Goal: Task Accomplishment & Management: Manage account settings

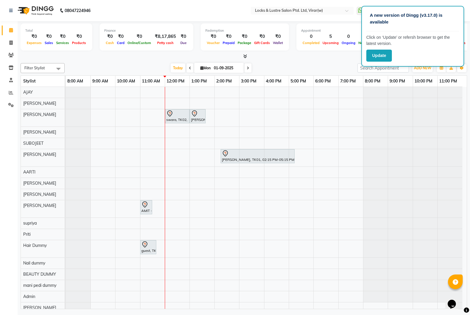
click at [349, 54] on div at bounding box center [244, 56] width 446 height 6
click at [305, 51] on div "Total ₹0 Expenses ₹0 Sales ₹0 Services ₹0 Products Finance ₹0 Cash ₹0 Card ₹0 O…" at bounding box center [244, 37] width 446 height 29
click at [306, 52] on div "Total ₹0 Expenses ₹0 Sales ₹0 Services ₹0 Products Finance ₹0 Cash ₹0 Card ₹0 O…" at bounding box center [244, 40] width 446 height 38
drag, startPoint x: 310, startPoint y: 55, endPoint x: 59, endPoint y: 0, distance: 257.3
click at [308, 55] on div at bounding box center [244, 56] width 446 height 6
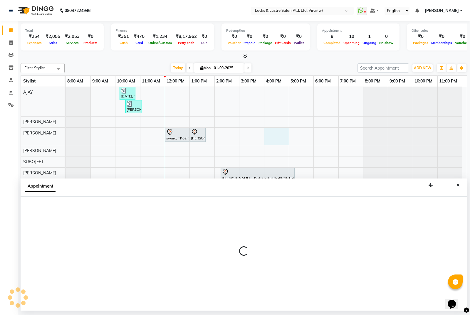
select select "42108"
select select "tentative"
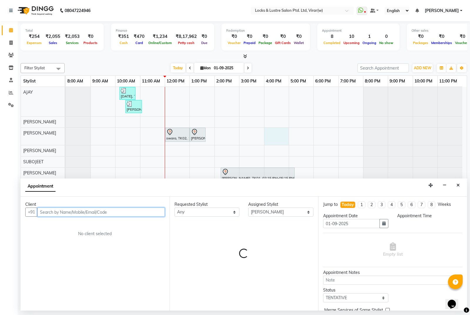
select select "960"
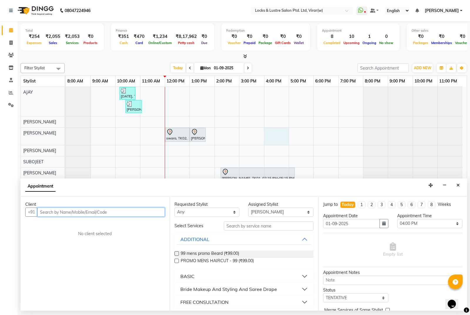
click at [86, 214] on input "text" at bounding box center [100, 212] width 127 height 9
click at [460, 185] on button "Close" at bounding box center [458, 185] width 9 height 9
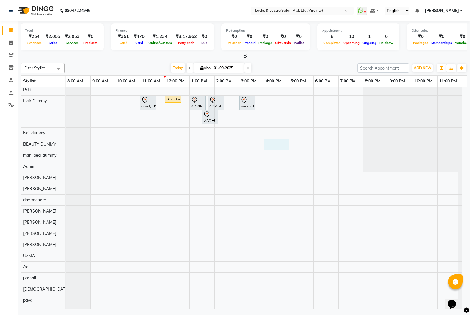
click at [280, 139] on div "kartik, TK07, 10:10 AM-10:50 AM, MEN HAIRCUT ₹ 99- OG (₹99) Shiven Kumar, TK08,…" at bounding box center [266, 161] width 401 height 500
select select "43857"
select select "960"
select select "tentative"
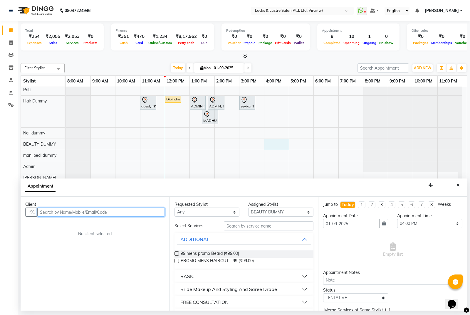
click at [137, 211] on input "text" at bounding box center [100, 212] width 127 height 9
type input "6"
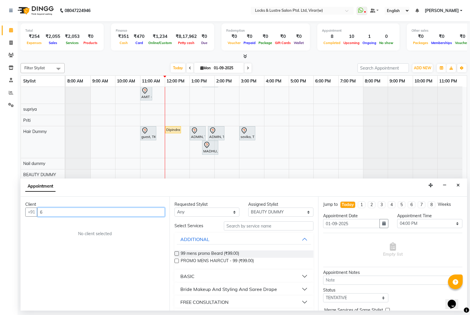
scroll to position [117, 0]
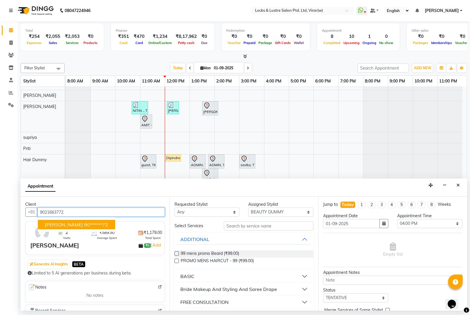
click at [84, 223] on ngb-highlight "90******72" at bounding box center [96, 225] width 24 height 6
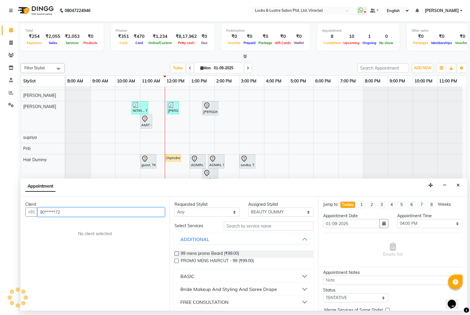
type input "90******72"
click at [270, 212] on select "Select AARTI Abdul Khan Adil Admin AJAY AKASH NHAVI ANUSHKA Ashwini Sawant BEAU…" at bounding box center [280, 212] width 65 height 9
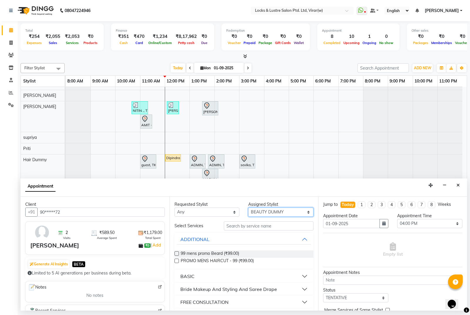
select select "43856"
click at [248, 208] on select "Select AARTI Abdul Khan Adil Admin AJAY AKASH NHAVI ANUSHKA Ashwini Sawant BEAU…" at bounding box center [280, 212] width 65 height 9
click at [280, 230] on input "text" at bounding box center [269, 225] width 90 height 9
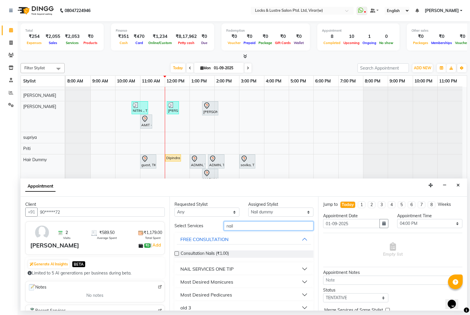
click at [254, 227] on input "nail" at bounding box center [269, 225] width 90 height 9
type input "n"
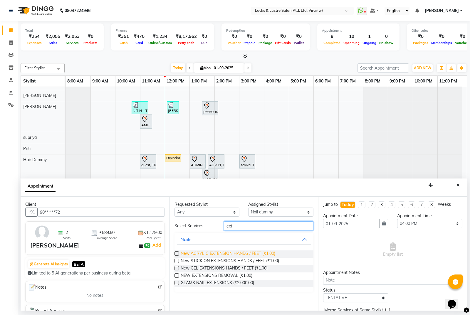
type input "ext"
click at [244, 253] on span "New ACRYLIC EXTENSION HANDS / FEET (₹1.00)" at bounding box center [228, 254] width 95 height 7
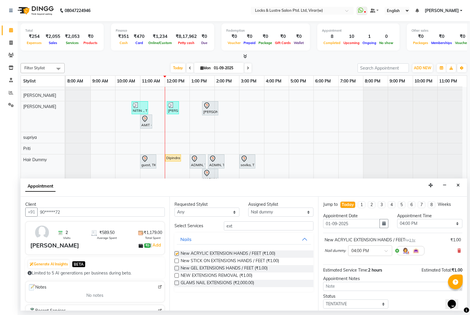
checkbox input "false"
click at [400, 226] on select "Select 09:00 AM 09:15 AM 09:30 AM 09:45 AM 10:00 AM 10:15 AM 10:30 AM 10:45 AM …" at bounding box center [429, 223] width 65 height 9
select select "990"
click at [397, 219] on select "Select 09:00 AM 09:15 AM 09:30 AM 09:45 AM 10:00 AM 10:15 AM 10:30 AM 10:45 AM …" at bounding box center [429, 223] width 65 height 9
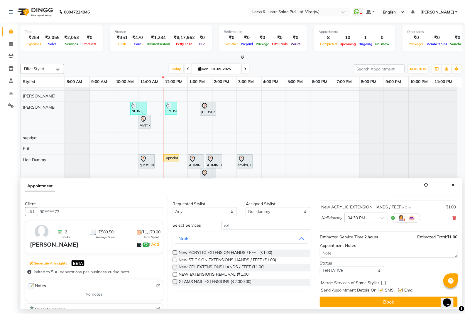
scroll to position [35, 0]
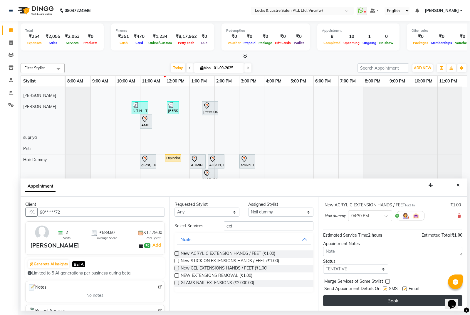
click at [415, 303] on button "Book" at bounding box center [392, 300] width 139 height 11
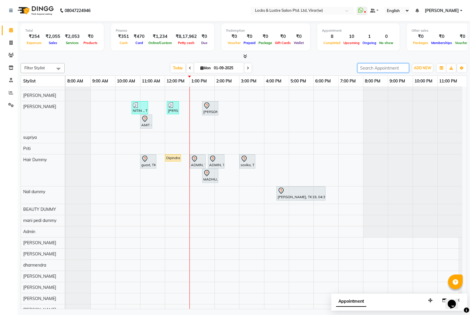
click at [375, 71] on input "search" at bounding box center [382, 67] width 51 height 9
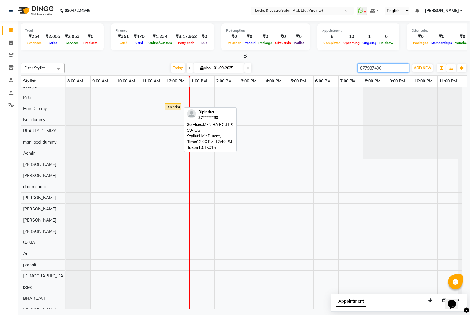
click at [174, 107] on div "Dipindra ., TK15, 12:00 PM-12:40 PM, MEN HAIRCUT ₹ 99- OG" at bounding box center [173, 106] width 15 height 5
type input "877987406"
select select "1"
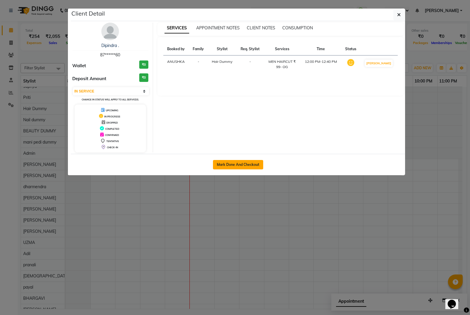
click at [245, 167] on button "Mark Done And Checkout" at bounding box center [238, 164] width 50 height 9
select select "service"
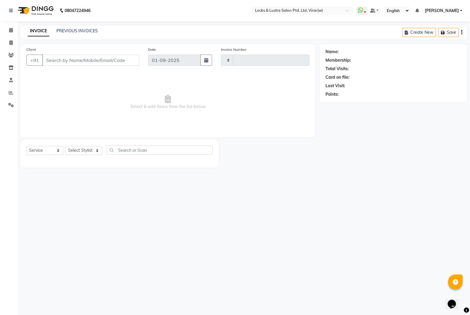
type input "14344"
select select "5944"
type input "87******60"
select select "43855"
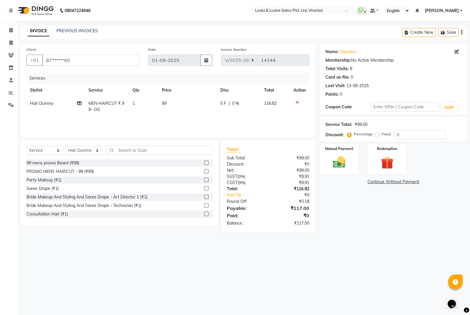
click at [42, 104] on span "Hair Dummy" at bounding box center [41, 103] width 23 height 5
select select "43855"
click at [42, 104] on select "AARTI Abdul Khan Adil Admin AJAY AKASH NHAVI ANUSHKA Ashwini Sawant BEAUTY DUMM…" at bounding box center [47, 104] width 35 height 9
select select "83002"
click at [110, 107] on span "MEN HAIRCUT ₹ 99- OG" at bounding box center [98, 108] width 40 height 11
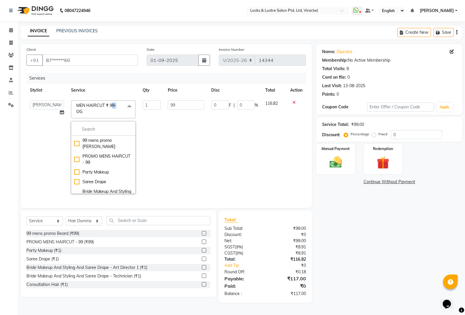
click at [110, 106] on span "MEN HAIRCUT ₹ 99- OG" at bounding box center [96, 108] width 40 height 11
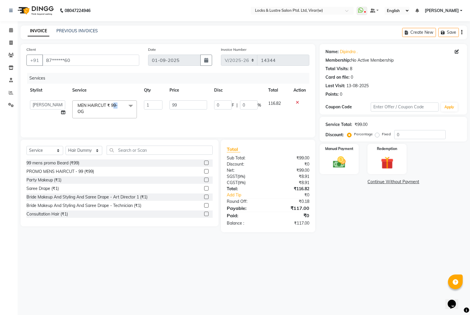
click at [111, 108] on span "MEN HAIRCUT ₹ 99- OG x" at bounding box center [102, 108] width 52 height 13
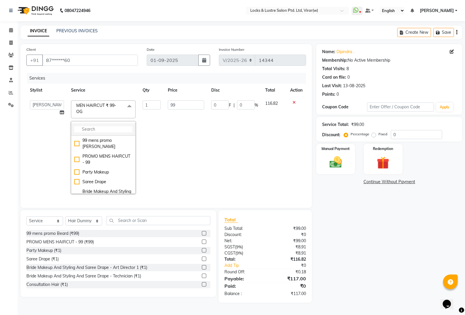
click at [96, 130] on input "multiselect-search" at bounding box center [103, 129] width 58 height 6
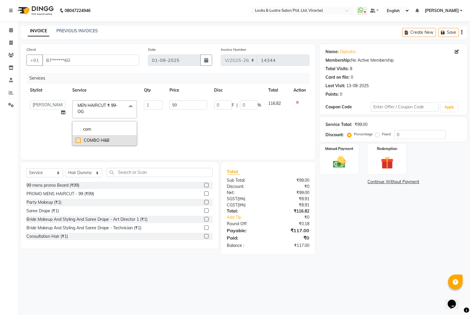
type input "com"
click at [93, 144] on li "COMBO H&B" at bounding box center [105, 141] width 64 height 10
checkbox input "true"
type input "198"
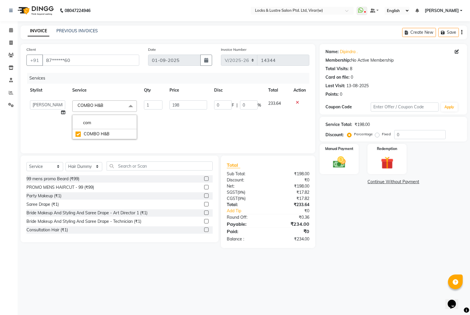
click at [377, 229] on div "Name: Dipindra . Membership: No Active Membership Total Visits: 8 Card on file:…" at bounding box center [396, 146] width 152 height 204
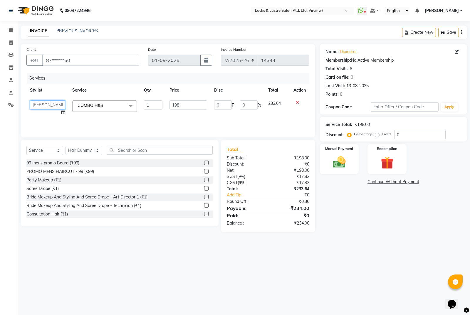
click at [43, 105] on select "AARTI Abdul Khan Adil Admin AJAY AKASH NHAVI ANUSHKA Ashwini Sawant BEAUTY DUMM…" at bounding box center [47, 104] width 35 height 9
click at [65, 76] on div "Services" at bounding box center [170, 78] width 287 height 11
click at [357, 241] on main "INVOICE PREVIOUS INVOICES Create New Save Client +91 87******60 Date 01-09-2025…" at bounding box center [244, 134] width 452 height 216
click at [339, 163] on img at bounding box center [339, 162] width 21 height 15
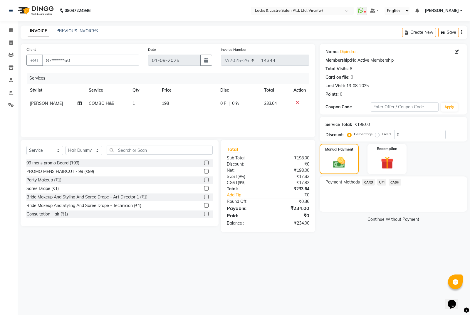
click at [381, 180] on span "UPI" at bounding box center [381, 182] width 9 height 7
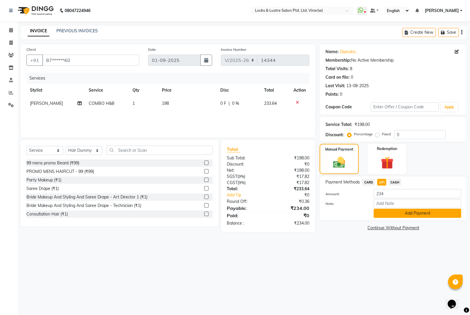
click at [413, 212] on button "Add Payment" at bounding box center [418, 213] width 88 height 9
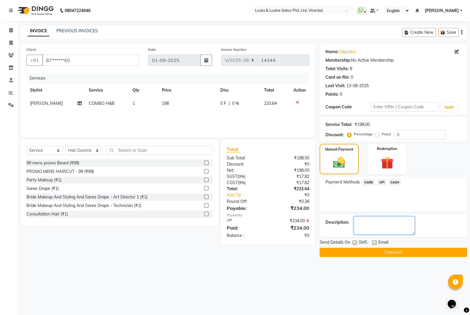
click at [395, 222] on textarea at bounding box center [384, 225] width 61 height 18
type textarea "52443085936"
click at [415, 248] on button "Checkout" at bounding box center [393, 252] width 147 height 9
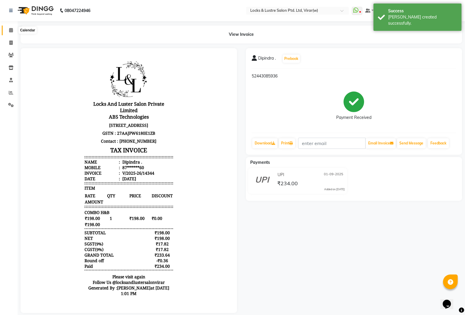
click at [13, 30] on span at bounding box center [11, 30] width 10 height 7
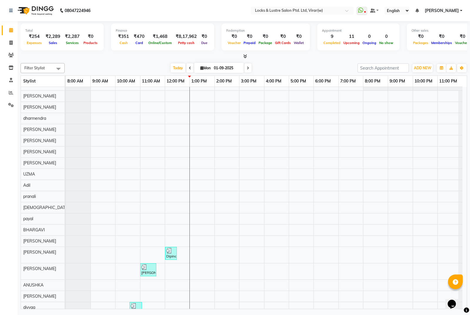
scroll to position [290, 0]
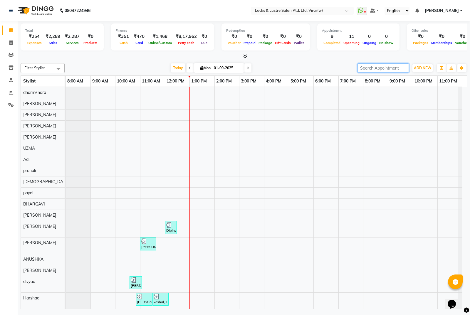
click at [392, 67] on input "search" at bounding box center [382, 67] width 51 height 9
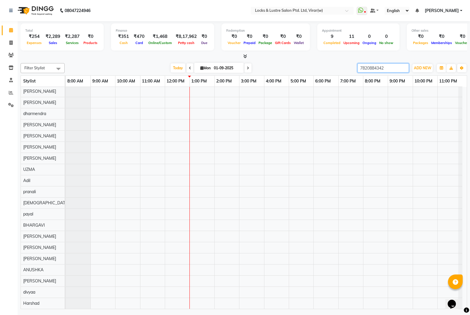
click at [388, 67] on input "7820884342" at bounding box center [382, 67] width 51 height 9
type input "7820884342"
drag, startPoint x: 11, startPoint y: 41, endPoint x: 31, endPoint y: 47, distance: 21.1
click at [11, 41] on icon at bounding box center [10, 43] width 3 height 4
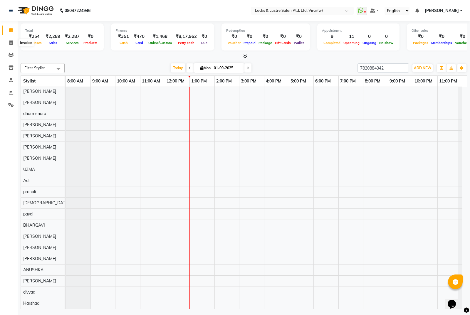
select select "5944"
select select "service"
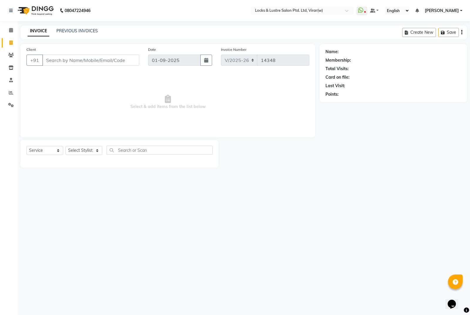
click at [114, 59] on input "Client" at bounding box center [90, 60] width 97 height 11
type input "7820884342"
click at [97, 152] on select "Select Stylist AARTI Abdul Khan Adil Admin AJAY AKASH NHAVI ANUSHKA Ashwini Saw…" at bounding box center [83, 150] width 37 height 9
select select "84172"
click at [65, 146] on select "Select Stylist AARTI Abdul Khan Adil Admin AJAY AKASH NHAVI ANUSHKA Ashwini Saw…" at bounding box center [83, 150] width 37 height 9
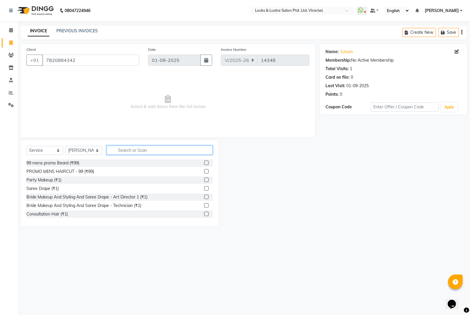
click at [133, 149] on input "text" at bounding box center [160, 150] width 106 height 9
click at [142, 151] on input "new" at bounding box center [156, 150] width 98 height 9
type input "n"
click at [158, 150] on input "men" at bounding box center [156, 150] width 98 height 9
type input "m"
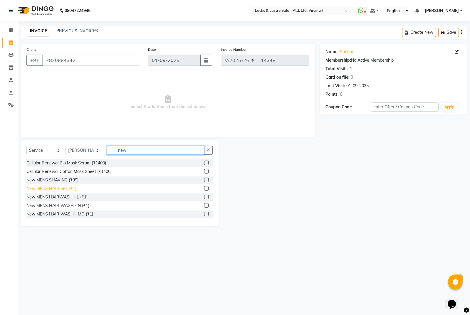
type input "new"
click at [60, 190] on div "New MENS HAIR SET (₹1)" at bounding box center [51, 189] width 50 height 6
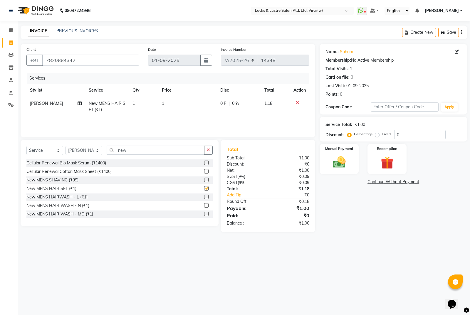
checkbox input "false"
click at [181, 102] on td "1" at bounding box center [187, 106] width 58 height 19
select select "84172"
click at [181, 102] on input "1" at bounding box center [189, 104] width 38 height 9
type input "99"
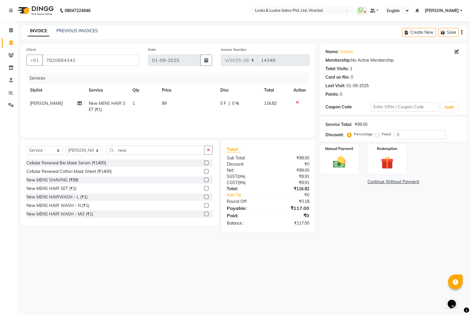
click at [387, 261] on div "08047224946 Select Location × Locks & Lustre Salon Ptd. Ltd, Virar(w) WhatsApp …" at bounding box center [235, 157] width 470 height 315
click at [335, 158] on img at bounding box center [339, 162] width 21 height 15
click at [382, 181] on span "UPI" at bounding box center [381, 182] width 9 height 7
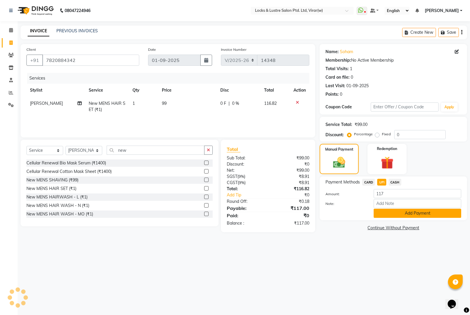
click at [404, 210] on button "Add Payment" at bounding box center [418, 213] width 88 height 9
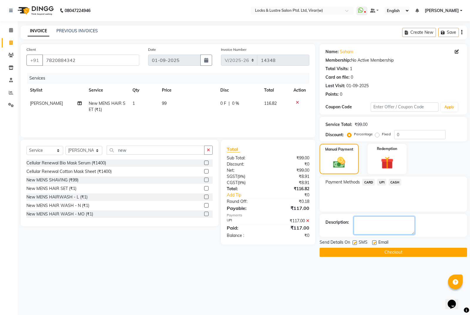
drag, startPoint x: 397, startPoint y: 221, endPoint x: 383, endPoint y: 203, distance: 23.2
click at [397, 221] on textarea at bounding box center [384, 225] width 61 height 18
type textarea "56109499993"
click at [409, 250] on button "Checkout" at bounding box center [393, 252] width 147 height 9
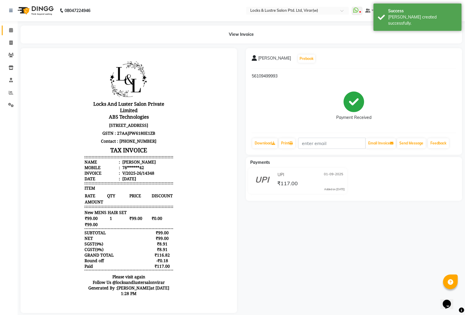
click at [13, 27] on link "Calendar" at bounding box center [9, 31] width 14 height 10
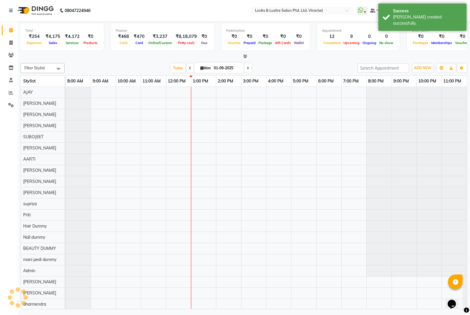
scroll to position [0, 4]
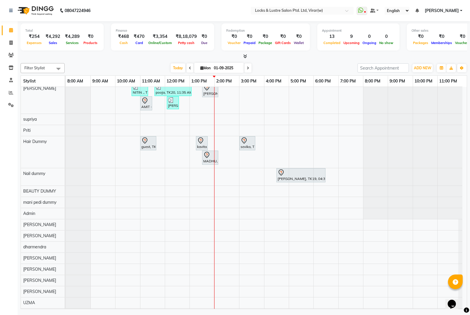
scroll to position [147, 0]
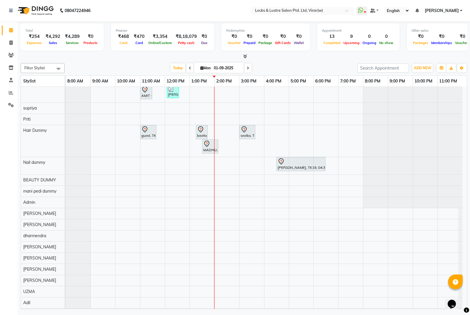
click at [275, 246] on div "[DATE], TK07, 10:10 AM-10:50 AM, MEN HAIRCUT ₹ 99- OG (₹99) [PERSON_NAME], TK17…" at bounding box center [266, 196] width 401 height 512
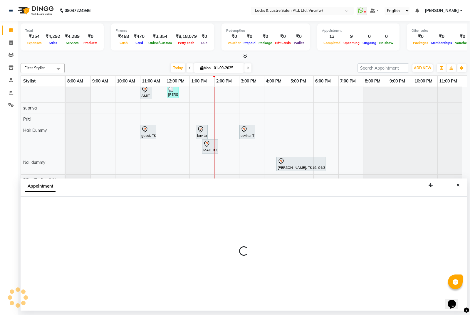
select select "48079"
select select "960"
select select "tentative"
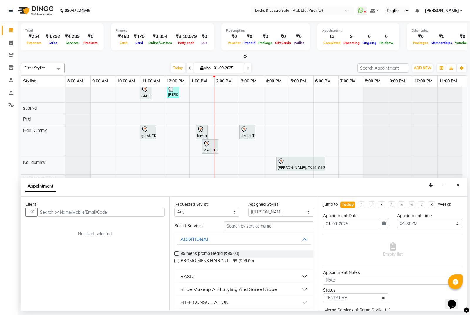
click at [137, 214] on input "text" at bounding box center [100, 212] width 127 height 9
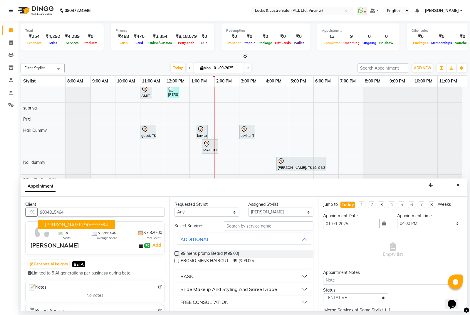
click at [84, 226] on ngb-highlight "90******64" at bounding box center [96, 225] width 24 height 6
type input "90******64"
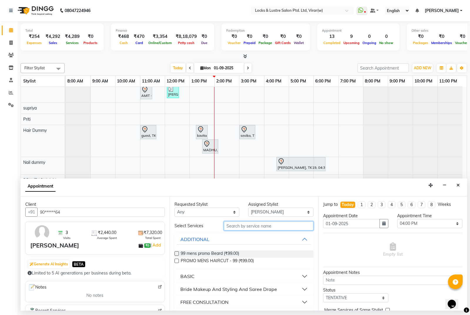
click at [278, 227] on input "text" at bounding box center [269, 225] width 90 height 9
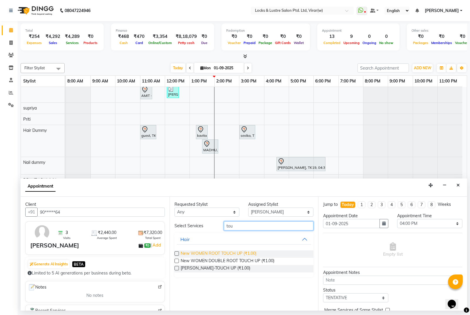
type input "tou"
click at [210, 253] on span "New WOMEN ROOT TOUCH UP (₹1.00)" at bounding box center [219, 254] width 76 height 7
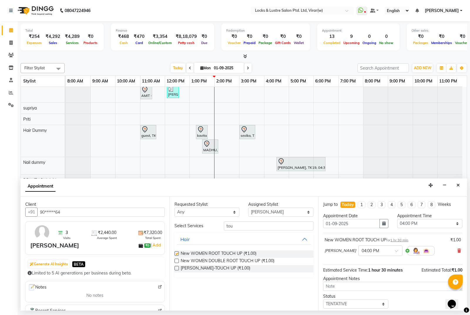
checkbox input "false"
click at [416, 223] on select "Select 09:00 AM 09:15 AM 09:30 AM 09:45 AM 10:00 AM 10:15 AM 10:30 AM 10:45 AM …" at bounding box center [429, 223] width 65 height 9
select select "975"
click at [397, 219] on select "Select 09:00 AM 09:15 AM 09:30 AM 09:45 AM 10:00 AM 10:15 AM 10:30 AM 10:45 AM …" at bounding box center [429, 223] width 65 height 9
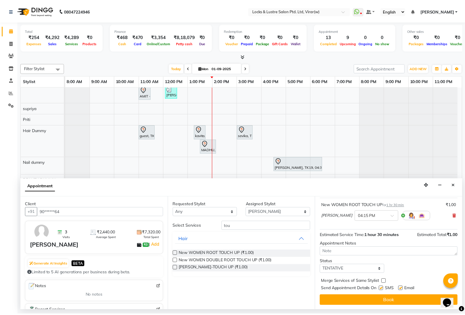
scroll to position [35, 0]
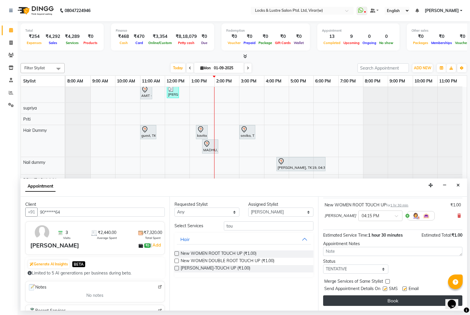
click at [407, 298] on button "Book" at bounding box center [392, 300] width 139 height 11
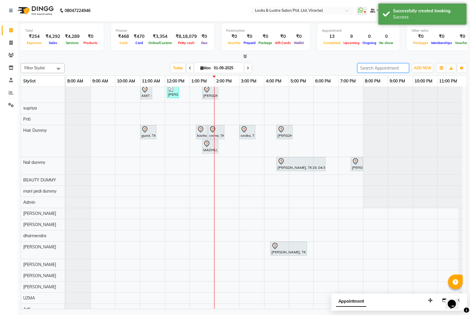
click at [378, 69] on input "search" at bounding box center [382, 67] width 51 height 9
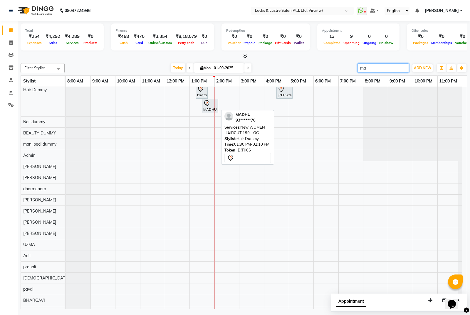
click at [208, 108] on div "MADHU, TK06, 01:30 PM-02:10 PM, New WOMEN HAIRCUT 199 - OG" at bounding box center [210, 106] width 15 height 12
type input "ma"
select select "7"
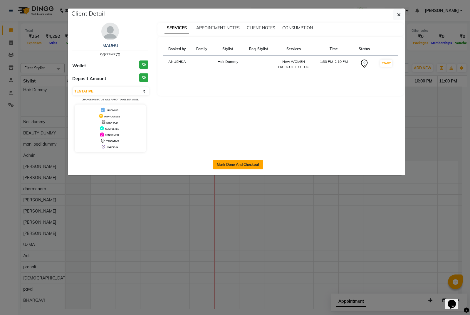
click at [248, 164] on button "Mark Done And Checkout" at bounding box center [238, 164] width 50 height 9
select select "service"
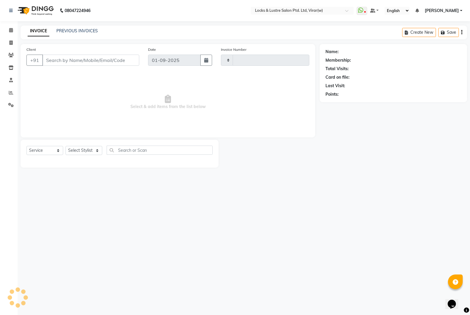
type input "14353"
select select "5944"
type input "93******70"
select select "43855"
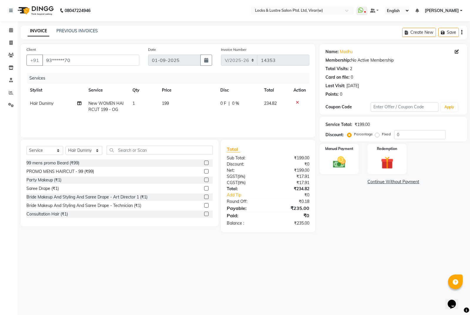
click at [52, 100] on td "Hair Dummy" at bounding box center [55, 106] width 58 height 19
select select "43855"
click at [51, 103] on select "AARTI Abdul Khan Adil Admin AJAY AKASH NHAVI ANUSHKA Ashwini Sawant BEAUTY DUMM…" at bounding box center [47, 104] width 35 height 9
select select "68717"
click at [347, 215] on div "Name: Madhu Membership: No Active Membership Total Visits: 2 Card on file: 0 La…" at bounding box center [396, 138] width 152 height 188
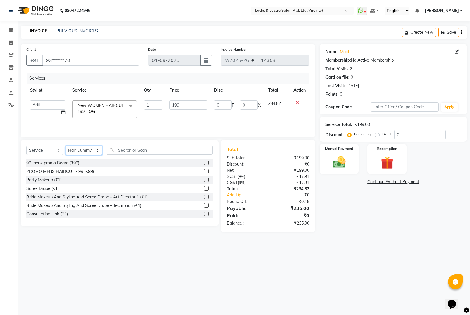
click at [81, 155] on select "Select Stylist AARTI Abdul Khan Adil Admin AJAY AKASH NHAVI ANUSHKA Ashwini Saw…" at bounding box center [83, 150] width 37 height 9
select select "80293"
click at [65, 146] on select "Select Stylist AARTI Abdul Khan Adil Admin AJAY AKASH NHAVI ANUSHKA Ashwini Saw…" at bounding box center [83, 150] width 37 height 9
click at [175, 153] on input "text" at bounding box center [160, 150] width 106 height 9
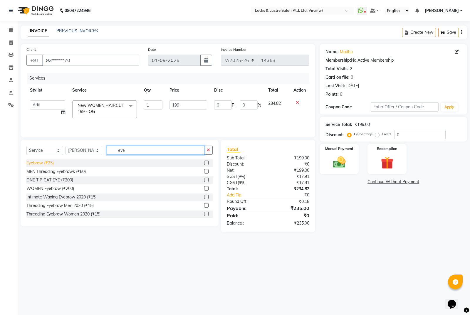
type input "eye"
click at [47, 164] on div "Eyebrow (₹25)" at bounding box center [39, 163] width 27 height 6
checkbox input "false"
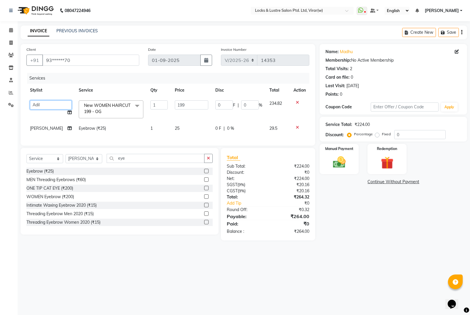
click at [42, 102] on select "AARTI Abdul Khan Adil Admin AJAY AKASH NHAVI ANUSHKA Ashwini Sawant BEAUTY DUMM…" at bounding box center [51, 104] width 42 height 9
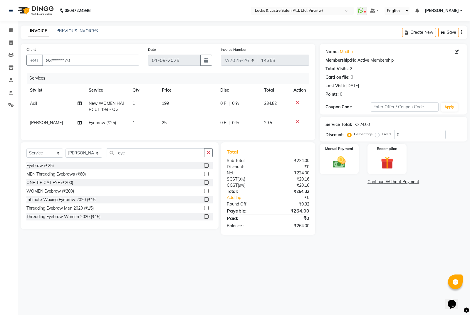
click at [51, 90] on th "Stylist" at bounding box center [55, 90] width 59 height 13
click at [413, 252] on div "08047224946 Select Location × Locks & Lustre Salon Ptd. Ltd, Virar(w) WhatsApp …" at bounding box center [235, 157] width 470 height 315
click at [334, 164] on img at bounding box center [339, 162] width 21 height 15
click at [381, 183] on span "UPI" at bounding box center [381, 182] width 9 height 7
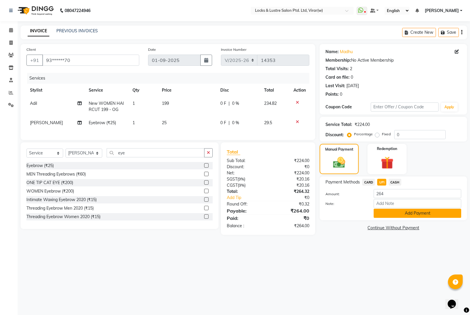
click at [422, 214] on button "Add Payment" at bounding box center [418, 213] width 88 height 9
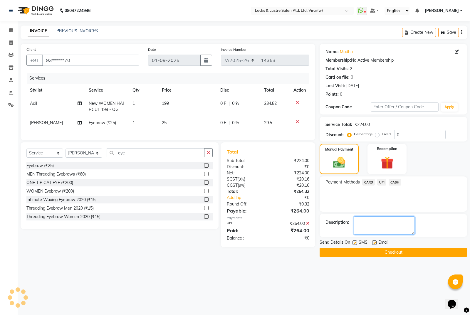
click at [396, 225] on textarea at bounding box center [384, 225] width 61 height 18
type textarea "524453405579"
click at [393, 251] on button "Checkout" at bounding box center [393, 252] width 147 height 9
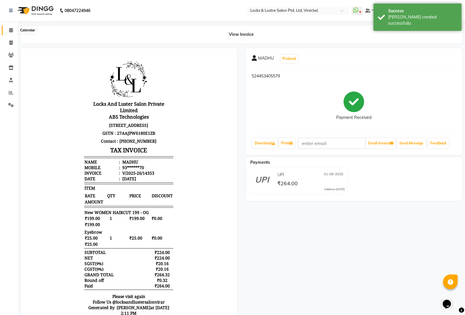
click at [11, 28] on icon at bounding box center [11, 30] width 4 height 4
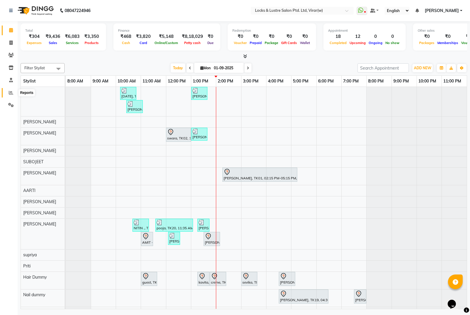
click at [13, 95] on span at bounding box center [11, 93] width 10 height 7
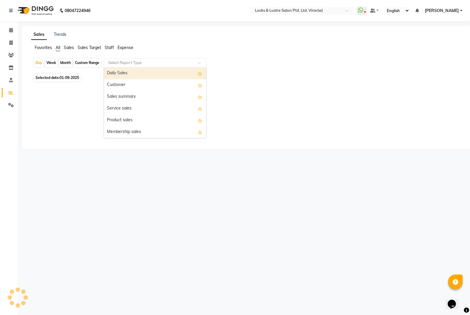
click at [133, 66] on div "Select Report Type" at bounding box center [155, 62] width 103 height 9
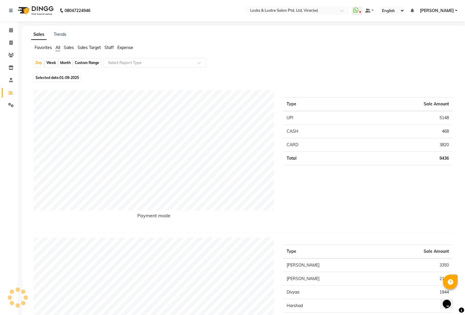
click at [81, 66] on div "Custom Range" at bounding box center [86, 63] width 27 height 8
select select "9"
select select "2025"
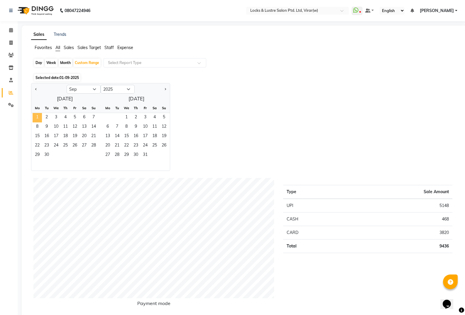
click at [37, 117] on span "1" at bounding box center [37, 117] width 9 height 9
click at [77, 92] on select "Jan Feb Mar Apr May Jun [DATE] Aug Sep Oct Nov Dec" at bounding box center [84, 89] width 34 height 9
click at [67, 85] on select "Jan Feb Mar Apr May Jun [DATE] Aug Sep Oct Nov Dec" at bounding box center [84, 89] width 34 height 9
click at [73, 84] on div "Jan Feb Mar Apr May Jun Jul Aug Sep Oct Nov Dec 2015 2016 2017 2018 2019 2020 2…" at bounding box center [100, 88] width 139 height 11
click at [73, 86] on select "Jan Feb Mar Apr May Jun [DATE] Aug Sep Oct Nov Dec" at bounding box center [84, 89] width 34 height 9
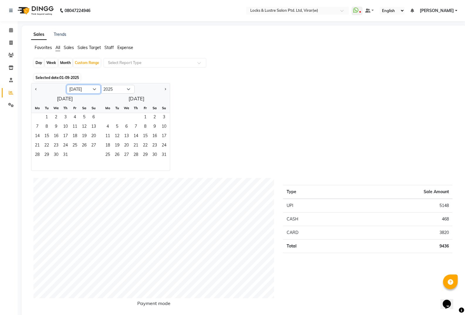
select select "8"
click at [67, 85] on select "Jan Feb Mar Apr May Jun [DATE] Aug Sep Oct Nov Dec" at bounding box center [84, 89] width 34 height 9
click at [74, 117] on span "1" at bounding box center [74, 117] width 9 height 9
click at [95, 154] on span "31" at bounding box center [93, 155] width 9 height 9
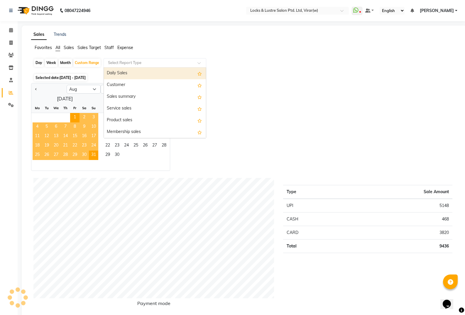
click at [165, 59] on div "Select Report Type" at bounding box center [155, 62] width 103 height 9
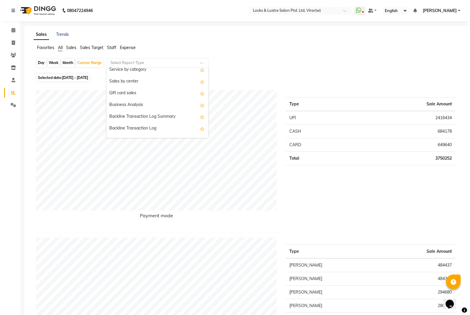
scroll to position [125, 0]
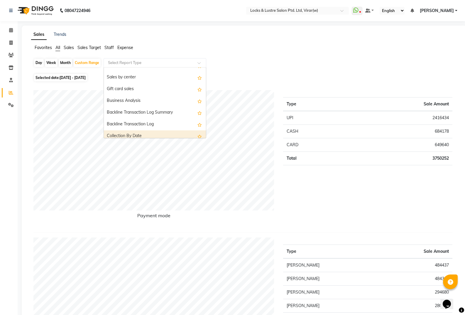
click at [202, 135] on div "Collection By Date" at bounding box center [155, 136] width 102 height 12
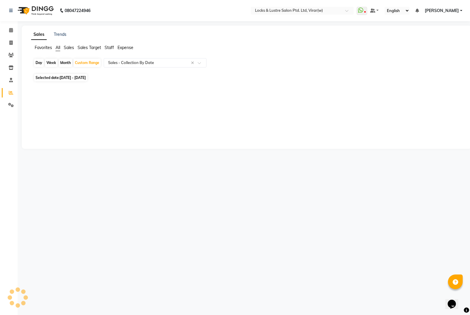
select select "csv"
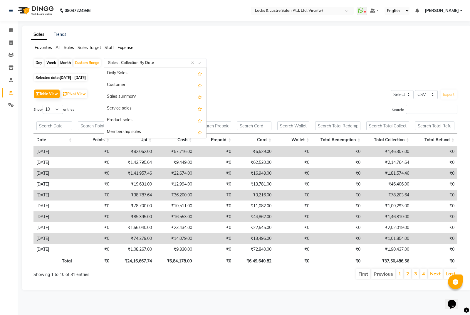
click at [170, 67] on ng-select "Select Report Type × Sales - Collection By Date × Daily Sales Customer Sales su…" at bounding box center [155, 62] width 103 height 9
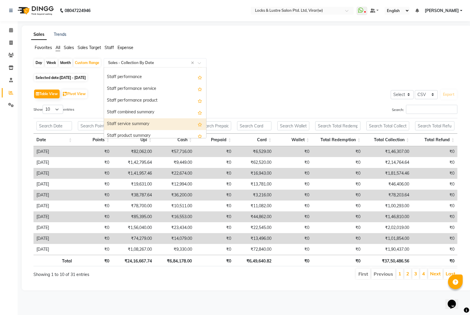
click at [155, 121] on div "Staff service summary" at bounding box center [155, 124] width 102 height 12
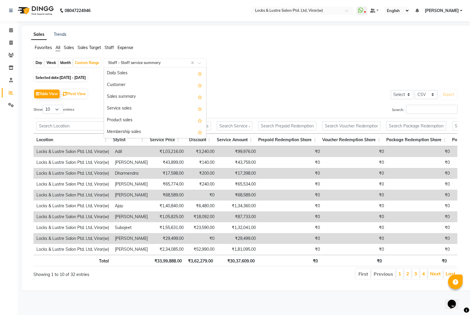
click at [143, 64] on input "text" at bounding box center [149, 63] width 85 height 6
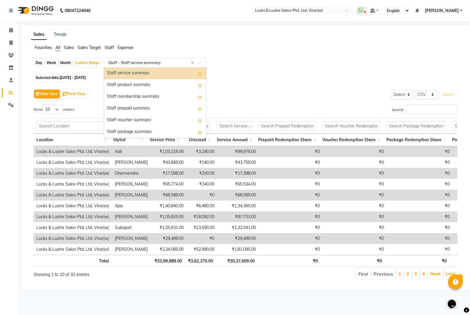
click at [249, 69] on div "Day Week Month Custom Range Select Report Type × Staff - Staff service summary …" at bounding box center [246, 65] width 426 height 14
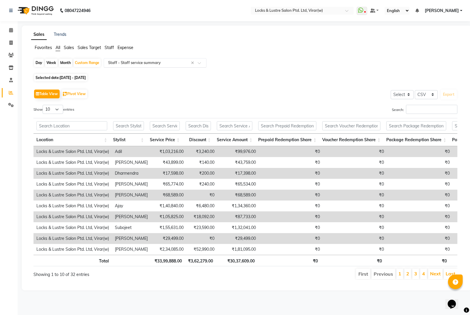
click at [157, 62] on input "text" at bounding box center [149, 63] width 85 height 6
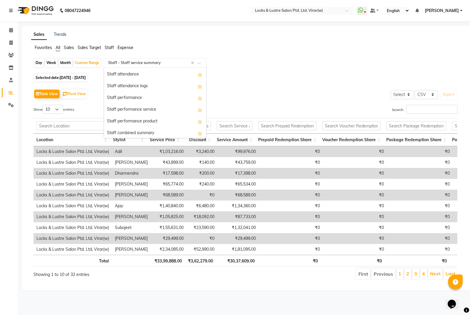
scroll to position [279, 0]
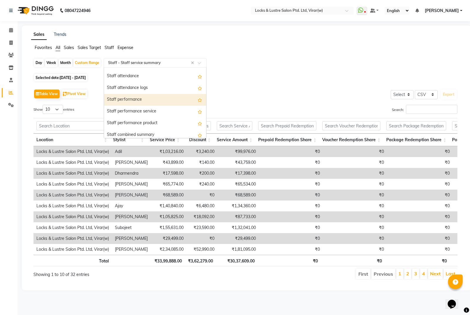
click at [134, 99] on div "Staff performance" at bounding box center [155, 100] width 102 height 12
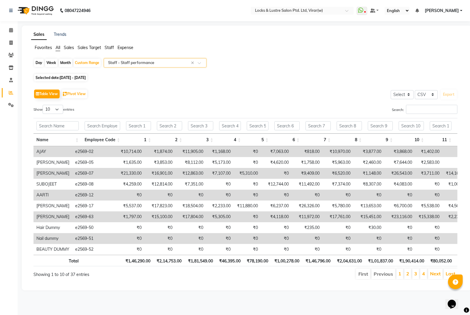
click at [204, 63] on span at bounding box center [201, 65] width 7 height 6
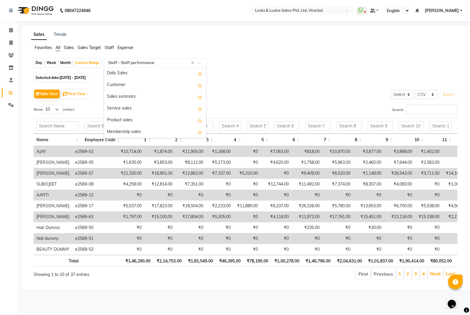
scroll to position [305, 0]
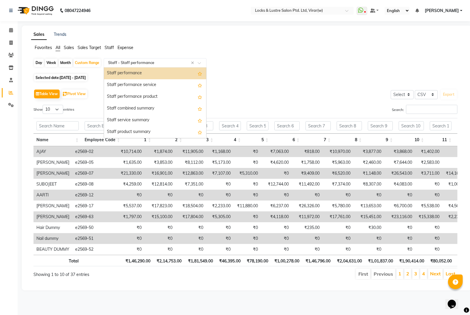
click at [202, 71] on div "Staff performance" at bounding box center [155, 74] width 102 height 12
click at [202, 71] on div "Day Week Month Custom Range Select Report Type × Staff - Staff performance × Da…" at bounding box center [246, 65] width 426 height 14
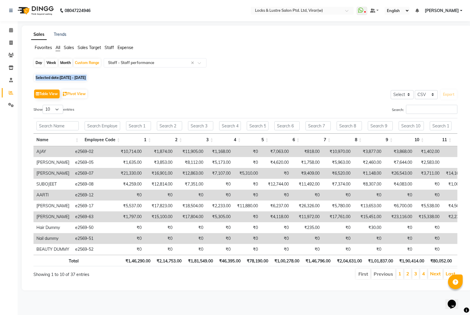
click at [202, 71] on div "Day Week Month Custom Range Select Report Type × Staff - Staff performance ×" at bounding box center [246, 65] width 426 height 14
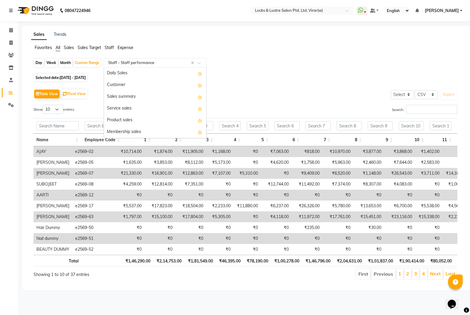
click at [182, 64] on input "text" at bounding box center [149, 63] width 85 height 6
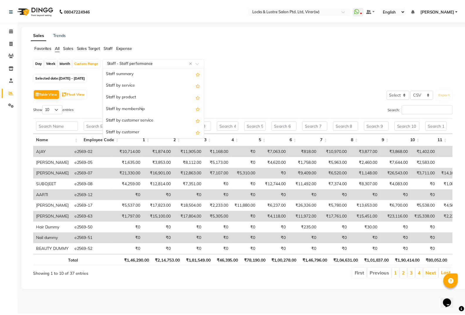
scroll to position [200, 0]
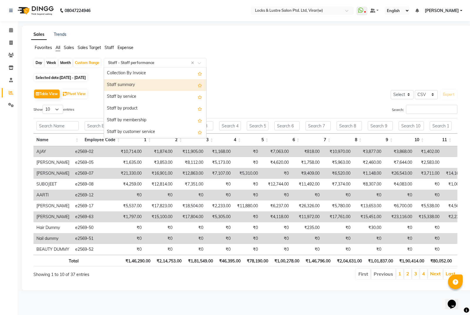
click at [140, 83] on div "Staff summary" at bounding box center [155, 85] width 102 height 12
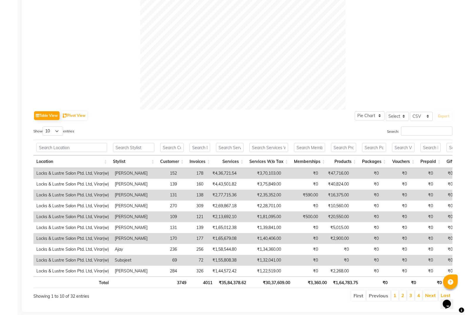
scroll to position [206, 0]
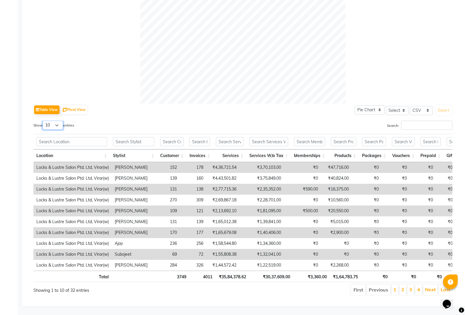
click at [53, 121] on select "10 25 50 100" at bounding box center [53, 125] width 21 height 9
click at [43, 121] on select "10 25 50 100" at bounding box center [53, 125] width 21 height 9
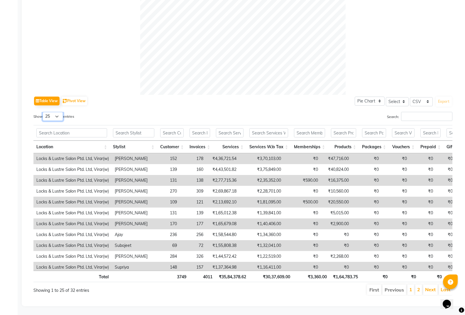
click at [52, 113] on select "10 25 50 100" at bounding box center [53, 116] width 21 height 9
select select "100"
click at [43, 112] on select "10 25 50 100" at bounding box center [53, 116] width 21 height 9
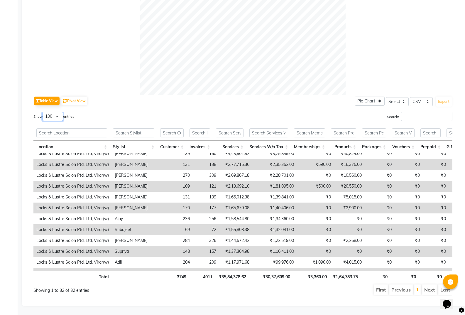
scroll to position [0, 0]
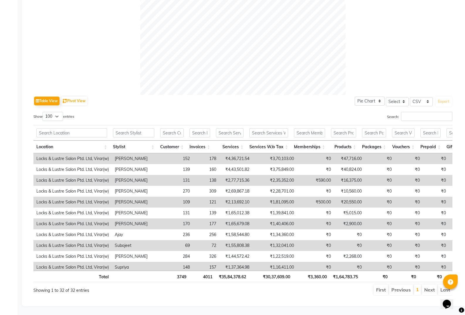
drag, startPoint x: 452, startPoint y: 178, endPoint x: 356, endPoint y: 75, distance: 140.9
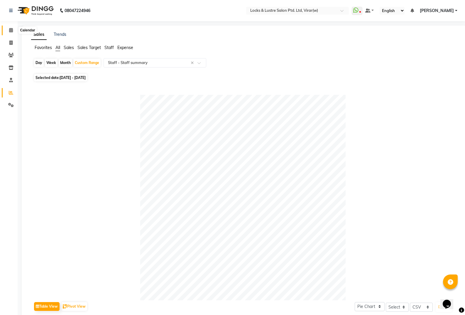
click at [12, 33] on span at bounding box center [11, 30] width 10 height 7
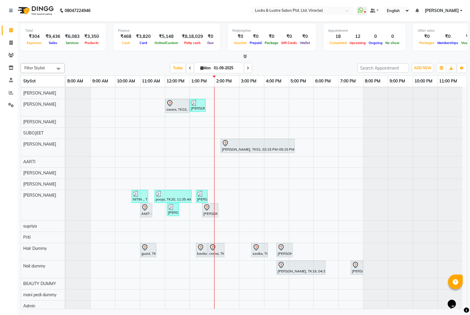
scroll to position [35, 0]
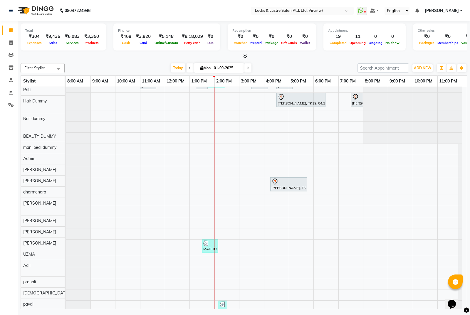
scroll to position [197, 0]
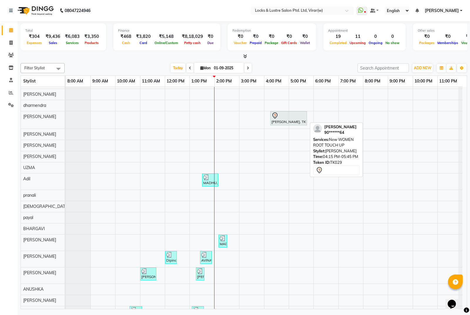
click at [280, 121] on div "[PERSON_NAME], TK29, 04:15 PM-05:45 PM, New WOMEN ROOT TOUCH UP" at bounding box center [289, 118] width 36 height 12
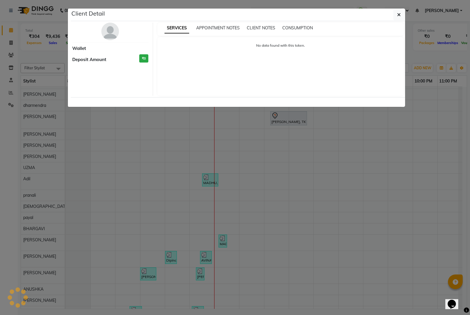
select select "7"
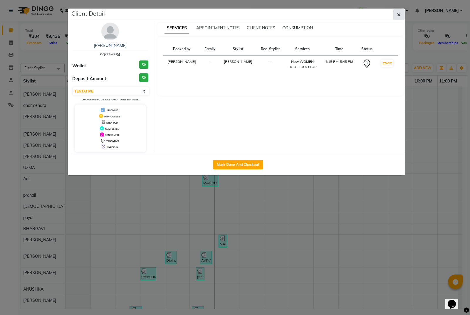
click at [395, 16] on button "button" at bounding box center [398, 14] width 11 height 11
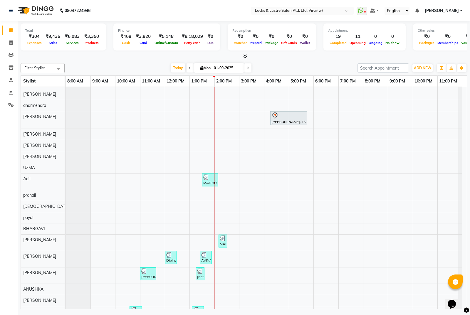
click at [149, 55] on div at bounding box center [244, 56] width 446 height 6
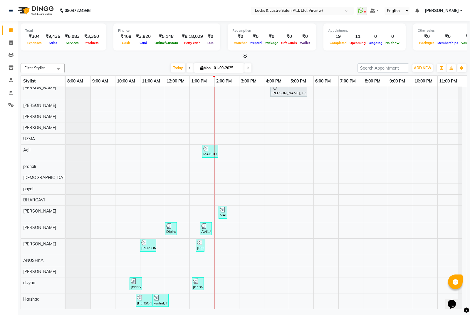
scroll to position [293, 0]
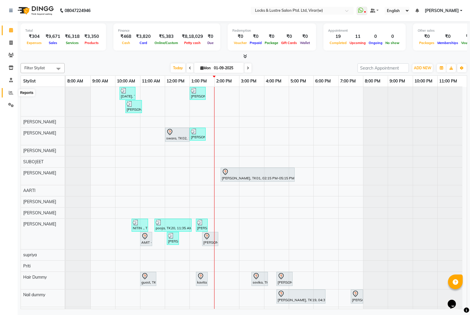
click at [14, 93] on span at bounding box center [11, 93] width 10 height 7
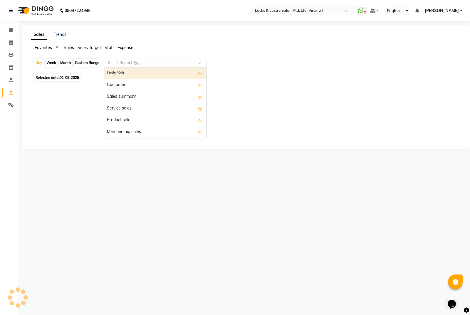
click at [158, 66] on div "Select Report Type" at bounding box center [155, 62] width 103 height 9
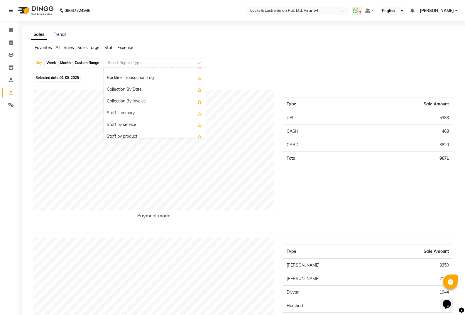
scroll to position [162, 0]
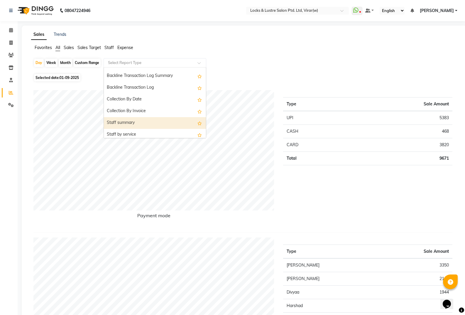
click at [130, 121] on div "Staff summary" at bounding box center [155, 123] width 102 height 12
select select "csv"
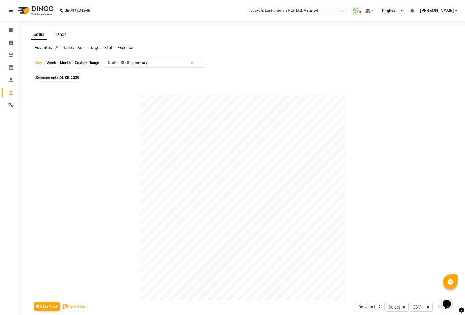
click at [83, 60] on div "Custom Range" at bounding box center [86, 63] width 27 height 8
select select "9"
select select "2025"
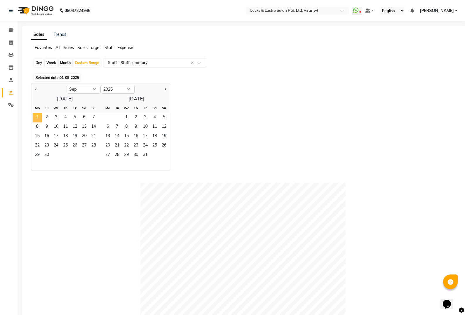
click at [36, 117] on span "1" at bounding box center [37, 117] width 9 height 9
click at [49, 156] on span "30" at bounding box center [46, 155] width 9 height 9
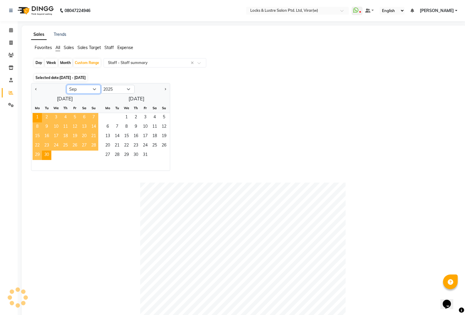
click at [88, 90] on select "Jan Feb Mar Apr May Jun [DATE] Aug Sep Oct Nov Dec" at bounding box center [84, 89] width 34 height 9
click at [67, 85] on select "Jan Feb Mar Apr May Jun [DATE] Aug Sep Oct Nov Dec" at bounding box center [84, 89] width 34 height 9
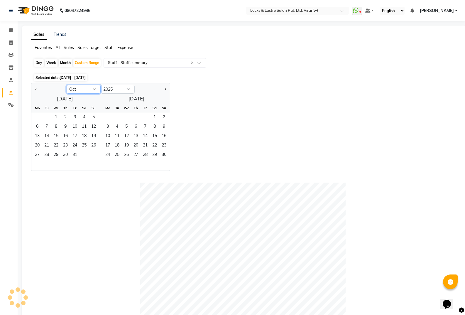
click at [78, 89] on select "Jan Feb Mar Apr May Jun [DATE] Aug Sep Oct Nov Dec" at bounding box center [84, 89] width 34 height 9
select select "8"
click at [67, 85] on select "Jan Feb Mar Apr May Jun [DATE] Aug Sep Oct Nov Dec" at bounding box center [84, 89] width 34 height 9
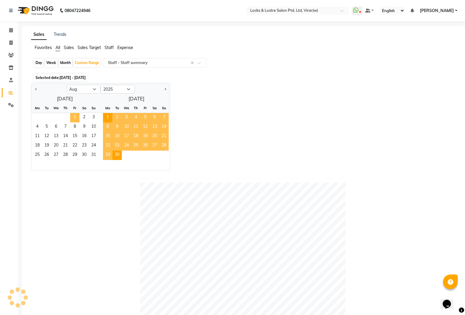
click at [77, 117] on span "1" at bounding box center [74, 117] width 9 height 9
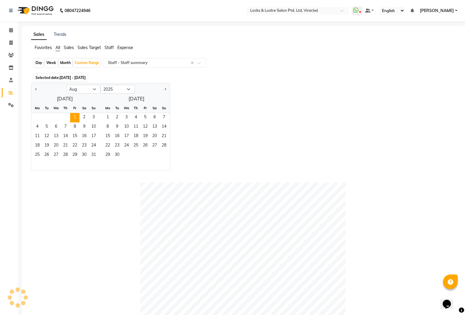
click at [98, 159] on div "29 30" at bounding box center [134, 155] width 72 height 9
click at [96, 156] on span "31" at bounding box center [93, 155] width 9 height 9
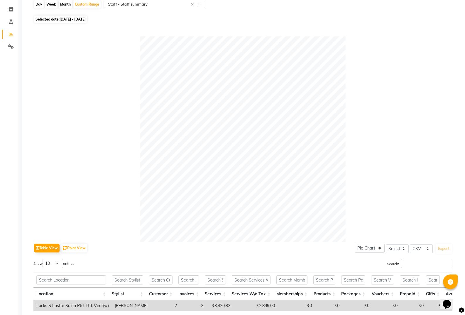
scroll to position [0, 0]
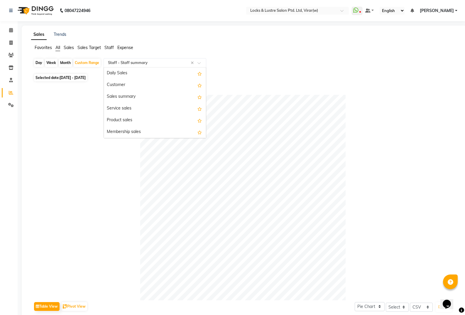
click at [130, 64] on input "text" at bounding box center [149, 63] width 85 height 6
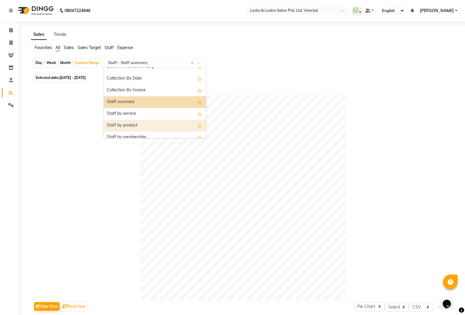
scroll to position [176, 0]
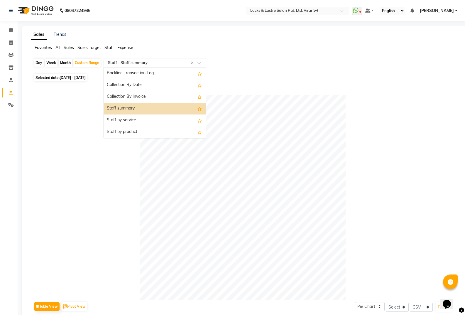
click at [108, 107] on div "Staff summary" at bounding box center [155, 109] width 102 height 12
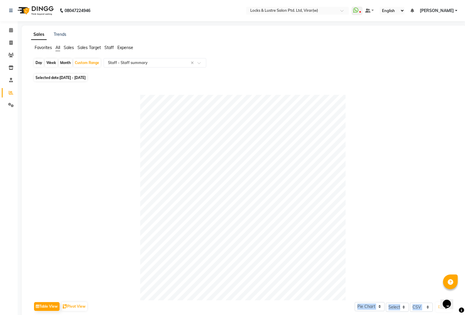
drag, startPoint x: 470, startPoint y: 240, endPoint x: 469, endPoint y: 249, distance: 9.4
click at [465, 300] on html "08047224946 Select Location × Locks & Lustre Salon Ptd. Ltd, Virar(w) WhatsApp …" at bounding box center [232, 157] width 465 height 315
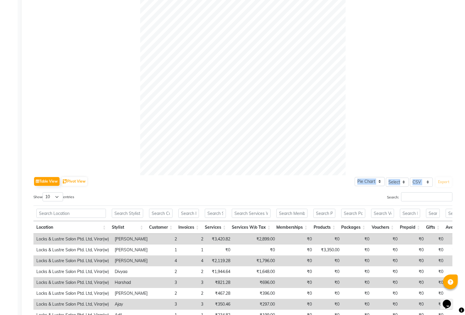
scroll to position [206, 0]
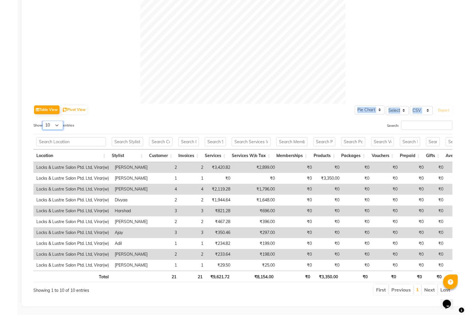
click at [58, 121] on select "10 25 50 100" at bounding box center [53, 125] width 21 height 9
click at [207, 132] on div "Location Stylist Customer Invoices Services Services W/o Tax Memberships Produc…" at bounding box center [242, 147] width 419 height 30
click at [54, 121] on select "10 25 50 100" at bounding box center [53, 125] width 21 height 9
select select "100"
click at [43, 121] on select "10 25 50 100" at bounding box center [53, 125] width 21 height 9
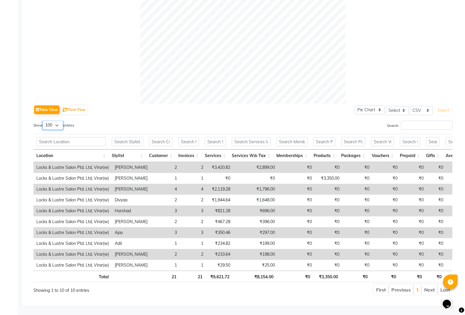
scroll to position [176, 0]
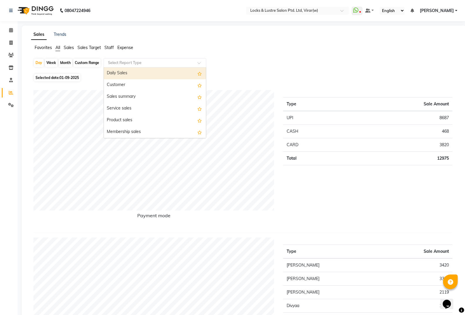
click at [139, 63] on input "text" at bounding box center [149, 63] width 85 height 6
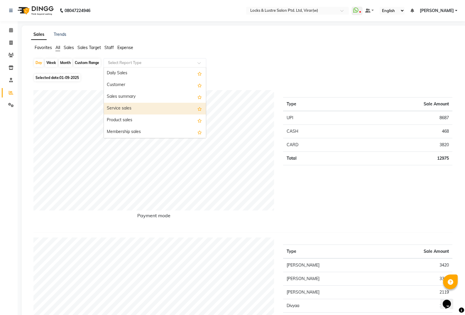
drag, startPoint x: 140, startPoint y: 110, endPoint x: 147, endPoint y: 112, distance: 7.5
click at [141, 110] on div "Service sales" at bounding box center [155, 109] width 102 height 12
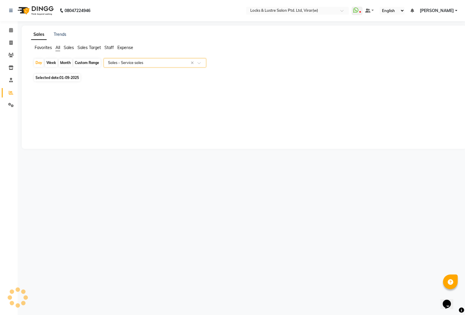
select select "csv"
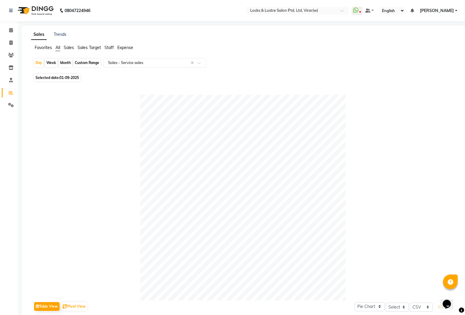
click at [88, 64] on div "Custom Range" at bounding box center [86, 63] width 27 height 8
select select "9"
select select "2025"
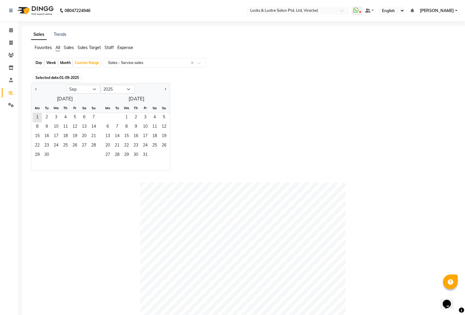
click at [70, 94] on div "[DATE] Mo Tu We Th Fr Sa Su 1 2 3 4 5 6 7 8 9 10 11 12 13 14 15 16 17 18 19 20 …" at bounding box center [100, 132] width 139 height 77
click at [79, 93] on select "Jan Feb Mar Apr May Jun [DATE] Aug Sep Oct Nov Dec" at bounding box center [84, 89] width 34 height 9
click at [67, 85] on select "Jan Feb Mar Apr May Jun [DATE] Aug Sep Oct Nov Dec" at bounding box center [84, 89] width 34 height 9
click at [79, 93] on select "Jan Feb Mar Apr May Jun [DATE] Aug Sep Oct Nov Dec" at bounding box center [84, 89] width 34 height 9
select select "8"
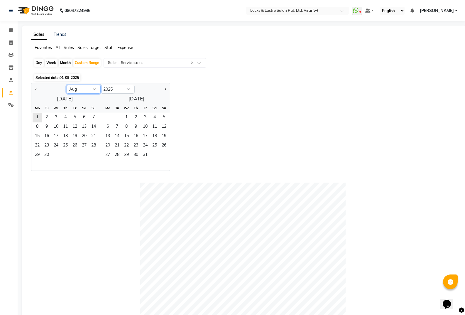
click at [67, 85] on select "Jan Feb Mar Apr May Jun [DATE] Aug Sep Oct Nov Dec" at bounding box center [84, 89] width 34 height 9
click at [75, 120] on span "1" at bounding box center [74, 117] width 9 height 9
click at [98, 157] on span "31" at bounding box center [93, 155] width 9 height 9
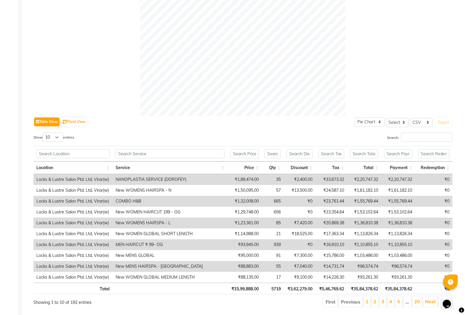
scroll to position [185, 0]
click at [140, 163] on th "Service" at bounding box center [170, 167] width 115 height 13
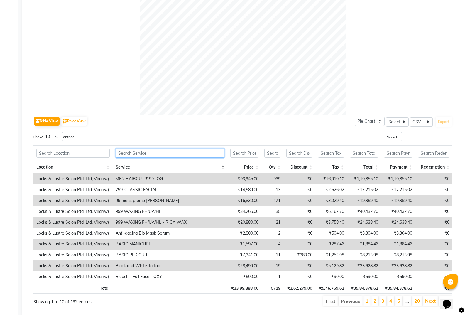
click at [139, 157] on input "text" at bounding box center [170, 153] width 109 height 9
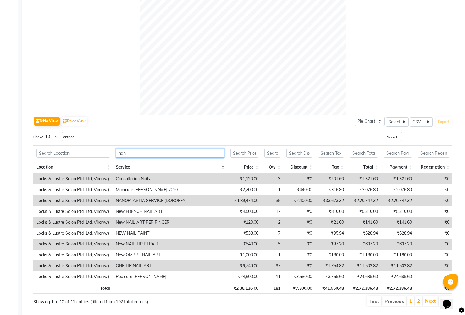
scroll to position [103, 0]
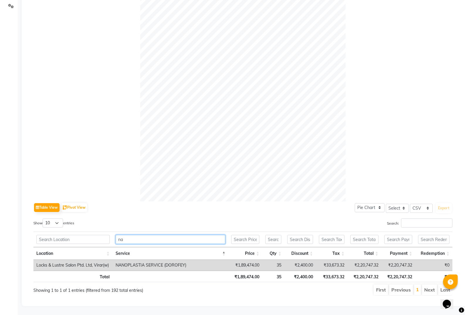
type input "n"
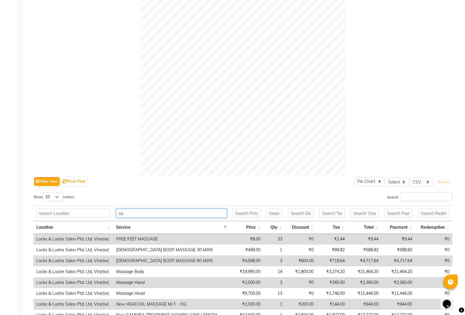
scroll to position [185, 0]
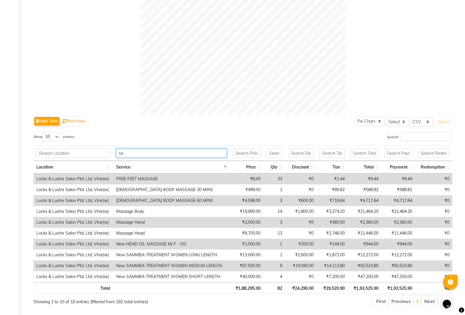
type input "s"
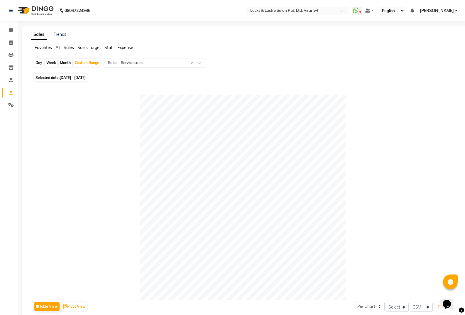
scroll to position [125, 0]
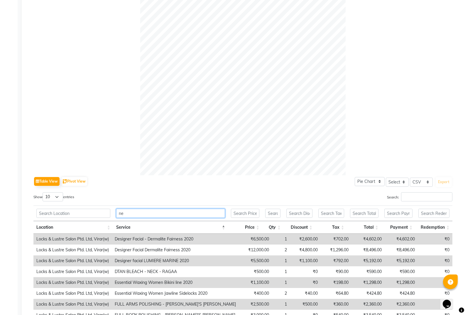
type input "n"
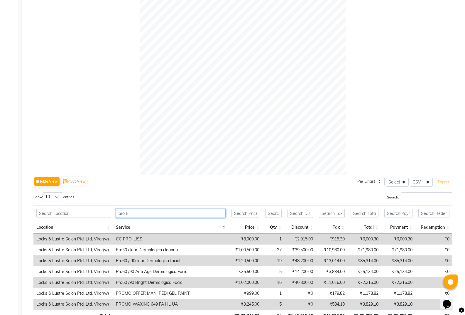
scroll to position [103, 0]
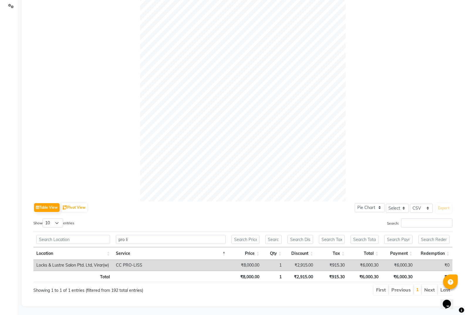
click at [110, 100] on div at bounding box center [242, 99] width 419 height 206
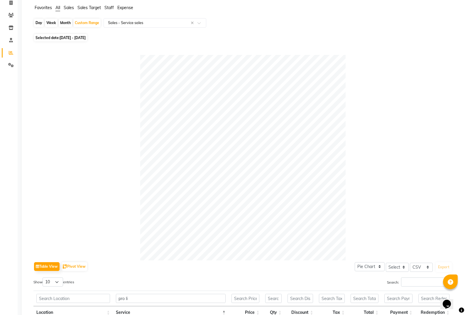
scroll to position [0, 0]
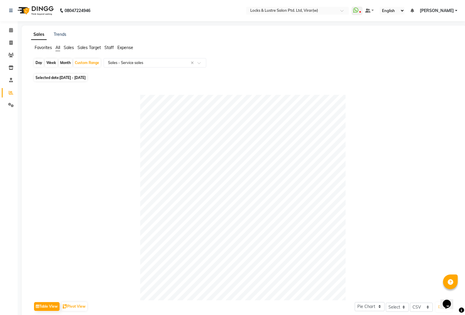
click at [37, 134] on div at bounding box center [242, 198] width 419 height 206
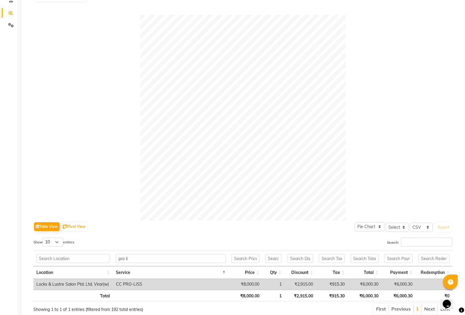
scroll to position [103, 0]
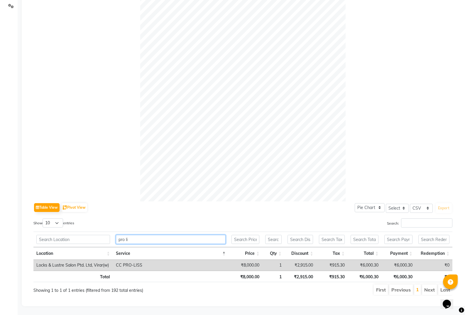
click at [166, 235] on input "pro li" at bounding box center [171, 239] width 110 height 9
type input "p"
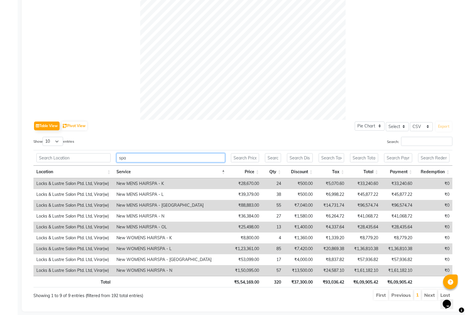
scroll to position [190, 0]
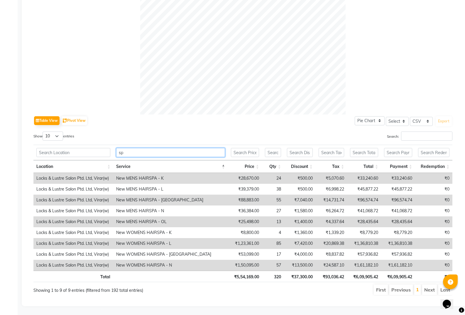
type input "s"
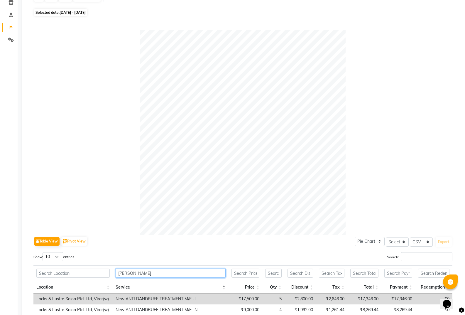
scroll to position [136, 0]
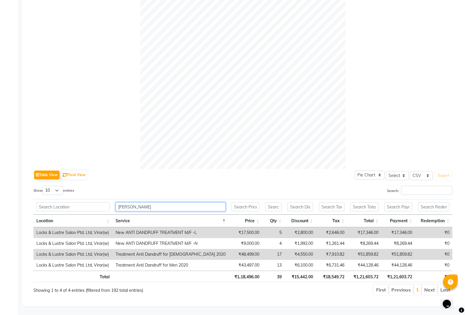
click at [167, 203] on input "dan" at bounding box center [171, 206] width 110 height 9
type input "d"
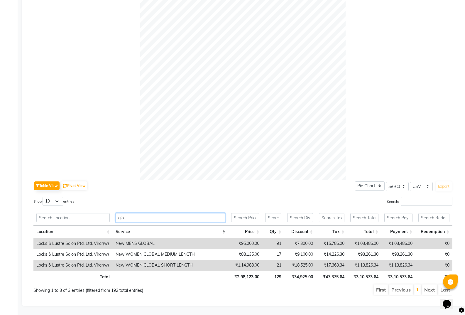
scroll to position [125, 0]
type input "g"
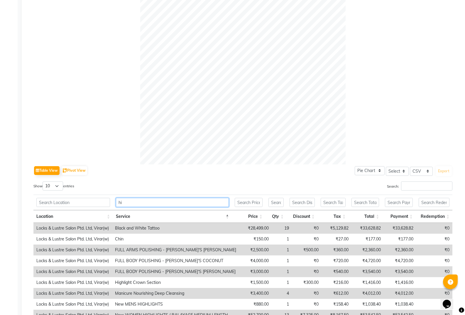
type input "h"
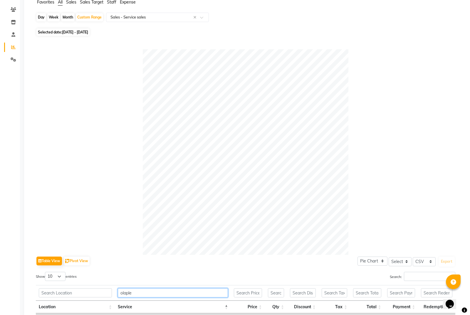
scroll to position [0, 0]
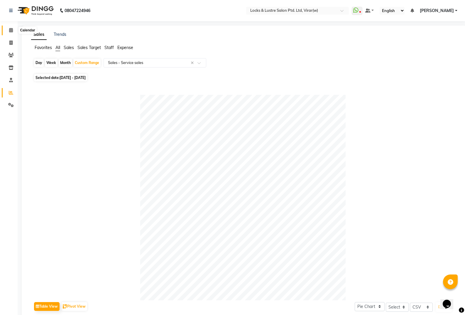
type input "olaple"
click at [9, 28] on span at bounding box center [11, 30] width 10 height 7
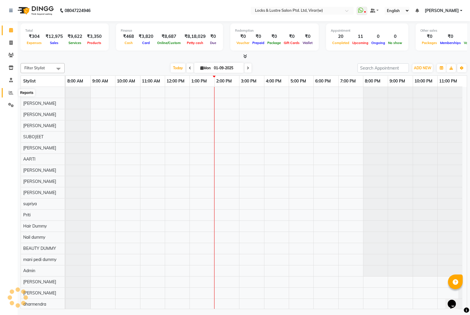
click at [7, 91] on span at bounding box center [11, 93] width 10 height 7
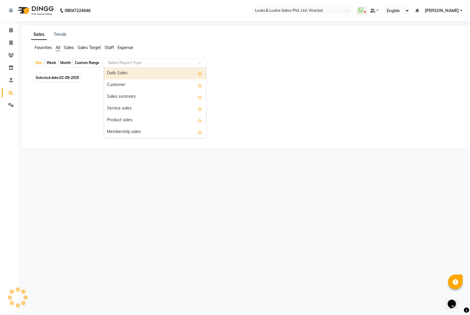
click at [116, 64] on input "text" at bounding box center [149, 63] width 85 height 6
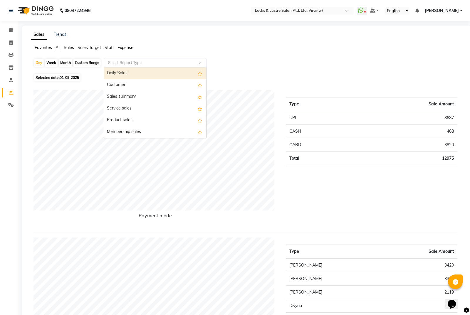
click at [157, 69] on div "Daily Sales" at bounding box center [155, 74] width 102 height 12
select select "csv"
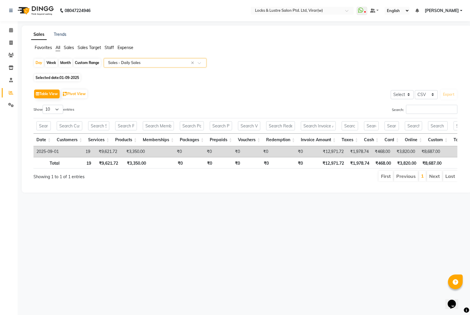
click at [99, 61] on div "Custom Range" at bounding box center [86, 63] width 27 height 8
select select "9"
select select "2025"
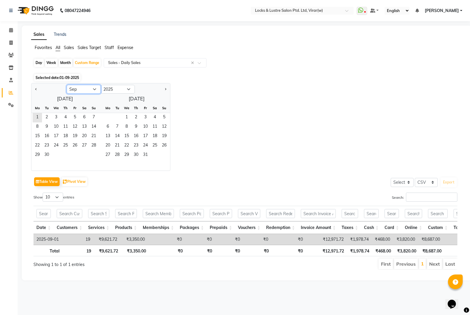
click at [83, 87] on select "Jan Feb Mar Apr May Jun Jul Aug Sep Oct Nov Dec" at bounding box center [84, 89] width 34 height 9
select select "8"
click at [67, 85] on select "Jan Feb Mar Apr May Jun Jul Aug Sep Oct Nov Dec" at bounding box center [84, 89] width 34 height 9
drag, startPoint x: 76, startPoint y: 117, endPoint x: 79, endPoint y: 123, distance: 7.4
click at [76, 117] on span "1" at bounding box center [74, 117] width 9 height 9
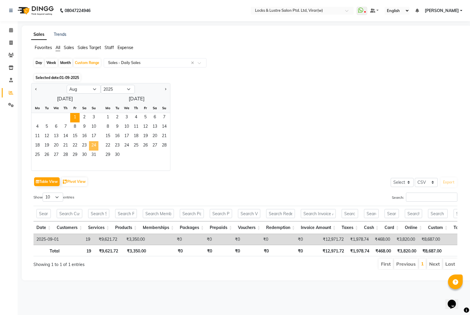
click at [91, 150] on span "24" at bounding box center [93, 145] width 9 height 9
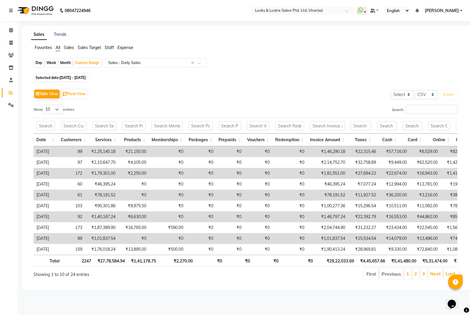
click at [70, 77] on span "01-08-2025 - 24-08-2025" at bounding box center [73, 77] width 26 height 4
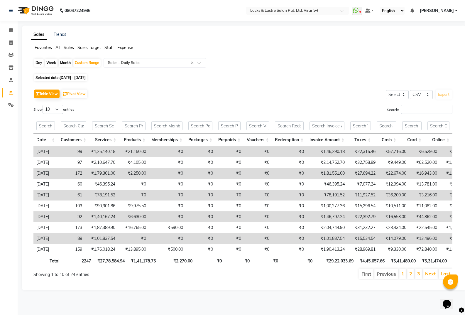
select select "8"
select select "2025"
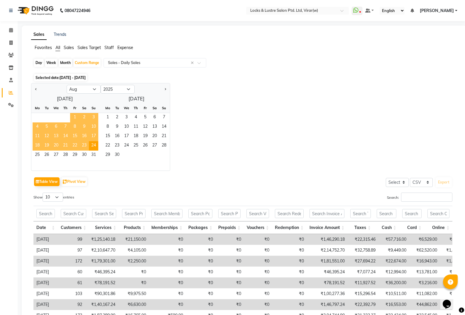
click at [74, 116] on span "1" at bounding box center [74, 117] width 9 height 9
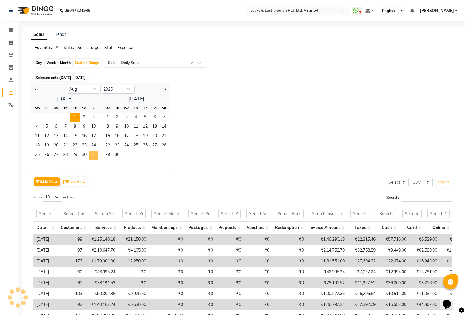
click at [97, 152] on span "31" at bounding box center [93, 155] width 9 height 9
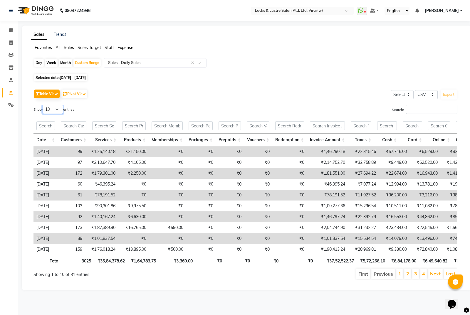
click at [48, 109] on select "10 25 50 100" at bounding box center [53, 109] width 21 height 9
select select "100"
click at [43, 105] on select "10 25 50 100" at bounding box center [53, 109] width 21 height 9
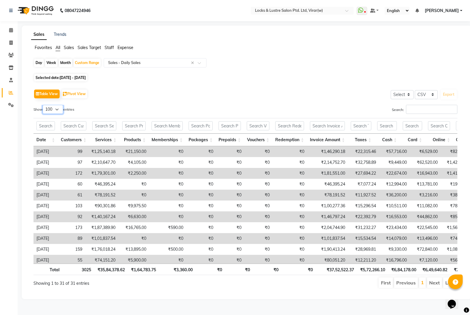
scroll to position [0, 4]
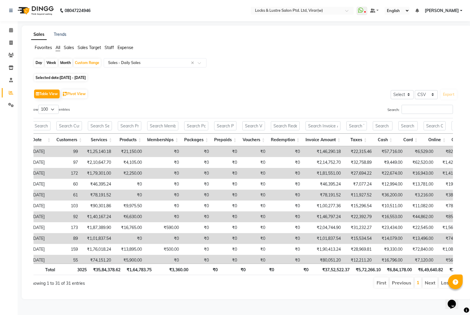
click at [454, 289] on div at bounding box center [455, 282] width 15 height 15
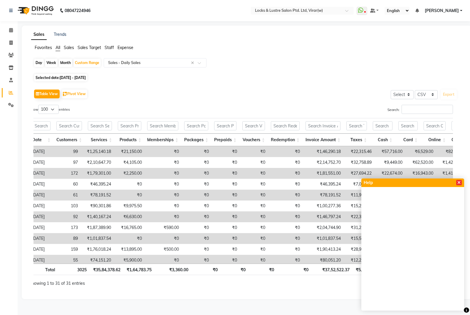
click at [457, 180] on span at bounding box center [459, 182] width 6 height 5
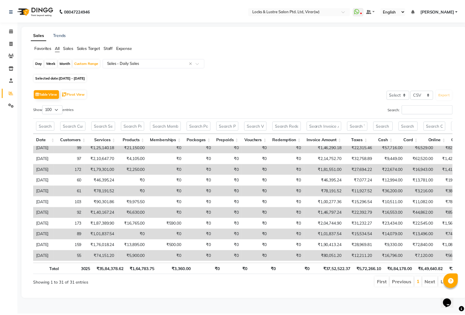
scroll to position [0, 0]
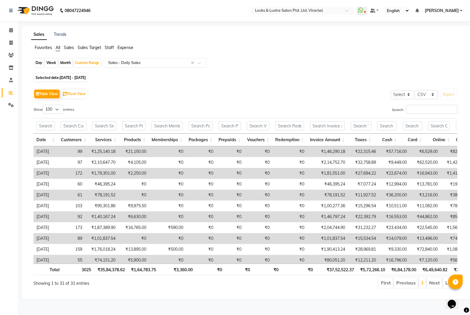
click at [132, 65] on input "text" at bounding box center [149, 63] width 85 height 6
click at [258, 11] on div at bounding box center [302, 11] width 103 height 6
drag, startPoint x: 14, startPoint y: 34, endPoint x: 6, endPoint y: 38, distance: 9.2
click at [6, 38] on link "Invoice" at bounding box center [9, 43] width 14 height 10
select select "5944"
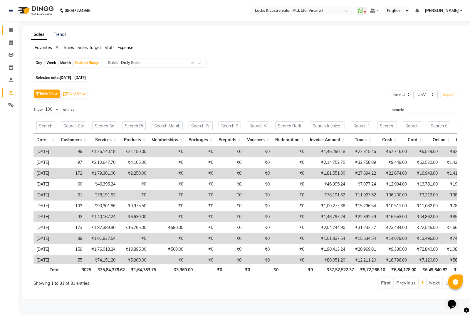
select select "service"
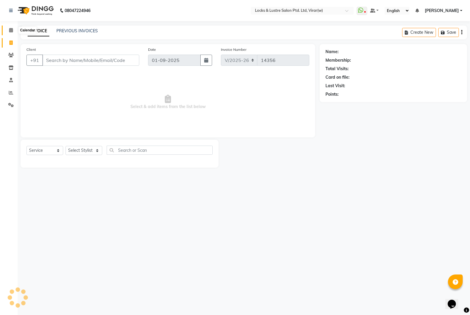
click at [9, 29] on icon at bounding box center [11, 30] width 4 height 4
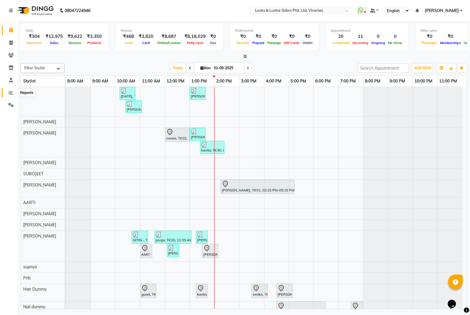
click at [12, 91] on icon at bounding box center [11, 92] width 4 height 4
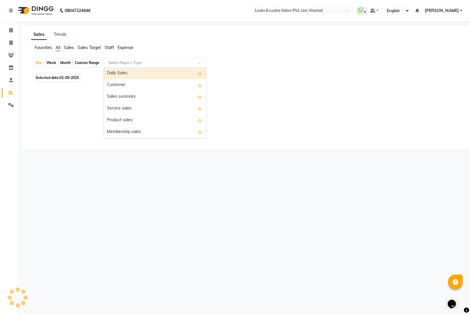
click at [121, 67] on div "Select Report Type" at bounding box center [155, 62] width 103 height 9
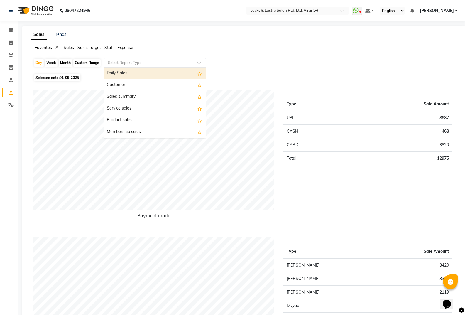
click at [139, 75] on div "Daily Sales" at bounding box center [155, 74] width 102 height 12
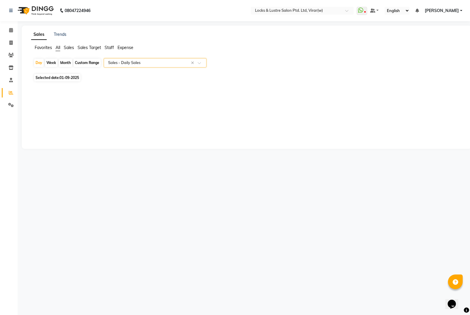
select select "csv"
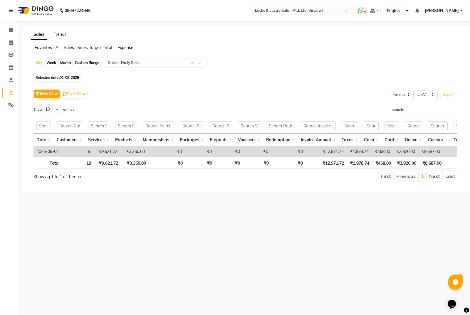
click at [96, 63] on div "Custom Range" at bounding box center [86, 63] width 27 height 8
select select "9"
select select "2025"
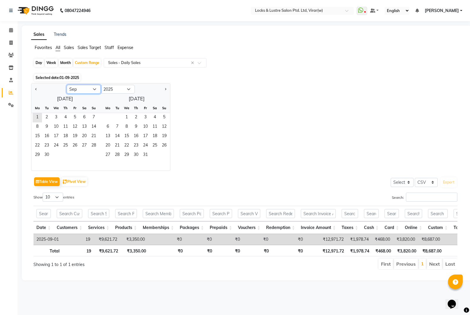
click at [91, 87] on select "Jan Feb Mar Apr May Jun Jul Aug Sep Oct Nov Dec" at bounding box center [84, 89] width 34 height 9
select select "8"
click at [67, 85] on select "Jan Feb Mar Apr May Jun Jul Aug Sep Oct Nov Dec" at bounding box center [84, 89] width 34 height 9
click at [75, 120] on span "1" at bounding box center [74, 117] width 9 height 9
click at [97, 152] on span "31" at bounding box center [93, 155] width 9 height 9
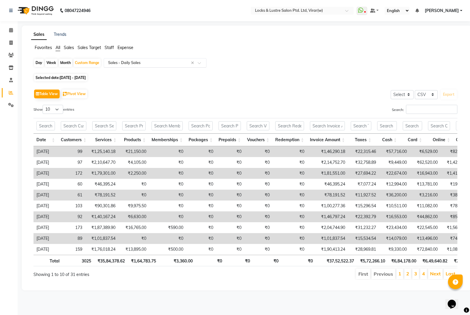
click at [127, 63] on input "text" at bounding box center [149, 63] width 85 height 6
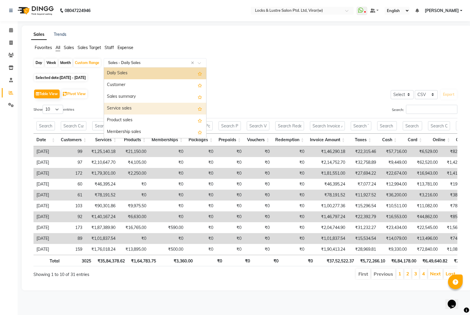
click at [149, 111] on div "Service sales" at bounding box center [155, 109] width 102 height 12
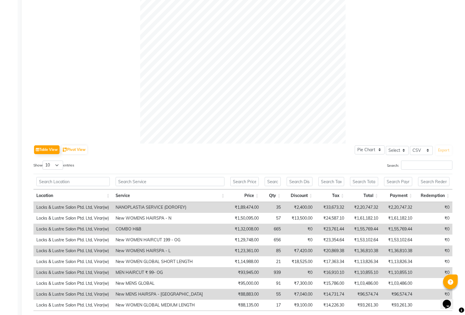
scroll to position [201, 0]
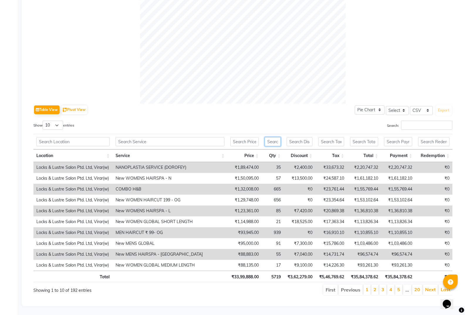
click at [265, 137] on input "text" at bounding box center [273, 141] width 16 height 9
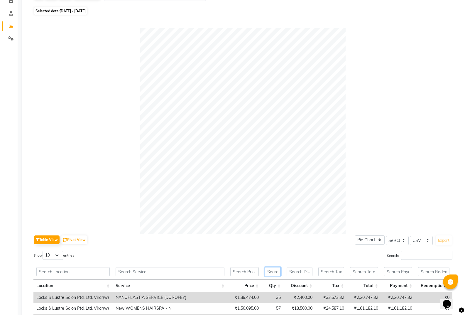
scroll to position [0, 0]
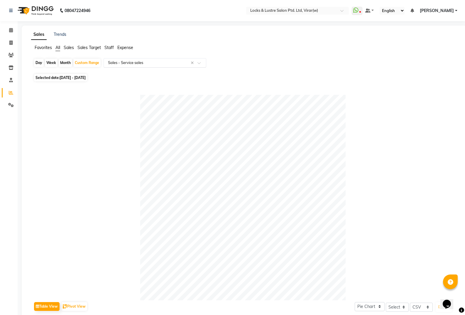
click at [134, 61] on input "text" at bounding box center [149, 63] width 85 height 6
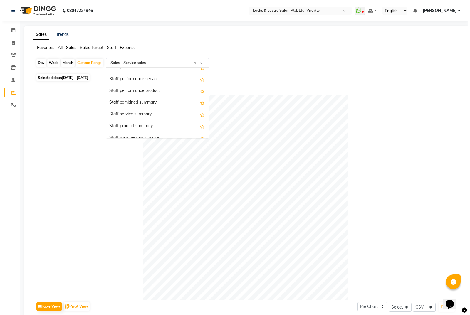
scroll to position [317, 0]
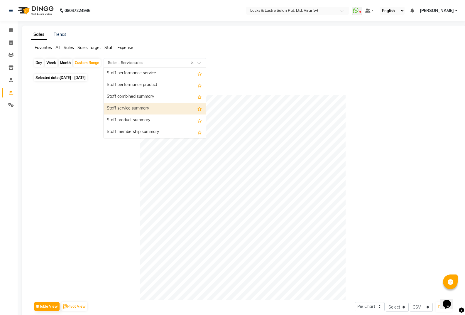
click at [140, 111] on div "Staff service summary" at bounding box center [155, 109] width 102 height 12
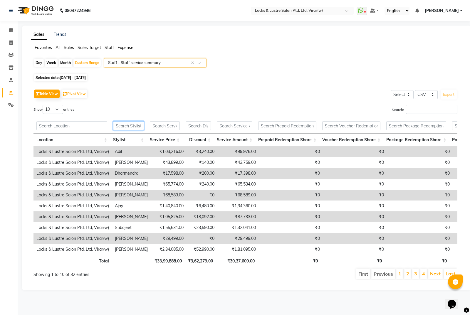
click at [131, 125] on input "text" at bounding box center [128, 125] width 31 height 9
click at [129, 59] on div "Select Report Type × Staff - Staff service summary ×" at bounding box center [155, 62] width 103 height 9
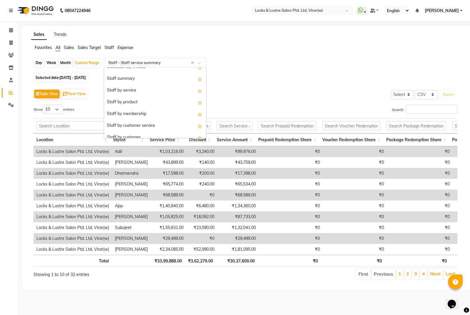
scroll to position [200, 0]
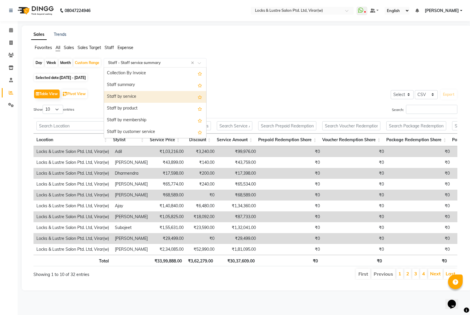
click at [121, 97] on div "Staff by service" at bounding box center [155, 97] width 102 height 12
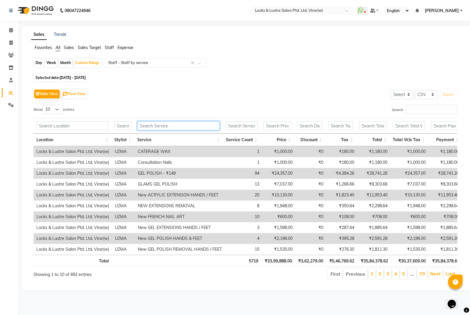
click at [149, 127] on input "text" at bounding box center [178, 125] width 83 height 9
click at [130, 124] on input "text" at bounding box center [122, 125] width 17 height 9
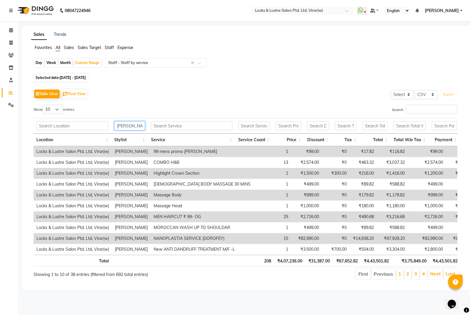
type input "[PERSON_NAME]"
click at [186, 131] on th at bounding box center [191, 126] width 87 height 16
click at [182, 128] on input "text" at bounding box center [191, 125] width 81 height 9
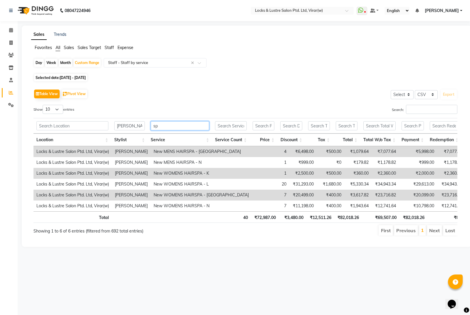
type input "s"
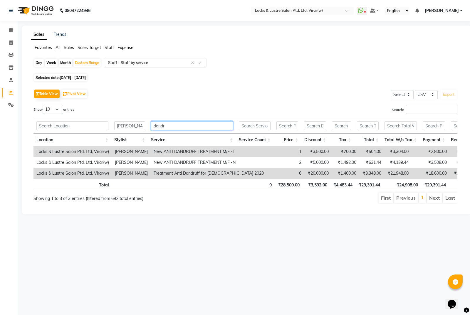
type input "dandr"
click at [137, 126] on input "[PERSON_NAME]" at bounding box center [129, 125] width 31 height 9
type input "s"
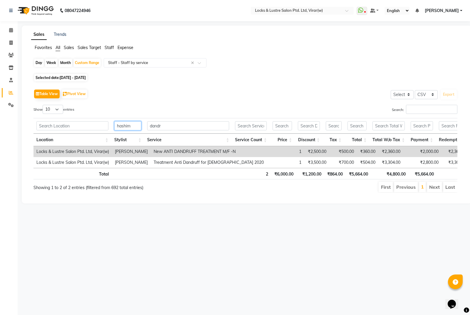
type input "hashim"
click at [179, 128] on input "dandr" at bounding box center [188, 125] width 82 height 9
type input "d"
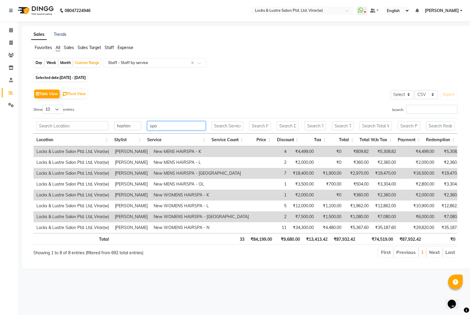
type input "spa"
click at [131, 123] on input "hashim" at bounding box center [127, 125] width 27 height 9
type input "h"
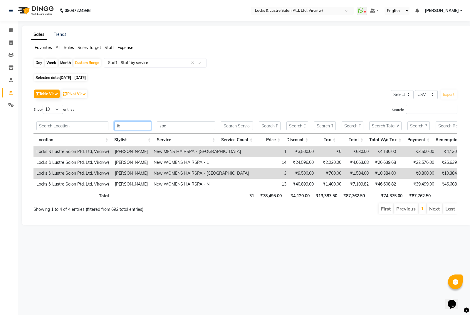
type input "i"
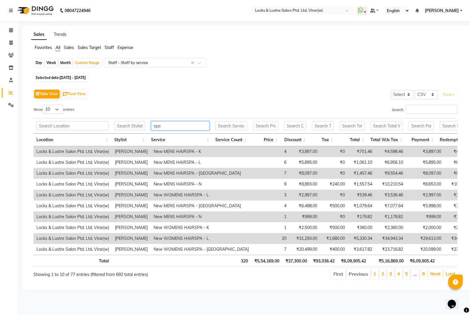
click at [164, 128] on input "spa" at bounding box center [180, 125] width 58 height 9
click at [120, 126] on input "text" at bounding box center [129, 125] width 31 height 9
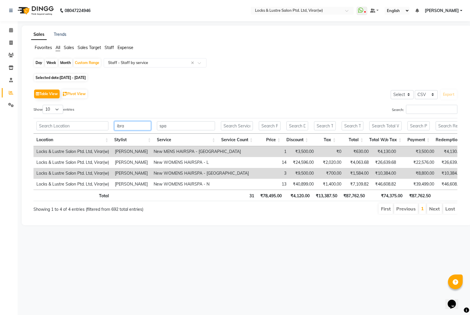
type input "ibra"
click at [175, 130] on th "spa" at bounding box center [186, 126] width 64 height 16
click at [175, 129] on input "spa" at bounding box center [186, 125] width 58 height 9
type input "s"
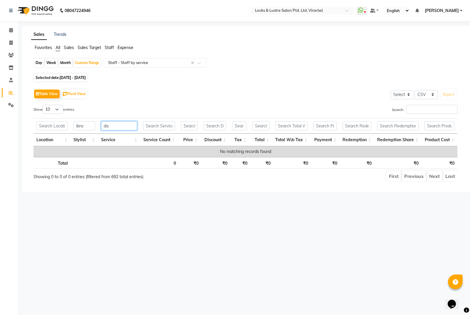
type input "d"
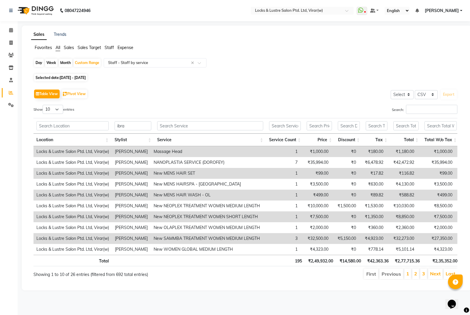
click at [227, 121] on th at bounding box center [210, 126] width 112 height 16
click at [226, 124] on input "text" at bounding box center [210, 125] width 106 height 9
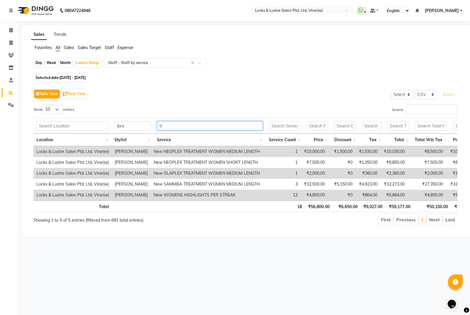
type input "t"
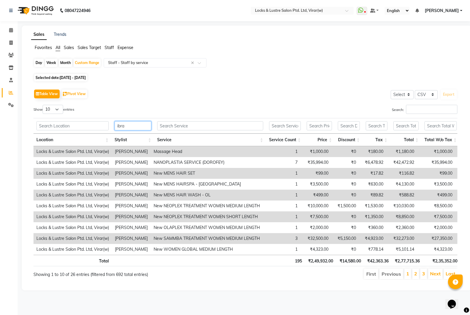
click at [147, 122] on input "ibra" at bounding box center [133, 125] width 37 height 9
type input "i"
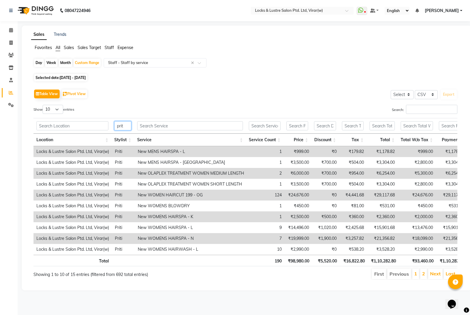
type input "prit"
drag, startPoint x: 194, startPoint y: 114, endPoint x: 191, endPoint y: 121, distance: 7.3
click at [193, 115] on div "Show 10 25 50 100 entries" at bounding box center [137, 110] width 208 height 11
click at [189, 125] on input "text" at bounding box center [190, 125] width 106 height 9
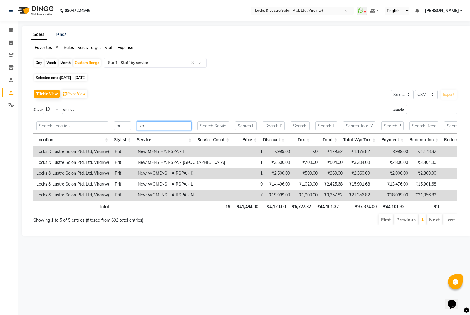
type input "s"
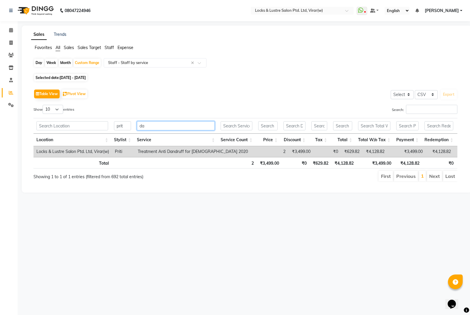
type input "d"
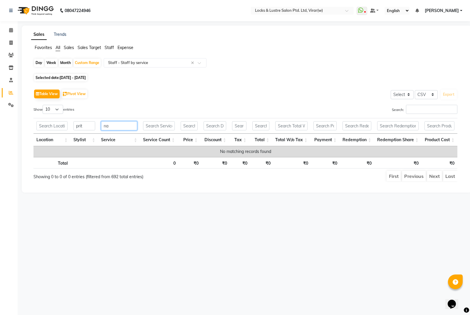
type input "n"
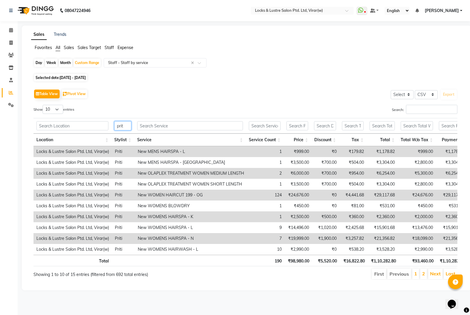
click at [128, 124] on input "prit" at bounding box center [122, 125] width 17 height 9
type input "p"
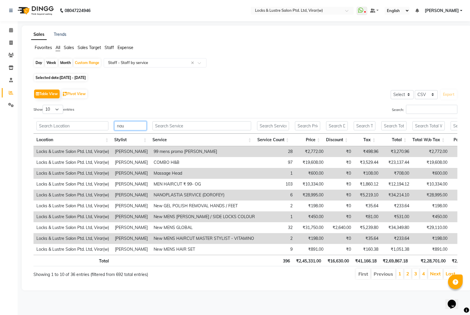
type input "nau"
click at [198, 127] on input "text" at bounding box center [201, 125] width 99 height 9
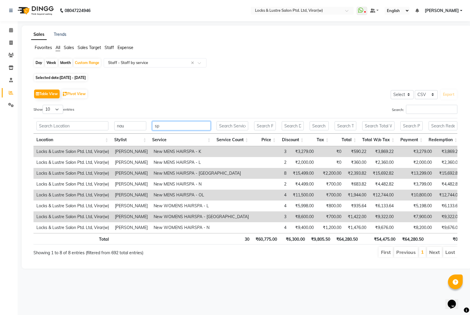
type input "s"
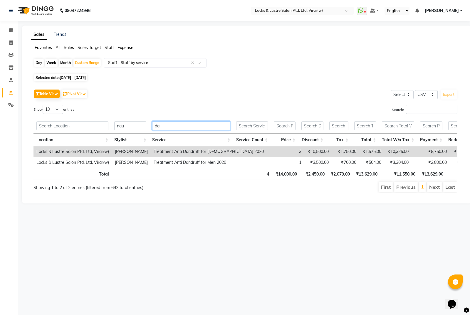
type input "d"
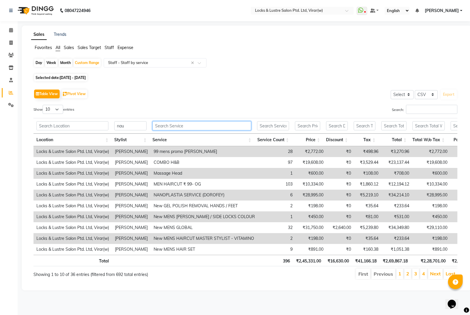
click at [177, 124] on input "text" at bounding box center [201, 125] width 99 height 9
click at [136, 130] on th "nau" at bounding box center [130, 126] width 38 height 16
click at [135, 127] on input "nau" at bounding box center [130, 125] width 32 height 9
type input "n"
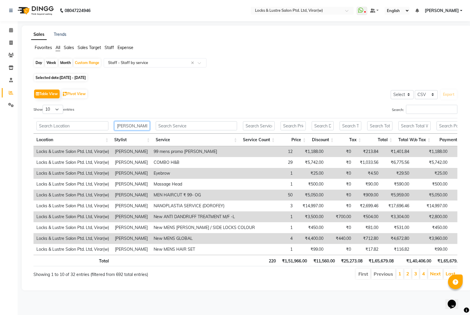
type input "[PERSON_NAME]"
click at [173, 124] on input "text" at bounding box center [196, 125] width 81 height 9
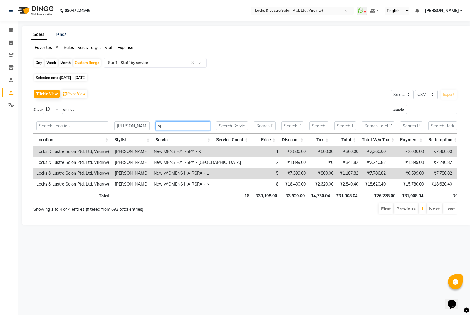
type input "s"
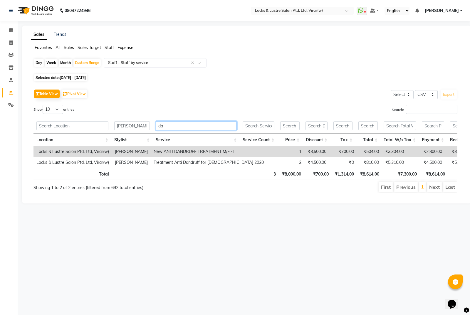
type input "d"
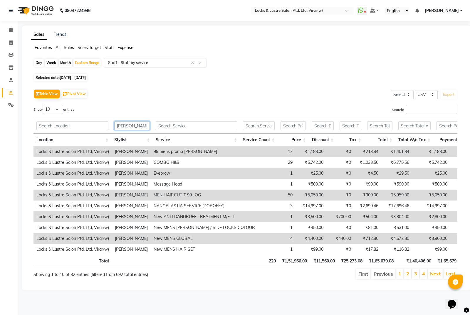
click at [144, 124] on input "[PERSON_NAME]" at bounding box center [132, 125] width 36 height 9
type input "r"
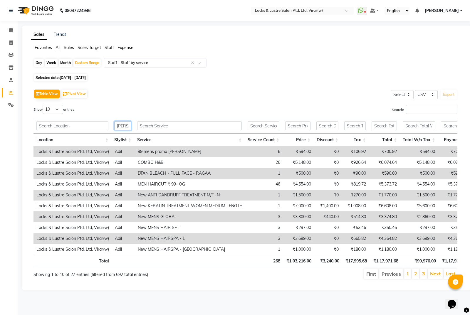
type input "[PERSON_NAME]"
click at [157, 131] on th at bounding box center [189, 126] width 110 height 16
drag, startPoint x: 155, startPoint y: 130, endPoint x: 154, endPoint y: 127, distance: 3.3
click at [154, 129] on th at bounding box center [189, 126] width 110 height 16
click at [154, 127] on input "text" at bounding box center [189, 125] width 105 height 9
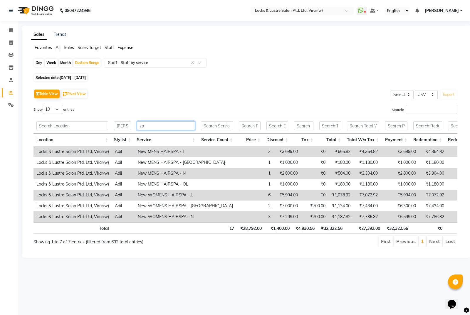
type input "s"
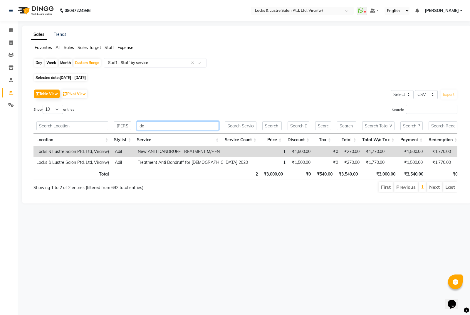
type input "d"
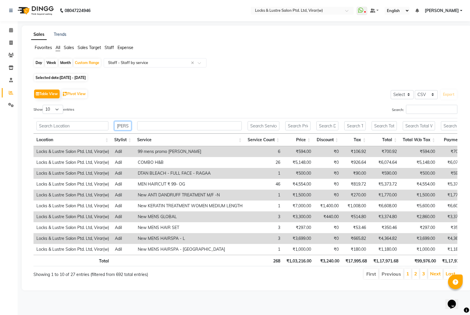
click at [129, 124] on input "[PERSON_NAME]" at bounding box center [122, 125] width 17 height 9
type input "a"
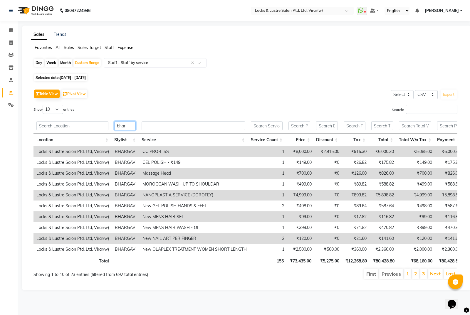
type input "bhar"
click at [159, 128] on input "text" at bounding box center [193, 125] width 103 height 9
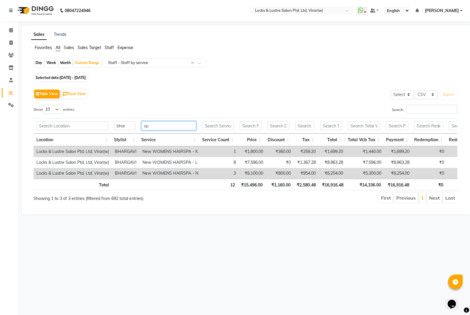
type input "s"
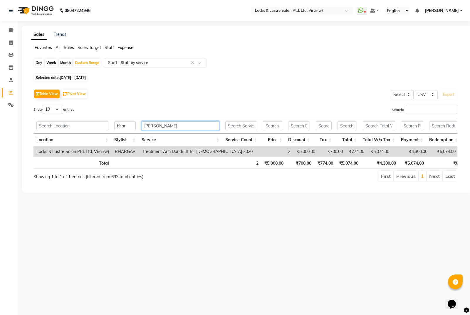
type input "dan"
click at [131, 125] on input "bhar" at bounding box center [124, 125] width 21 height 9
type input "b"
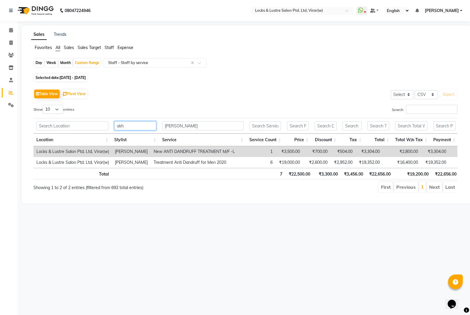
type input "akh"
click at [176, 128] on input "dan" at bounding box center [202, 125] width 81 height 9
type input "d"
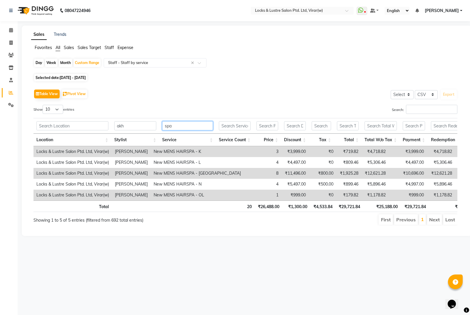
type input "spa"
click at [136, 127] on input "akh" at bounding box center [135, 125] width 42 height 9
type input "a"
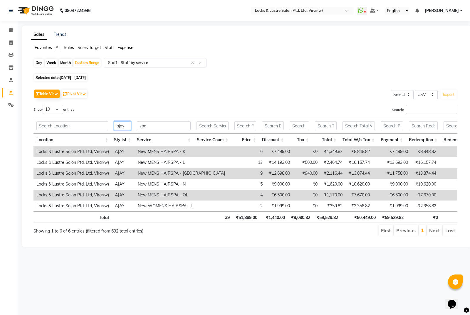
type input "ajay"
drag, startPoint x: 151, startPoint y: 129, endPoint x: 154, endPoint y: 127, distance: 3.0
click at [152, 129] on input "spa" at bounding box center [164, 125] width 54 height 9
type input "s"
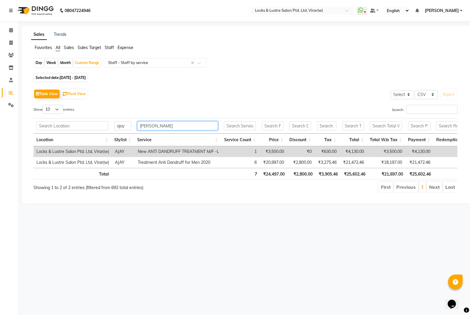
type input "dan"
click at [128, 126] on input "ajay" at bounding box center [122, 125] width 17 height 9
type input "a"
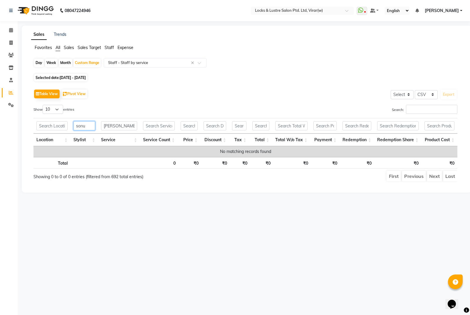
type input "sonu"
click at [128, 126] on input "dan" at bounding box center [119, 125] width 36 height 9
type input "d"
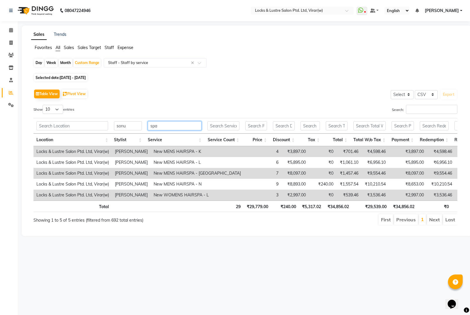
type input "spa"
click at [133, 122] on input "sonu" at bounding box center [128, 125] width 28 height 9
type input "s"
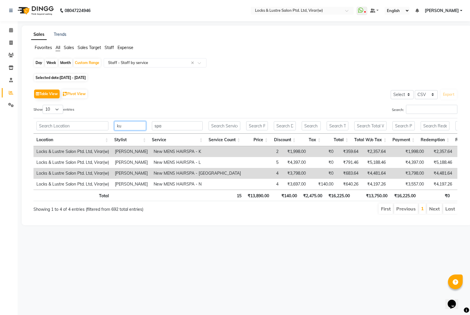
type input "k"
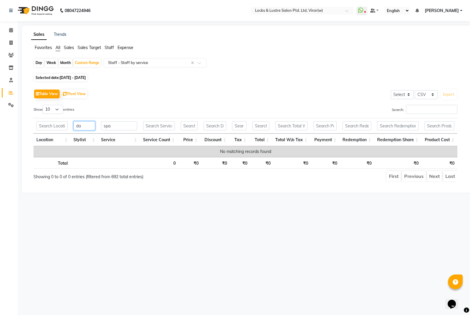
type input "d"
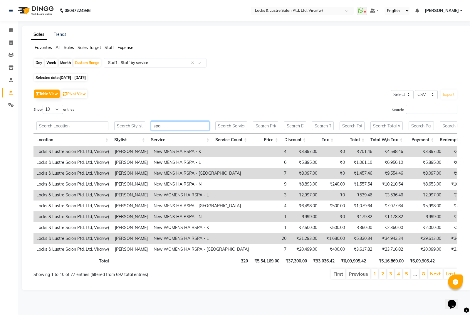
click at [170, 128] on input "spa" at bounding box center [180, 125] width 58 height 9
click at [133, 127] on input "text" at bounding box center [129, 125] width 31 height 9
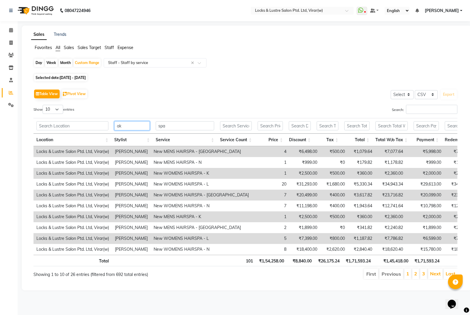
type input "a"
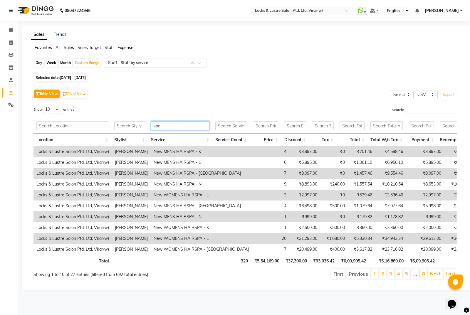
click at [176, 130] on input "spa" at bounding box center [180, 125] width 58 height 9
type input "s"
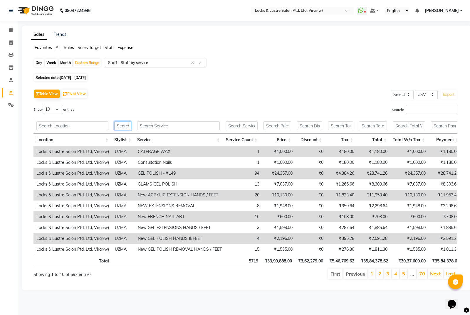
click at [131, 124] on input "text" at bounding box center [122, 125] width 17 height 9
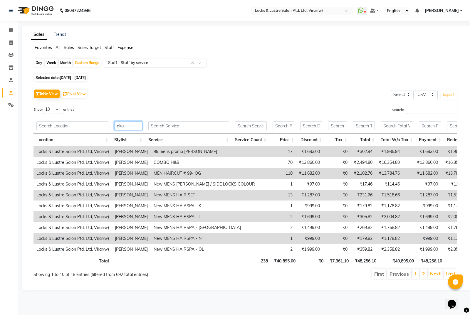
type input "aka"
click at [189, 126] on input "text" at bounding box center [188, 125] width 81 height 9
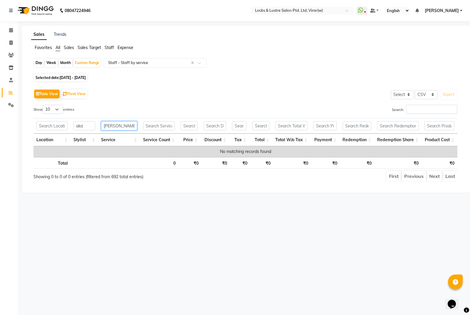
type input "dan"
click at [94, 127] on input "aka" at bounding box center [84, 125] width 22 height 9
type input "a"
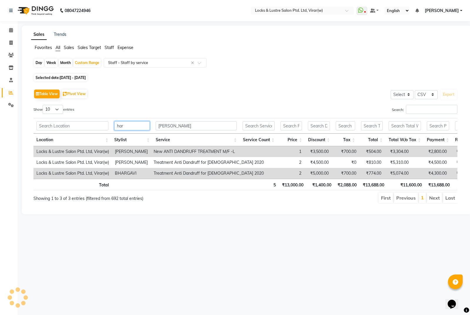
type input "har"
click at [186, 130] on input "dan" at bounding box center [196, 125] width 81 height 9
type input "d"
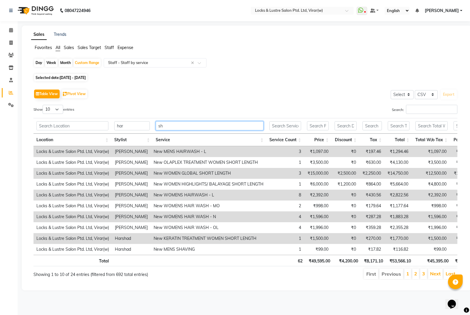
type input "s"
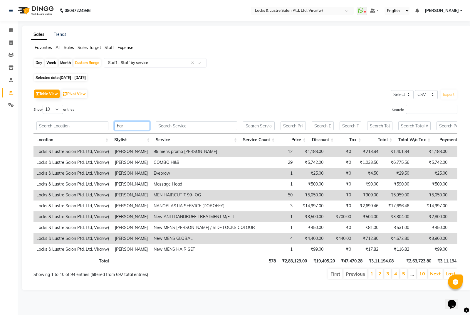
click at [143, 130] on input "har" at bounding box center [132, 125] width 36 height 9
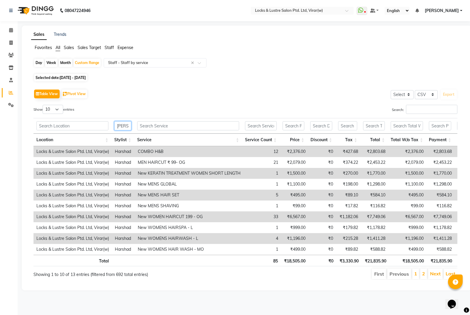
type input "harsha"
click at [146, 128] on input "text" at bounding box center [188, 125] width 102 height 9
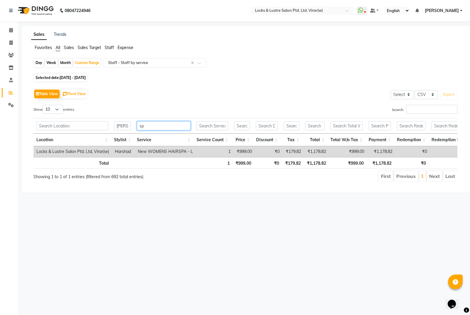
type input "s"
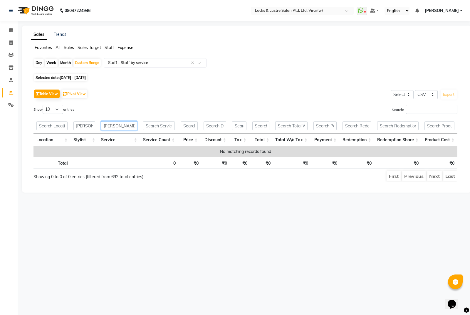
type input "dan"
click at [91, 124] on input "harsha" at bounding box center [84, 125] width 22 height 9
type input "h"
type input "g"
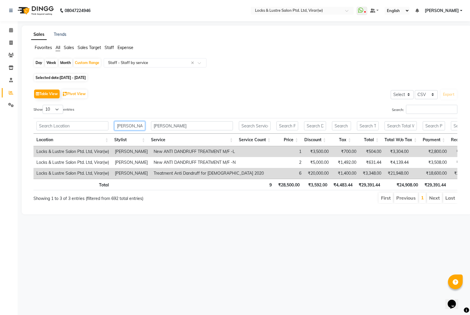
type input "[PERSON_NAME]"
click at [192, 120] on th "dan" at bounding box center [192, 126] width 88 height 16
drag, startPoint x: 191, startPoint y: 125, endPoint x: 191, endPoint y: 131, distance: 5.3
click at [191, 126] on input "dan" at bounding box center [192, 125] width 82 height 9
type input "d"
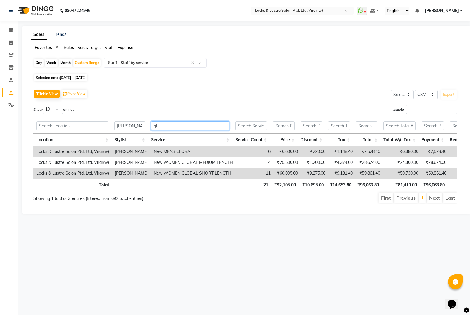
type input "g"
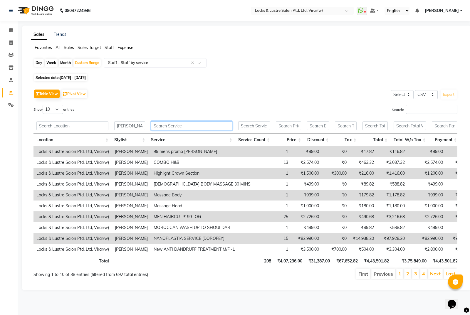
click at [177, 123] on input "text" at bounding box center [191, 125] width 81 height 9
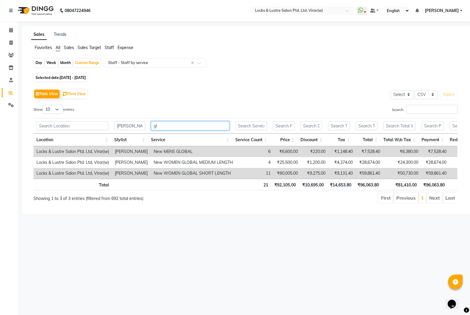
type input "g"
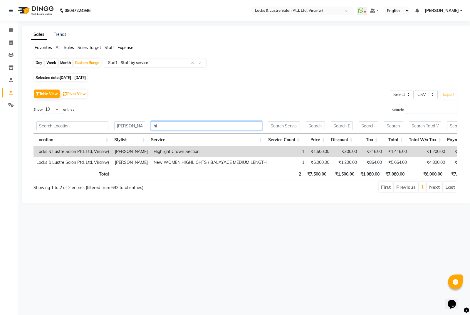
type input "h"
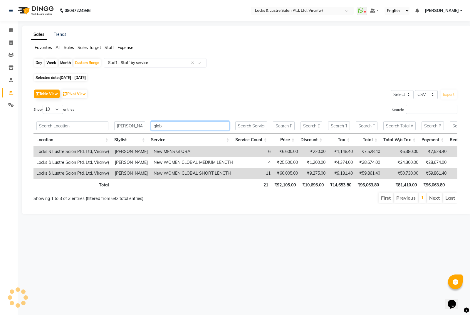
type input "glob"
click at [132, 125] on input "[PERSON_NAME]" at bounding box center [129, 125] width 31 height 9
type input "s"
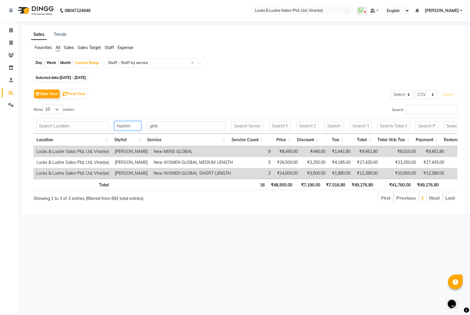
type input "hashim"
click at [166, 128] on input "glob" at bounding box center [186, 125] width 78 height 9
type input "g"
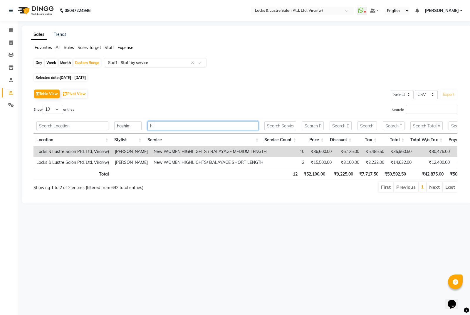
type input "h"
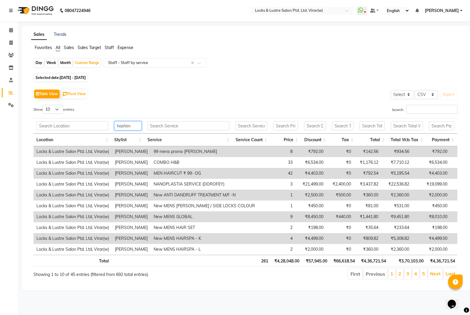
click at [140, 125] on input "hashim" at bounding box center [127, 125] width 27 height 9
type input "h"
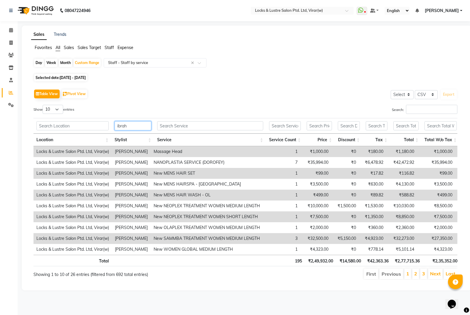
type input "ibrah"
click at [163, 125] on input "text" at bounding box center [210, 125] width 106 height 9
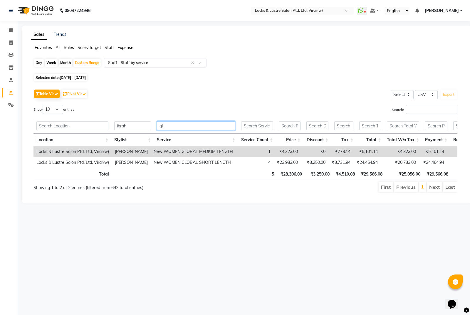
type input "g"
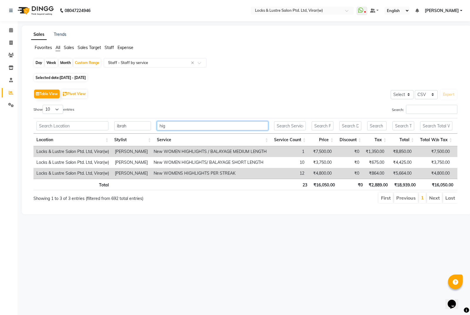
type input "hig"
click at [132, 120] on th "ibrah" at bounding box center [132, 126] width 43 height 16
click at [133, 124] on input "ibrah" at bounding box center [132, 125] width 37 height 9
type input "i"
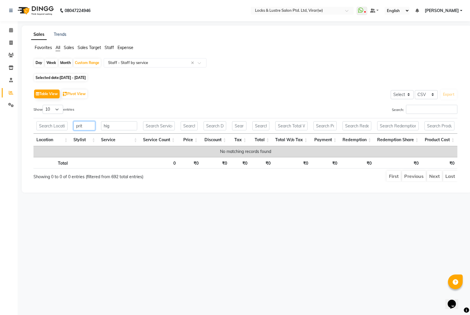
type input "prit"
click at [132, 125] on input "hig" at bounding box center [119, 125] width 36 height 9
type input "h"
type input "g"
type input "global"
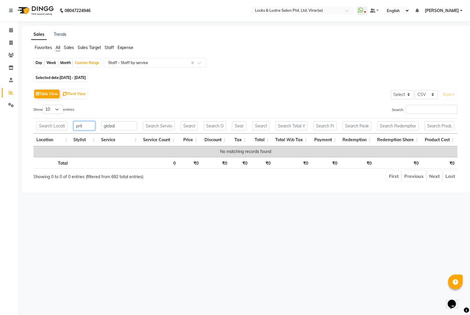
click at [89, 128] on input "prit" at bounding box center [84, 125] width 22 height 9
type input "p"
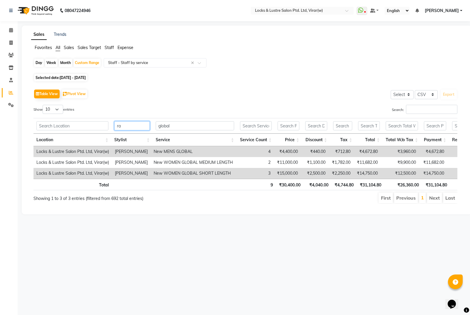
type input "r"
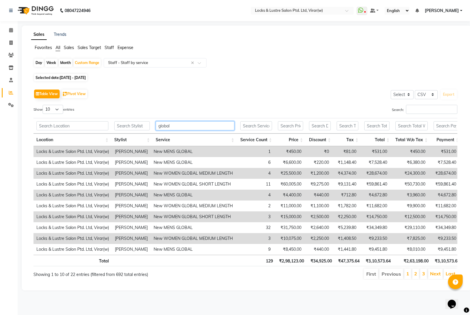
click at [170, 125] on input "global" at bounding box center [195, 125] width 78 height 9
type input "g"
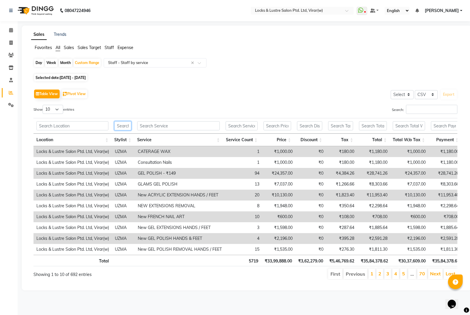
click at [126, 128] on input "text" at bounding box center [122, 125] width 17 height 9
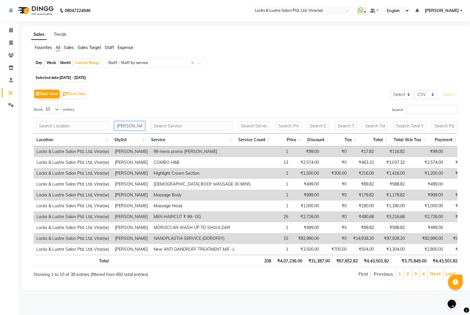
type input "[PERSON_NAME]"
click at [168, 123] on input "text" at bounding box center [191, 125] width 81 height 9
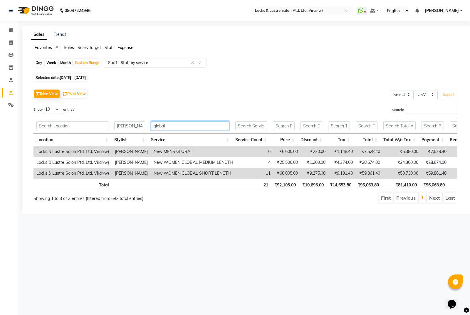
type input "global"
click at [131, 122] on input "[PERSON_NAME]" at bounding box center [129, 125] width 31 height 9
type input "s"
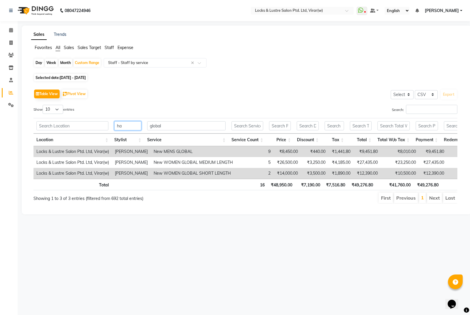
type input "h"
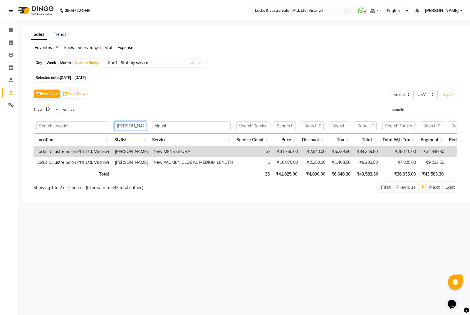
type input "naushad"
click at [176, 130] on input "global" at bounding box center [191, 125] width 78 height 9
type input "g"
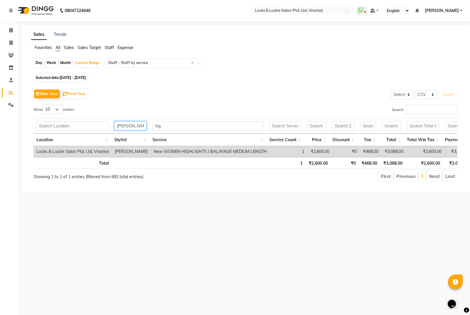
click at [137, 130] on input "naushad" at bounding box center [130, 125] width 32 height 9
click at [161, 120] on th "hig" at bounding box center [207, 126] width 117 height 16
click at [165, 121] on th "hig" at bounding box center [207, 126] width 117 height 16
click at [165, 123] on input "hig" at bounding box center [207, 125] width 111 height 9
type input "h"
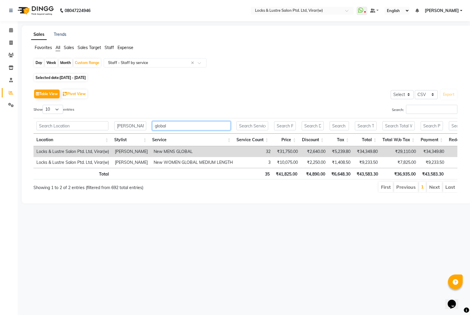
type input "global"
click at [135, 132] on th "naushad" at bounding box center [130, 126] width 38 height 16
click at [137, 127] on input "naushad" at bounding box center [130, 125] width 32 height 9
type input "n"
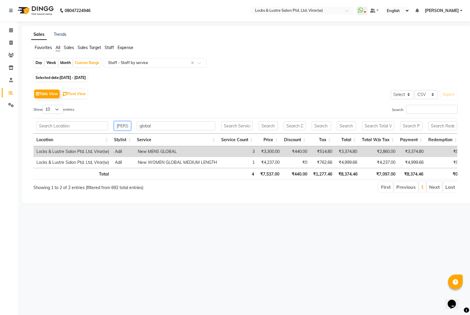
type input "[PERSON_NAME]"
click at [154, 124] on input "global" at bounding box center [176, 125] width 78 height 9
type input "g"
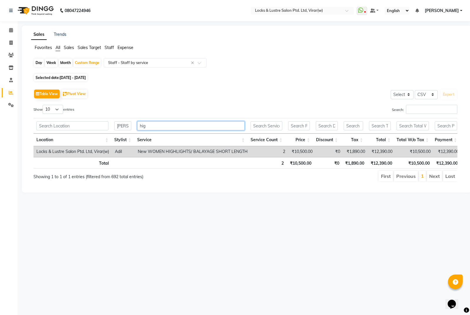
type input "hig"
click at [129, 127] on input "[PERSON_NAME]" at bounding box center [122, 125] width 17 height 9
type input "a"
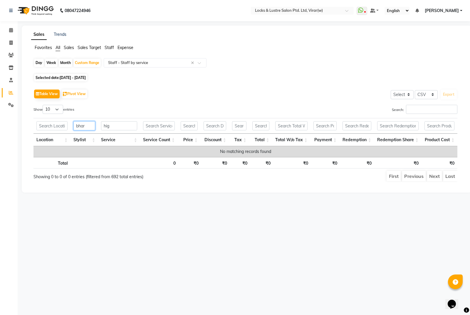
type input "bhar"
click at [129, 127] on input "hig" at bounding box center [119, 125] width 36 height 9
type input "h"
type input "g"
type input "a"
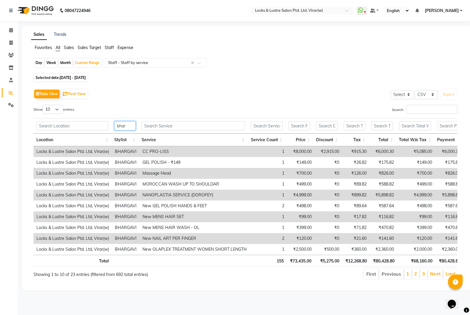
click at [135, 127] on input "bhar" at bounding box center [124, 125] width 21 height 9
type input "b"
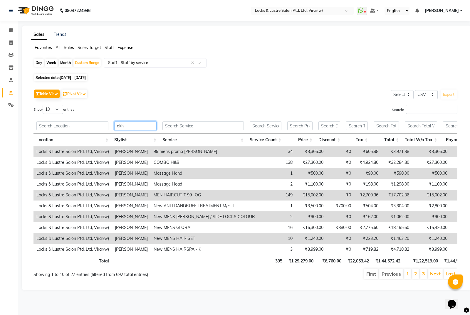
type input "akh"
click at [181, 126] on input "text" at bounding box center [202, 125] width 81 height 9
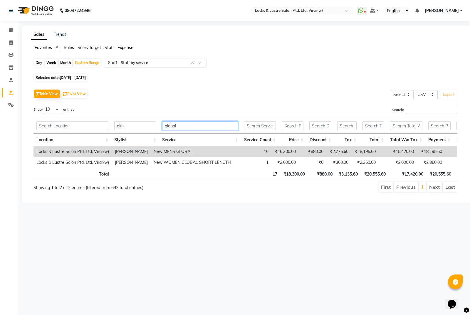
type input "global"
click at [132, 126] on input "akh" at bounding box center [135, 125] width 42 height 9
type input "a"
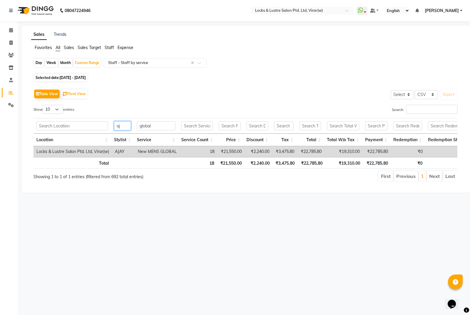
type input "a"
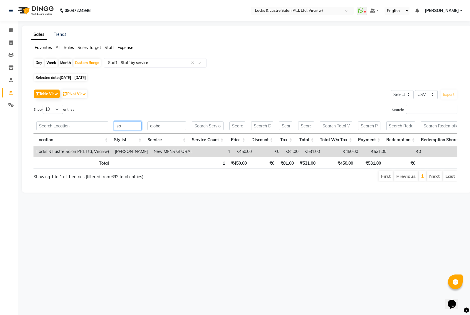
type input "s"
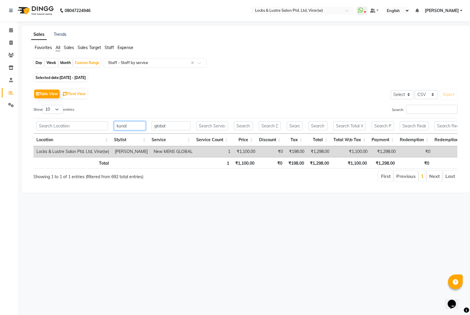
click at [133, 126] on input "kunal" at bounding box center [130, 125] width 32 height 9
type input "k"
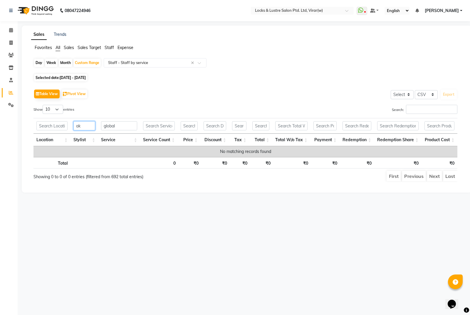
type input "a"
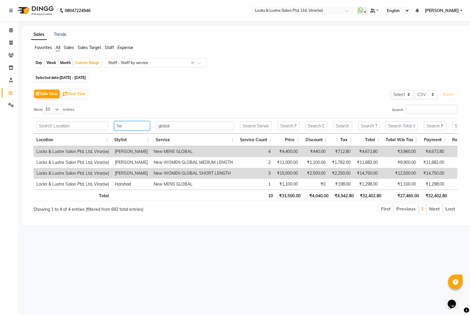
type input "h"
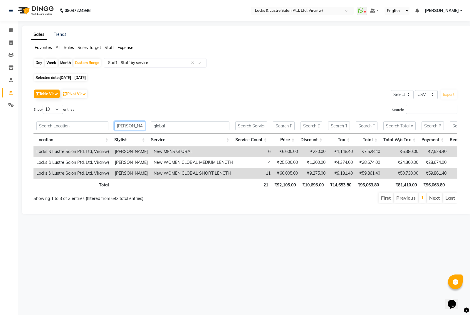
type input "[PERSON_NAME]"
click at [167, 126] on input "global" at bounding box center [190, 125] width 78 height 9
type input "g"
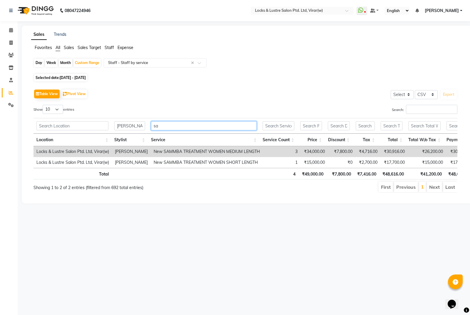
type input "s"
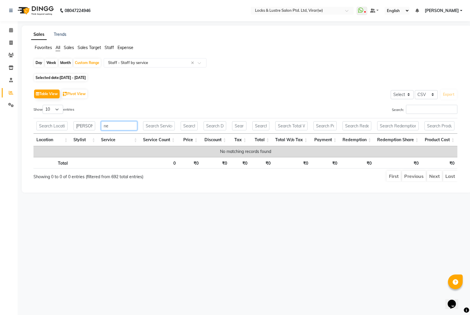
type input "n"
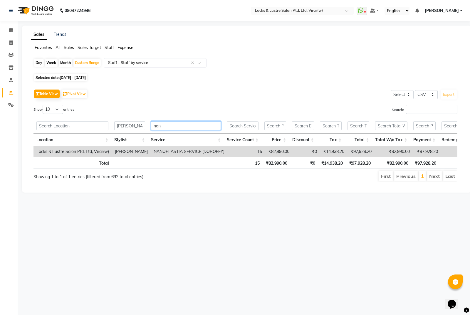
type input "nan"
click at [126, 126] on input "[PERSON_NAME]" at bounding box center [129, 125] width 31 height 9
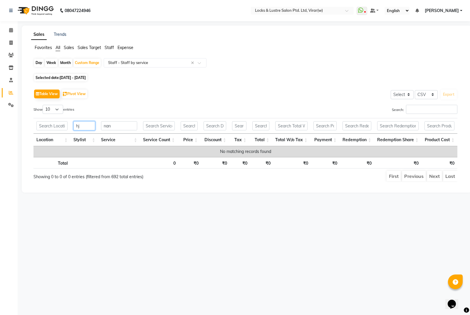
type input "j"
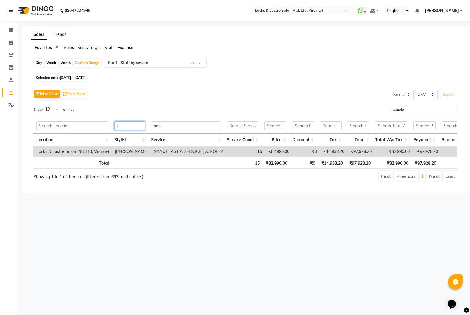
click at [127, 126] on input "j" at bounding box center [129, 125] width 31 height 9
type input "hashim"
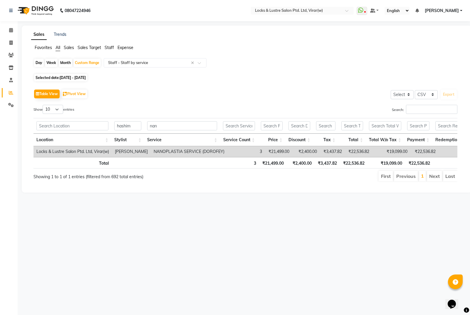
click at [189, 132] on th "nan" at bounding box center [182, 126] width 76 height 16
click at [178, 124] on input "nan" at bounding box center [182, 125] width 70 height 9
type input "n"
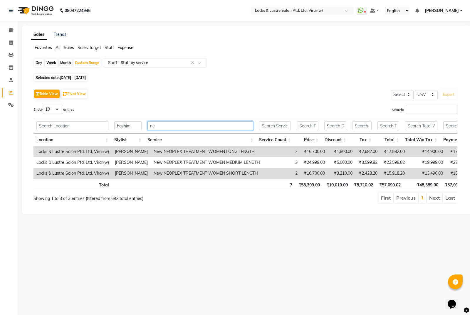
type input "n"
type input "sam"
click at [131, 127] on input "hashim" at bounding box center [127, 125] width 27 height 9
type input "h"
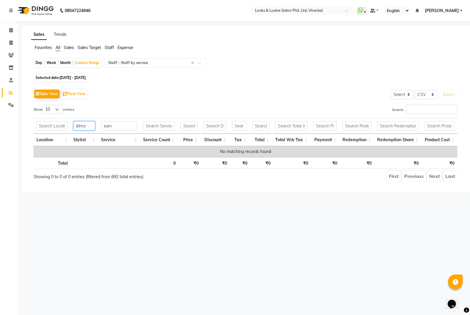
type input "ibhra"
click at [131, 127] on input "sam" at bounding box center [119, 125] width 36 height 9
type input "s"
type input "na"
click at [86, 125] on input "ibhra" at bounding box center [84, 125] width 22 height 9
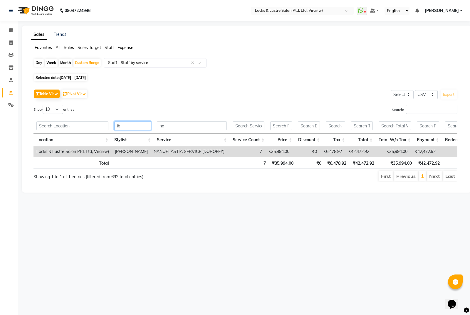
type input "ib"
click at [178, 126] on input "na" at bounding box center [192, 125] width 70 height 9
type input "n"
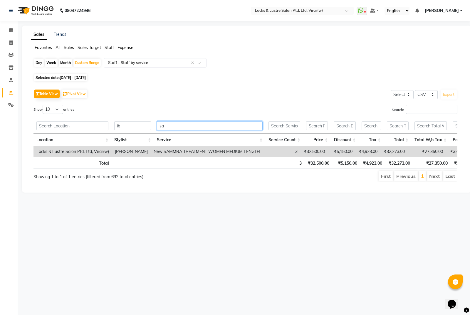
type input "s"
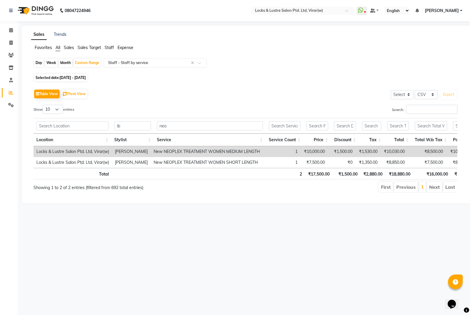
click at [184, 133] on th "neo" at bounding box center [210, 126] width 112 height 16
click at [176, 127] on input "neo" at bounding box center [210, 125] width 106 height 9
type input "n"
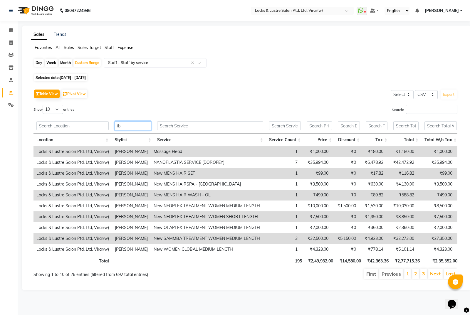
click at [131, 124] on input "ib" at bounding box center [133, 125] width 37 height 9
type input "i"
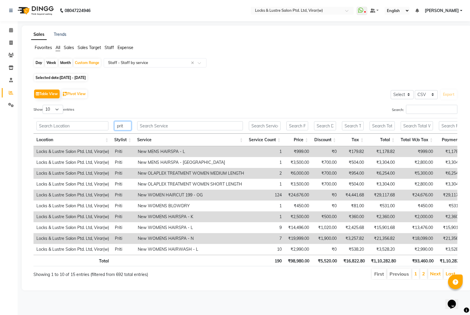
type input "prit"
click at [152, 127] on input "text" at bounding box center [190, 125] width 106 height 9
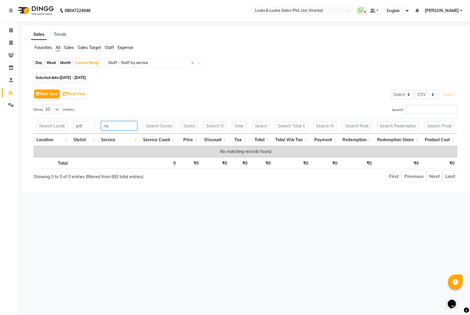
type input "n"
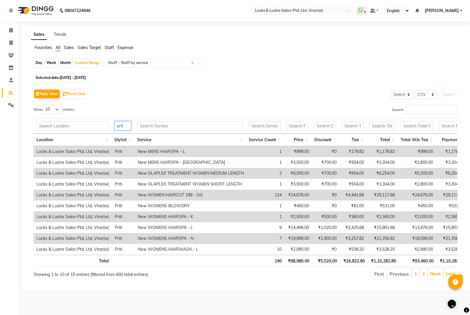
click at [128, 126] on input "prit" at bounding box center [122, 125] width 17 height 9
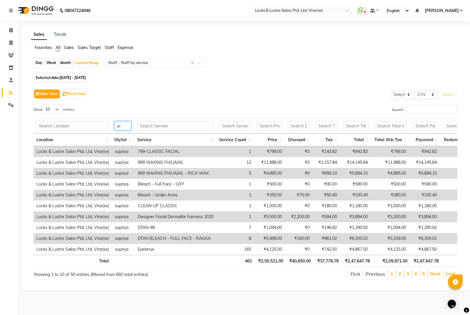
type input "p"
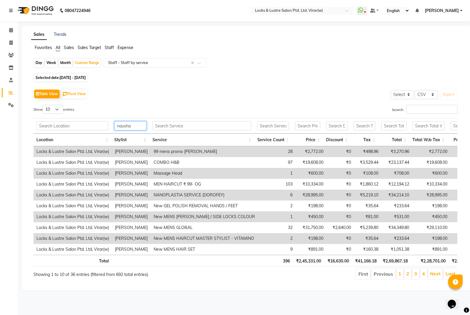
type input "nausha"
click at [177, 129] on input "text" at bounding box center [201, 125] width 99 height 9
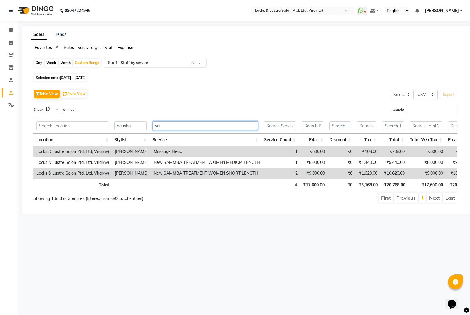
type input "s"
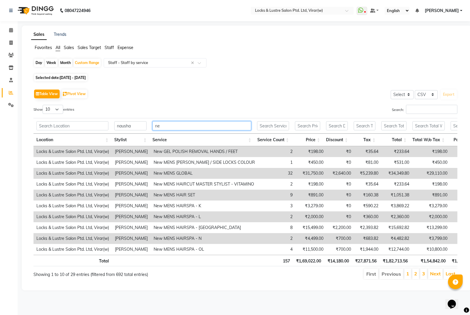
type input "n"
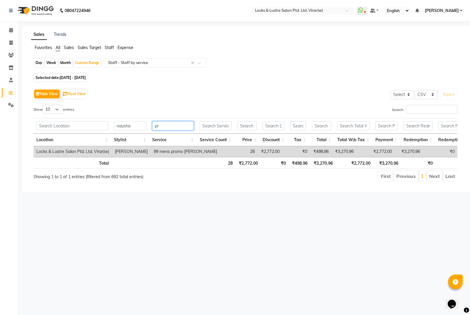
type input "p"
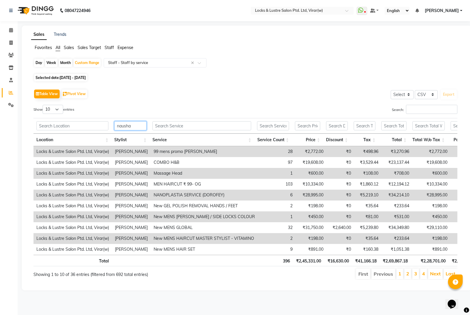
click at [133, 124] on input "nausha" at bounding box center [130, 125] width 32 height 9
type input "n"
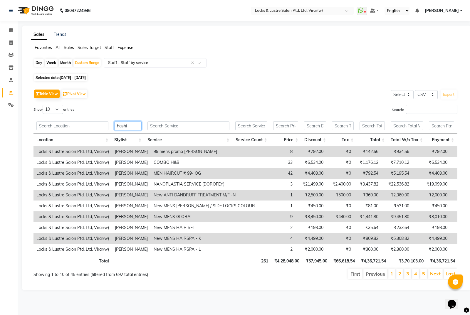
type input "hashi"
click at [169, 124] on input "text" at bounding box center [188, 125] width 82 height 9
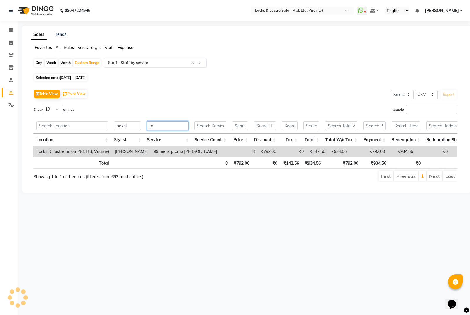
type input "p"
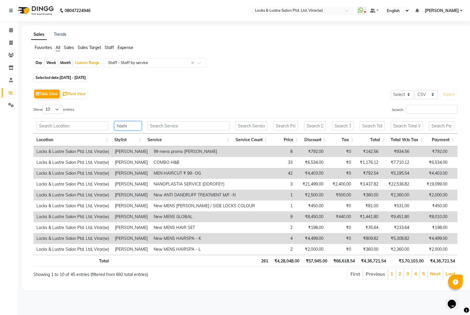
click at [131, 124] on input "hashi" at bounding box center [127, 125] width 27 height 9
type input "h"
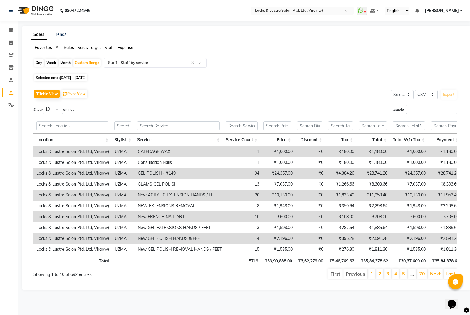
click at [160, 119] on th at bounding box center [178, 126] width 88 height 16
click at [160, 124] on input "text" at bounding box center [178, 125] width 83 height 9
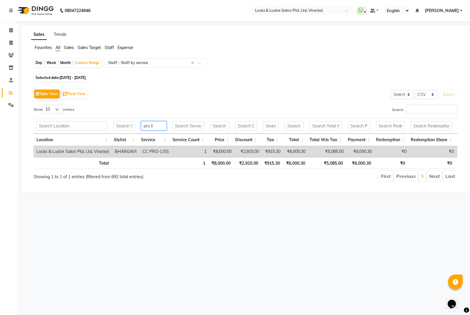
type input "pro li"
click at [132, 125] on input "text" at bounding box center [124, 125] width 21 height 9
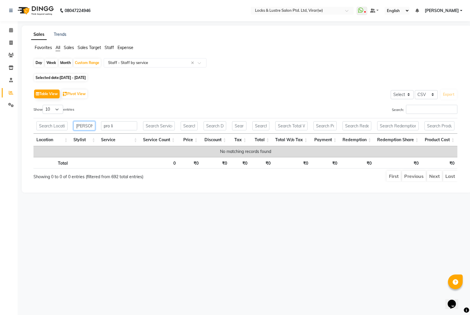
type input "[PERSON_NAME]"
click at [131, 125] on input "pro li" at bounding box center [119, 125] width 36 height 9
type input "p"
type input "n"
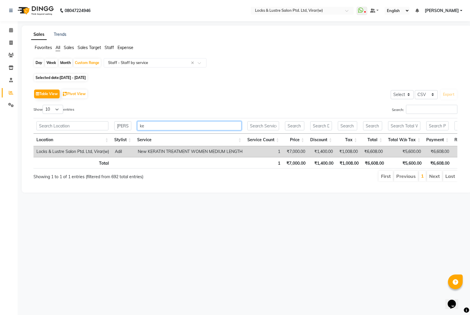
type input "k"
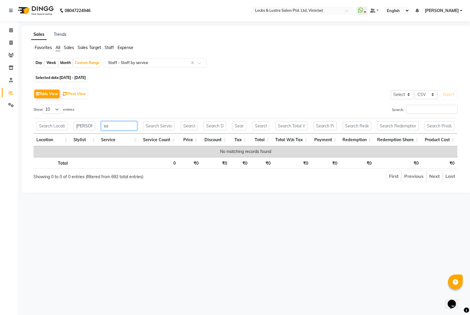
type input "s"
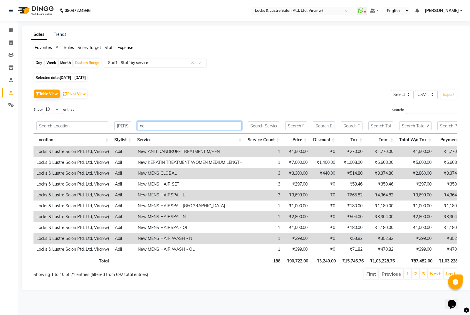
type input "n"
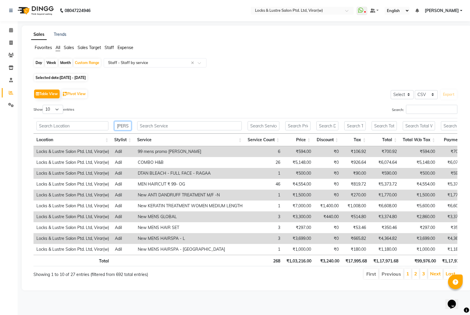
click at [124, 127] on input "[PERSON_NAME]" at bounding box center [122, 125] width 17 height 9
type input "a"
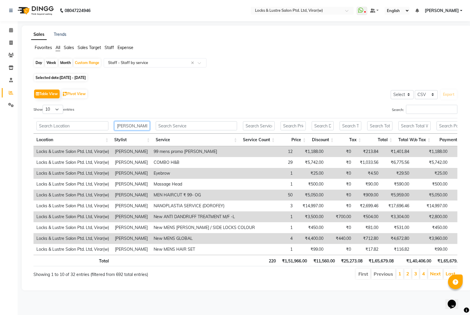
type input "[PERSON_NAME]"
click at [172, 129] on input "text" at bounding box center [196, 125] width 81 height 9
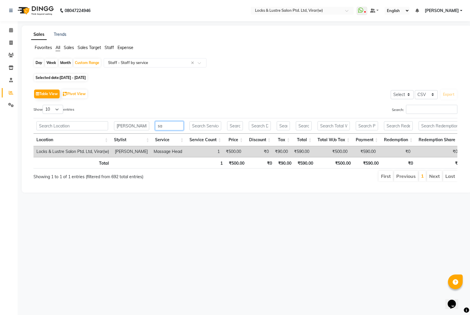
type input "s"
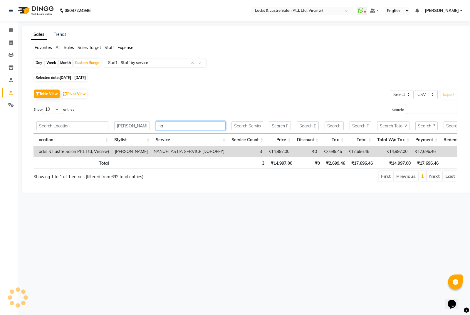
type input "n"
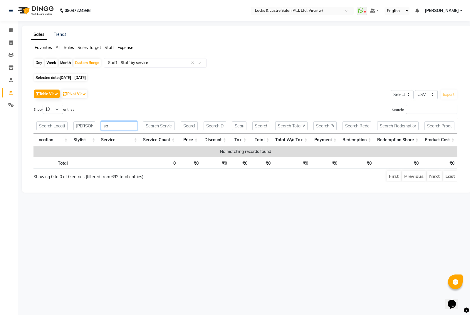
type input "s"
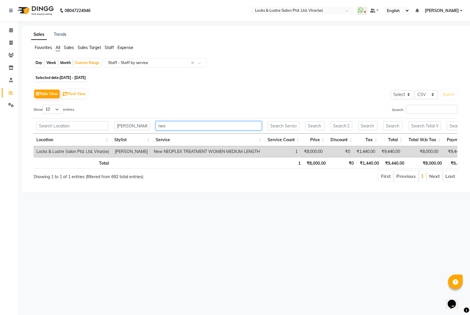
type input "neo"
click at [136, 122] on input "[PERSON_NAME]" at bounding box center [132, 125] width 36 height 9
type input "r"
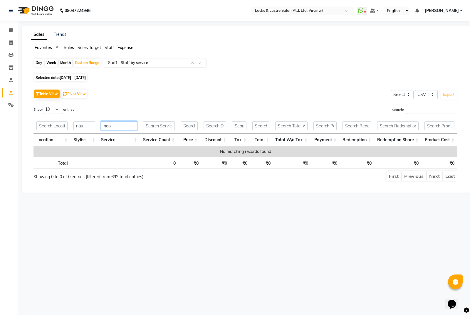
click at [126, 127] on input "neo" at bounding box center [119, 125] width 36 height 9
click at [128, 130] on input "kera" at bounding box center [119, 125] width 36 height 9
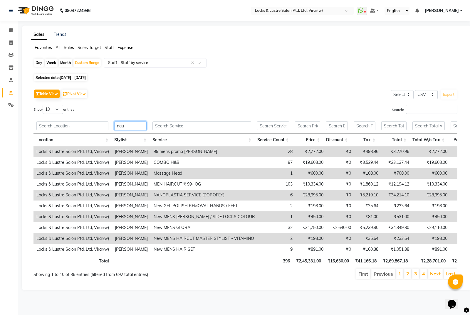
click at [128, 130] on input "nau" at bounding box center [130, 125] width 32 height 9
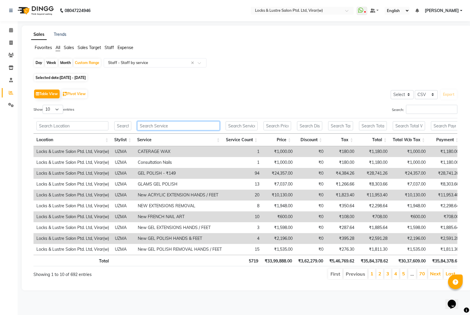
click at [152, 122] on input "text" at bounding box center [178, 125] width 83 height 9
click at [119, 123] on input "text" at bounding box center [122, 125] width 17 height 9
click at [172, 129] on input "text" at bounding box center [178, 125] width 83 height 9
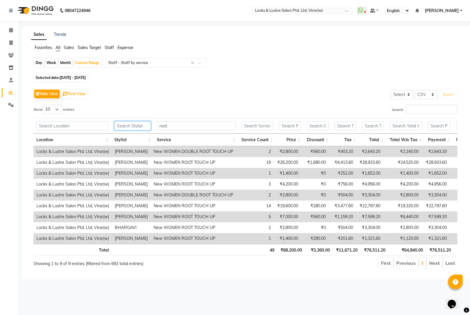
click at [118, 123] on input "text" at bounding box center [132, 125] width 37 height 9
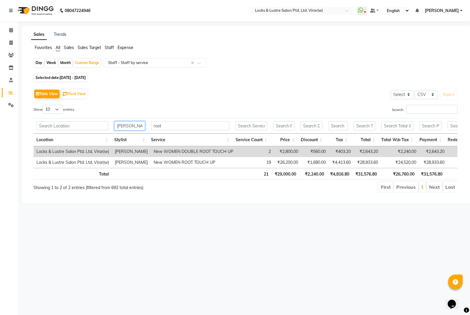
click at [137, 124] on input "[PERSON_NAME]" at bounding box center [129, 125] width 31 height 9
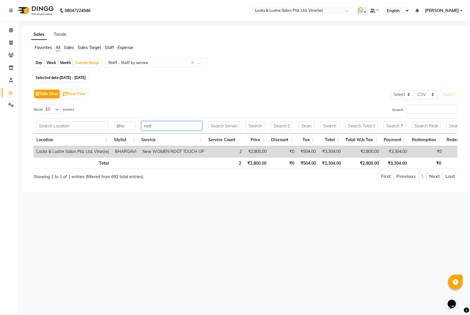
drag, startPoint x: 170, startPoint y: 126, endPoint x: 167, endPoint y: 122, distance: 5.1
click at [169, 123] on input "root" at bounding box center [171, 125] width 61 height 9
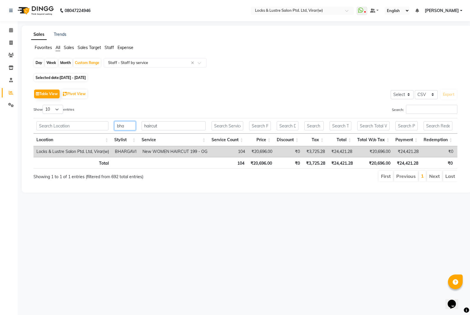
click at [125, 125] on input "bha" at bounding box center [124, 125] width 21 height 9
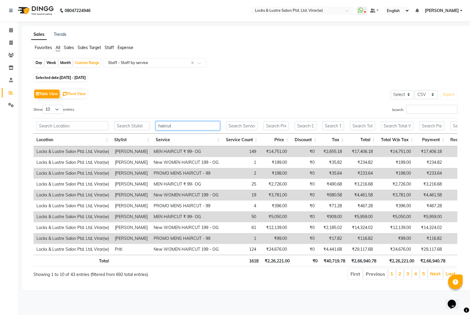
click at [185, 130] on input "haircut" at bounding box center [188, 125] width 64 height 9
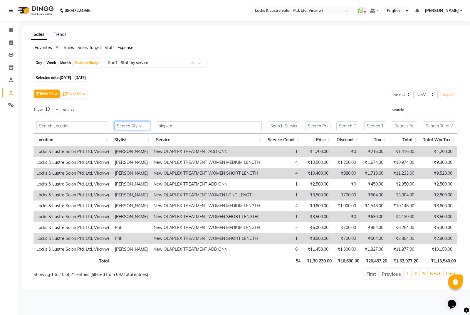
click at [134, 125] on input "text" at bounding box center [132, 125] width 36 height 9
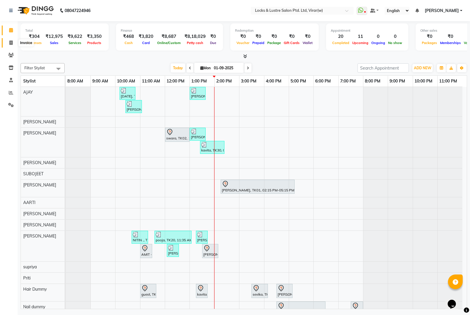
click at [10, 42] on icon at bounding box center [10, 43] width 3 height 4
select select "5944"
select select "service"
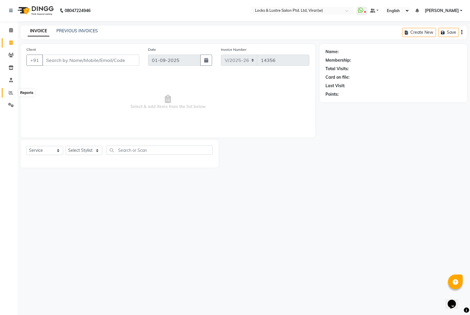
click at [14, 94] on span at bounding box center [11, 93] width 10 height 7
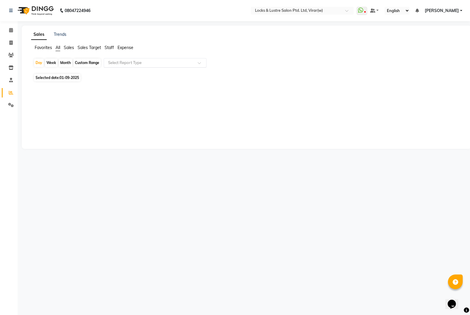
click at [142, 65] on input "text" at bounding box center [149, 63] width 85 height 6
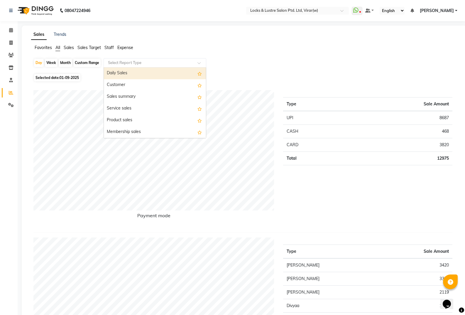
click at [146, 75] on div "Daily Sales" at bounding box center [155, 74] width 102 height 12
select select "csv"
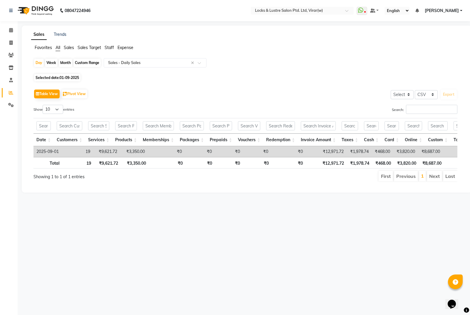
click at [80, 61] on div "Custom Range" at bounding box center [86, 63] width 27 height 8
select select "9"
select select "2025"
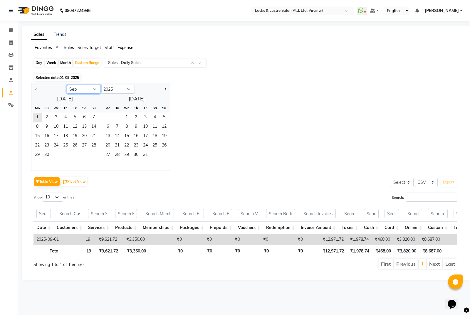
click at [80, 88] on select "Jan Feb Mar Apr May Jun Jul Aug Sep Oct Nov Dec" at bounding box center [84, 89] width 34 height 9
select select "7"
click at [67, 85] on select "Jan Feb Mar Apr May Jun Jul Aug Sep Oct Nov Dec" at bounding box center [84, 89] width 34 height 9
click at [48, 113] on span "1" at bounding box center [46, 117] width 9 height 9
click at [70, 153] on span "31" at bounding box center [65, 155] width 9 height 9
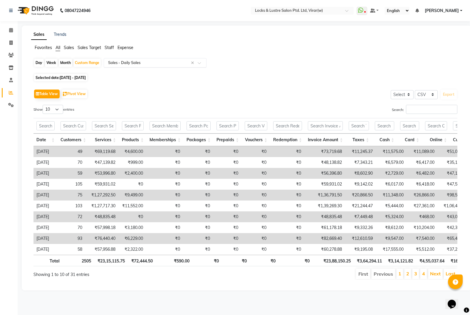
click at [126, 63] on input "text" at bounding box center [149, 63] width 85 height 6
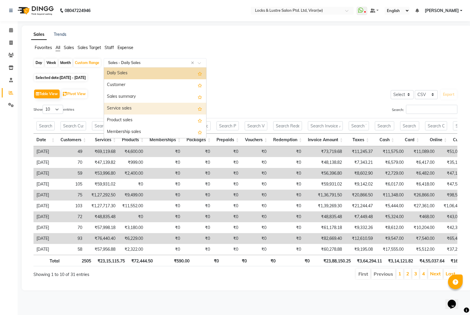
click at [129, 105] on div "Service sales" at bounding box center [155, 109] width 102 height 12
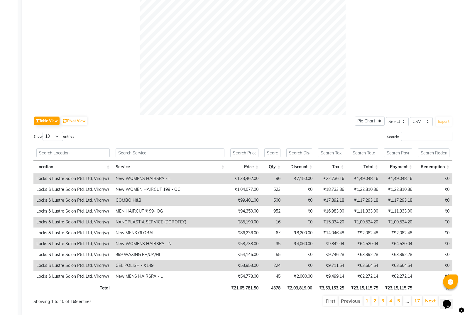
scroll to position [186, 0]
click at [139, 149] on input "text" at bounding box center [170, 152] width 109 height 9
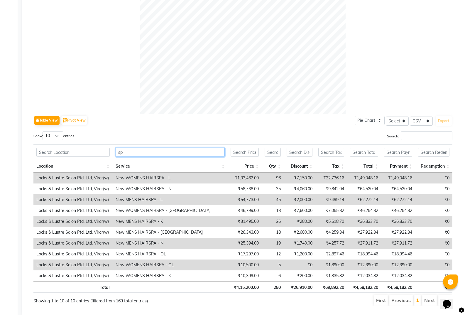
type input "s"
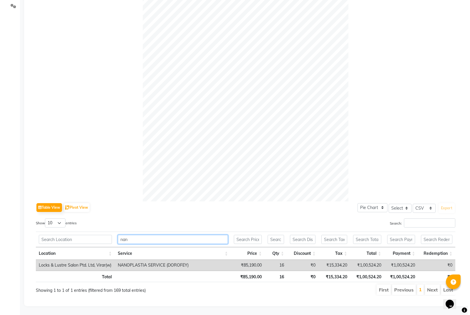
scroll to position [0, 0]
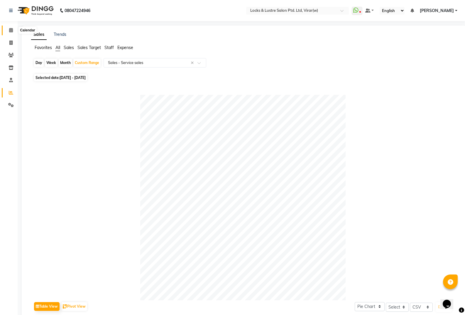
type input "nan"
click at [8, 30] on span at bounding box center [11, 30] width 10 height 7
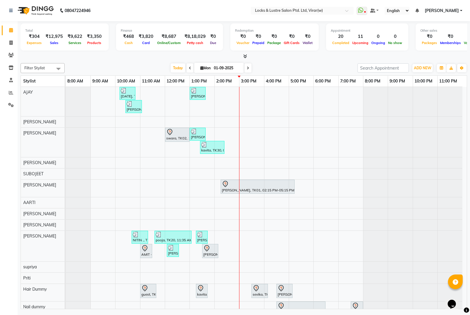
click at [248, 66] on icon at bounding box center [248, 68] width 2 height 4
type input "02-09-2025"
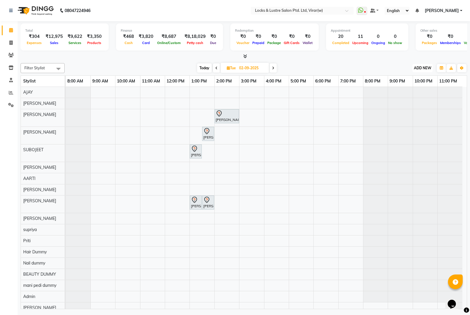
click at [425, 70] on span "ADD NEW" at bounding box center [422, 68] width 17 height 4
click at [413, 79] on button "Add Appointment" at bounding box center [409, 79] width 46 height 8
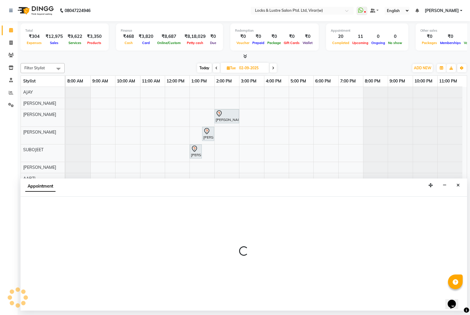
select select "540"
select select "tentative"
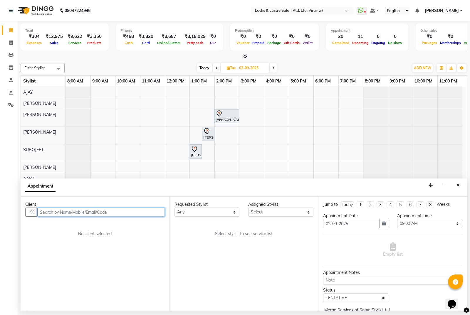
click at [135, 214] on input "text" at bounding box center [100, 212] width 127 height 9
click at [141, 210] on input "text" at bounding box center [100, 212] width 127 height 9
type input "8390074510"
click at [141, 210] on button "Add Client" at bounding box center [152, 212] width 24 height 9
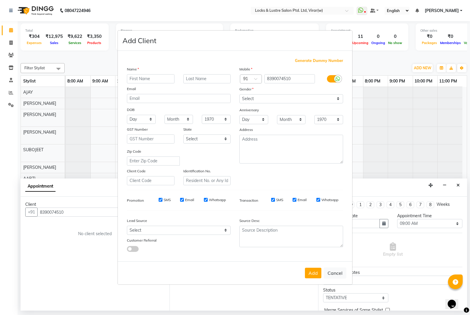
click at [154, 78] on input "text" at bounding box center [151, 78] width 48 height 9
type input "shrishti"
click at [214, 75] on input "text" at bounding box center [207, 78] width 48 height 9
type input "patil"
click at [256, 99] on select "Select Male Female Other Prefer Not To Say" at bounding box center [291, 98] width 104 height 9
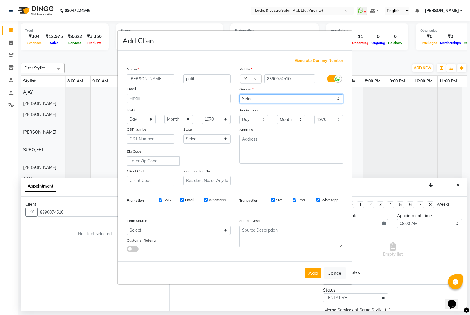
click at [239, 94] on select "Select Male Female Other Prefer Not To Say" at bounding box center [291, 98] width 104 height 9
click at [249, 102] on select "Select Male Female Other Prefer Not To Say" at bounding box center [291, 98] width 104 height 9
select select "female"
click at [239, 94] on select "Select Male Female Other Prefer Not To Say" at bounding box center [291, 98] width 104 height 9
click at [313, 278] on button "Add" at bounding box center [313, 273] width 16 height 11
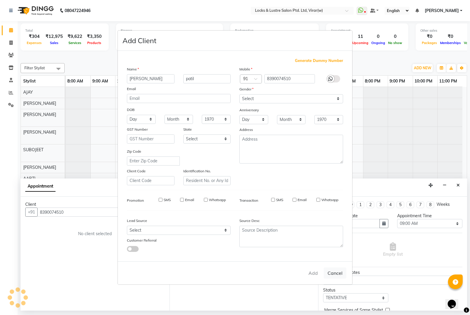
type input "83******10"
select select
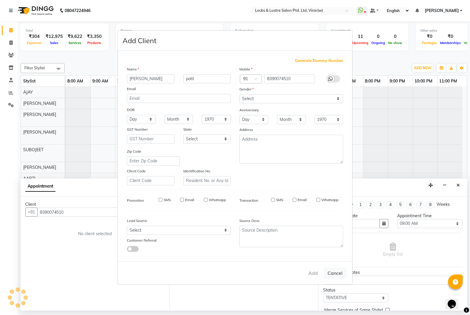
select select
checkbox input "false"
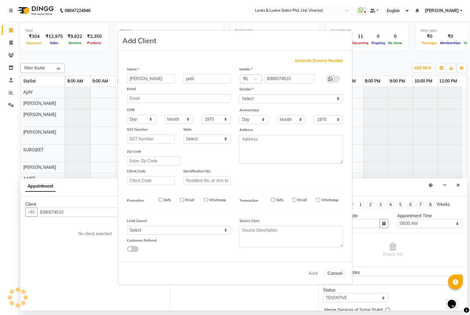
checkbox input "false"
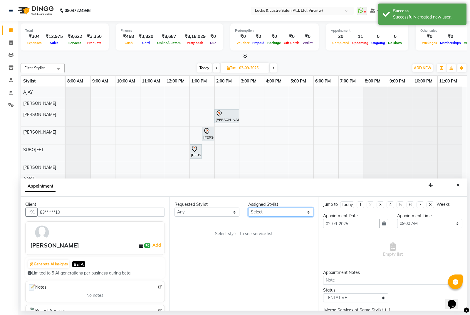
click at [258, 213] on select "Select AARTI Abdul Khan Adil Admin AJAY AKASH NHAVI ANUSHKA Ashwini Sawant BEAU…" at bounding box center [280, 212] width 65 height 9
select select "43855"
click at [248, 208] on select "Select AARTI Abdul Khan Adil Admin AJAY AKASH NHAVI ANUSHKA Ashwini Sawant BEAU…" at bounding box center [280, 212] width 65 height 9
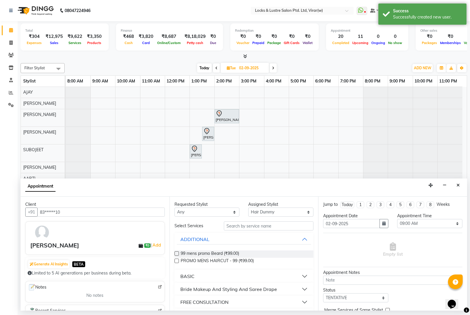
click at [250, 222] on div "Requested Stylist Any AARTI Abdul Khan Adil Admin AJAY AKASH NHAVI ANUSHKA Ashw…" at bounding box center [243, 254] width 149 height 114
click at [252, 227] on input "text" at bounding box center [269, 225] width 90 height 9
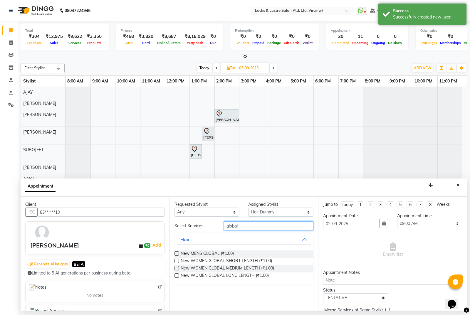
type input "global"
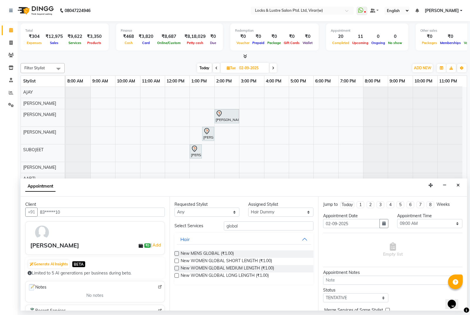
click at [176, 270] on div at bounding box center [176, 269] width 4 height 6
click at [176, 268] on label at bounding box center [176, 268] width 4 height 4
click at [176, 268] on input "checkbox" at bounding box center [176, 269] width 4 height 4
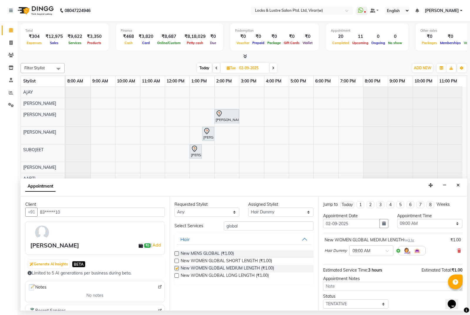
checkbox input "false"
click at [358, 252] on input "text" at bounding box center [365, 250] width 26 height 6
click at [379, 280] on div "10:30 AM" at bounding box center [370, 281] width 43 height 11
click at [358, 300] on select "Select TENTATIVE CONFIRM UPCOMING" at bounding box center [355, 304] width 65 height 9
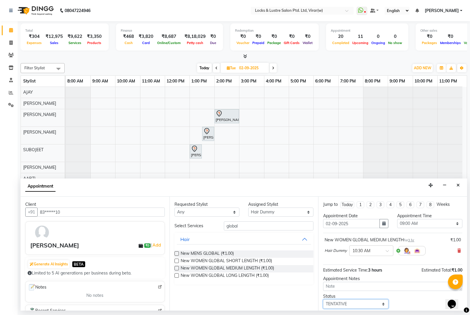
select select "confirm booking"
click at [323, 300] on select "Select TENTATIVE CONFIRM UPCOMING" at bounding box center [355, 304] width 65 height 9
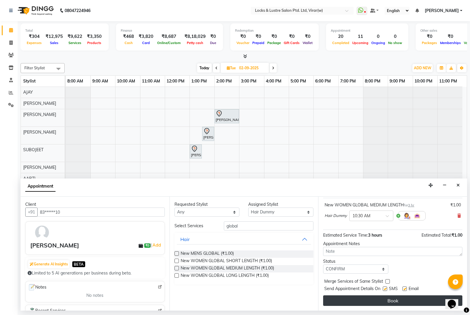
click at [384, 300] on button "Book" at bounding box center [392, 300] width 139 height 11
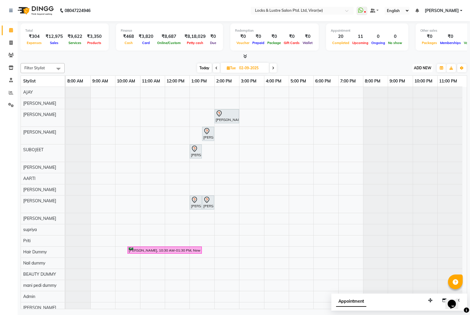
click at [418, 72] on button "ADD NEW Toggle Dropdown" at bounding box center [422, 68] width 20 height 8
click at [14, 55] on span at bounding box center [11, 55] width 10 height 7
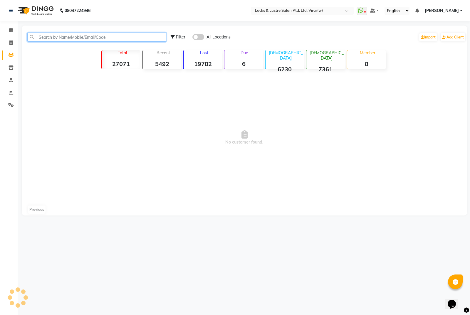
click at [86, 38] on input "text" at bounding box center [96, 37] width 139 height 9
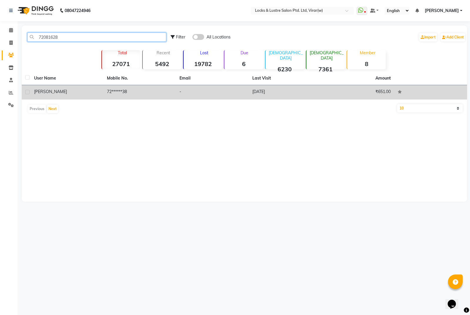
type input "72081628"
click at [115, 89] on td "72******38" at bounding box center [139, 92] width 73 height 14
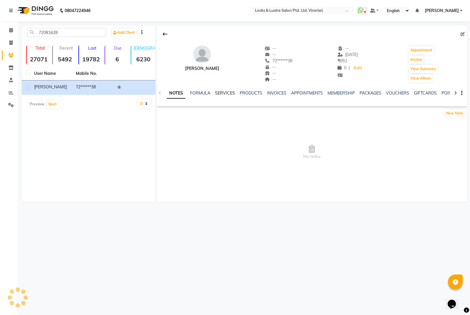
click at [225, 91] on link "SERVICES" at bounding box center [225, 92] width 20 height 5
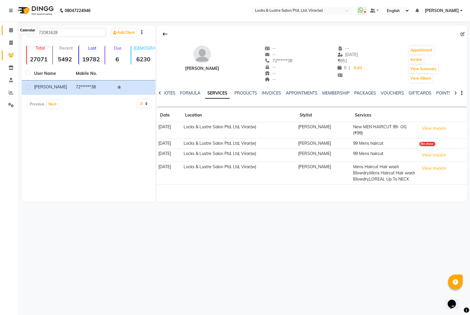
click at [9, 33] on span at bounding box center [11, 30] width 10 height 7
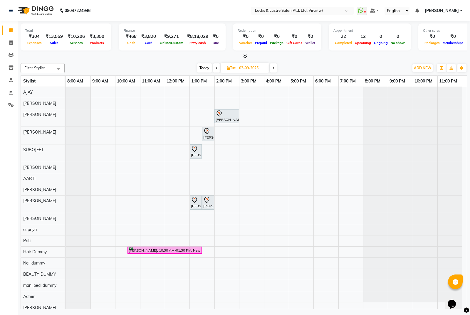
click at [208, 66] on span "Today" at bounding box center [204, 67] width 15 height 9
type input "01-09-2025"
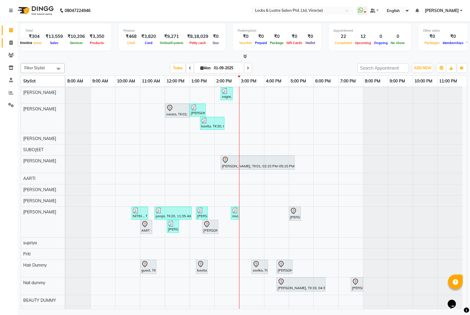
click at [11, 44] on icon at bounding box center [10, 43] width 3 height 4
select select "5944"
select select "service"
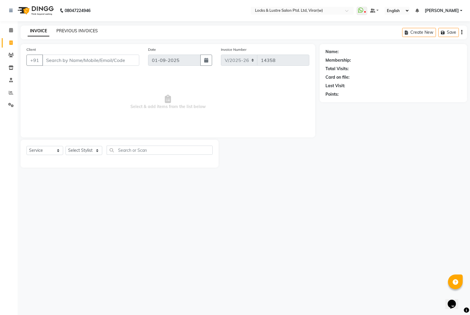
click at [91, 30] on link "PREVIOUS INVOICES" at bounding box center [76, 30] width 41 height 5
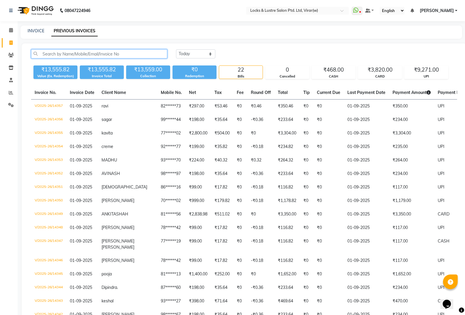
click at [105, 51] on input "text" at bounding box center [99, 53] width 136 height 9
click at [206, 55] on select "Today Yesterday Custom Range" at bounding box center [195, 53] width 39 height 9
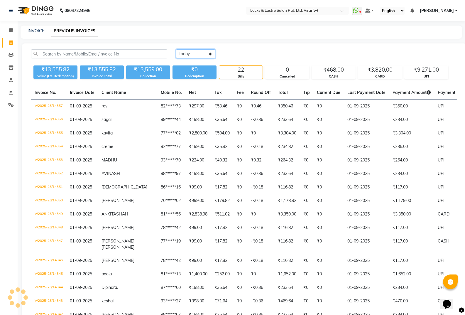
select select "yesterday"
click at [176, 49] on select "Today Yesterday Custom Range" at bounding box center [195, 53] width 39 height 9
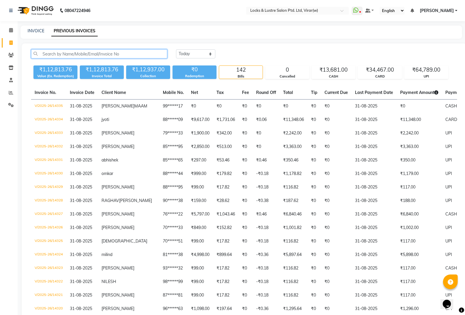
click at [113, 55] on input "text" at bounding box center [99, 53] width 136 height 9
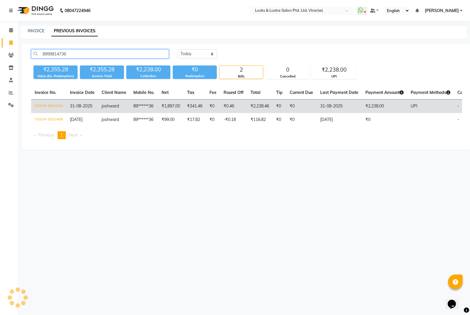
type input "8999814736"
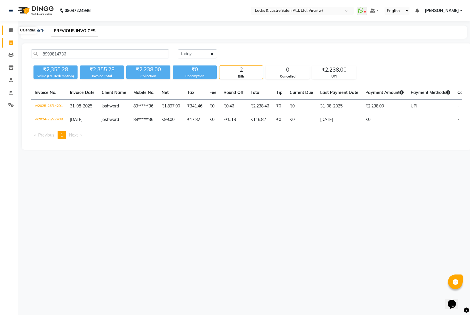
click at [10, 29] on icon at bounding box center [11, 30] width 4 height 4
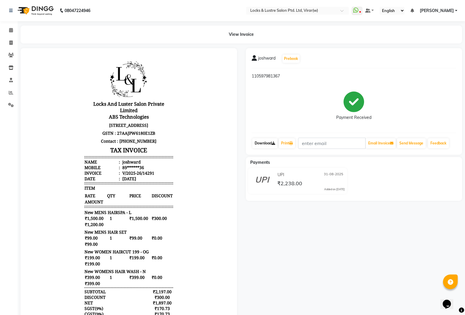
click at [266, 143] on link "Download" at bounding box center [265, 143] width 25 height 10
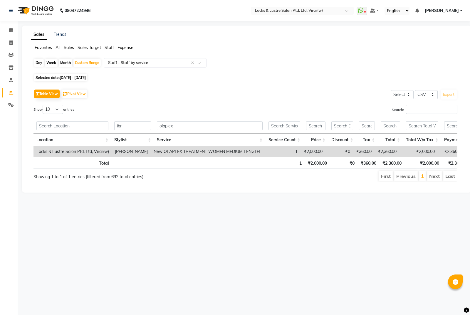
select select "csv"
type input "i"
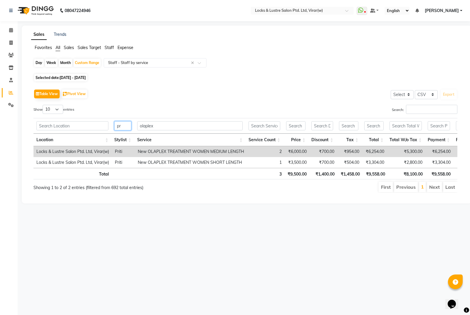
type input "p"
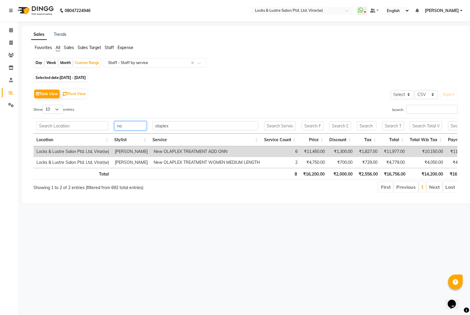
type input "n"
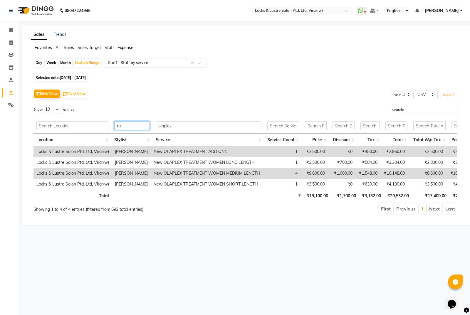
type input "r"
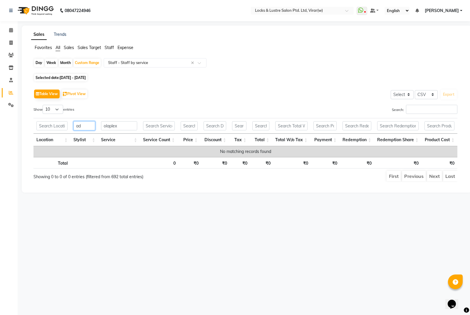
type input "a"
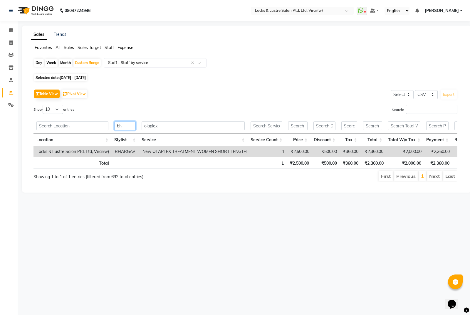
type input "b"
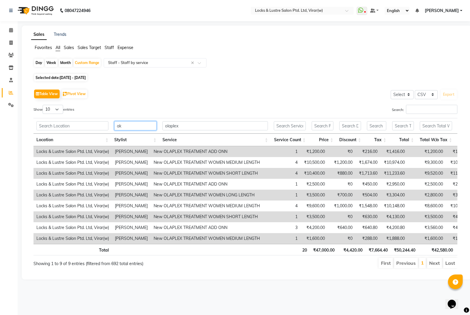
type input "a"
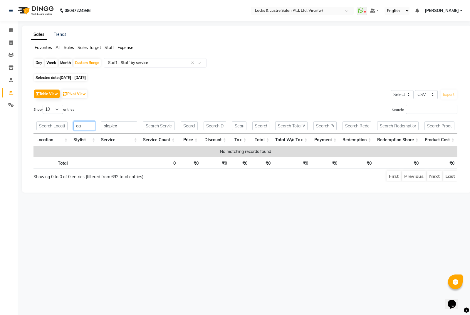
type input "a"
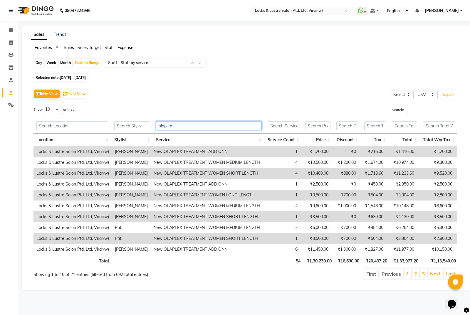
click at [184, 125] on input "olaplex" at bounding box center [209, 125] width 106 height 9
type input "ola"
click at [117, 123] on input "text" at bounding box center [132, 125] width 36 height 9
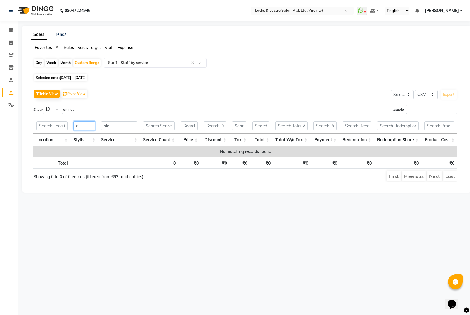
type input "a"
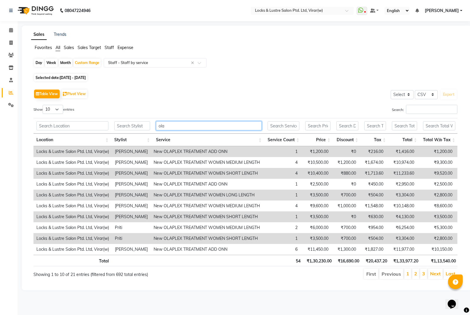
click at [188, 126] on input "ola" at bounding box center [209, 125] width 106 height 9
type input "olapl"
click at [133, 131] on th at bounding box center [131, 126] width 41 height 16
click at [133, 129] on input "text" at bounding box center [132, 125] width 36 height 9
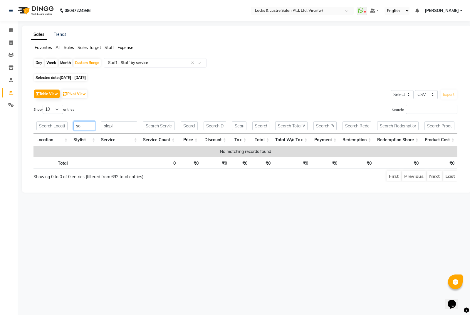
type input "s"
type input "k"
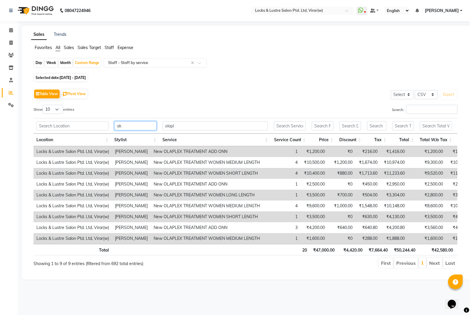
type input "a"
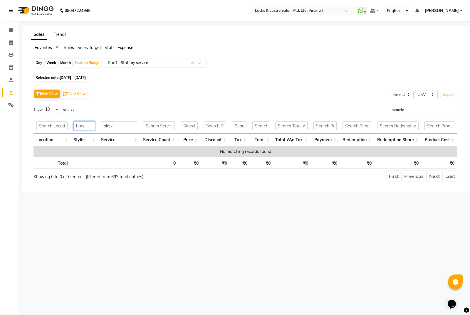
type input "hars"
click at [121, 127] on input "olapl" at bounding box center [119, 125] width 36 height 9
type input "o"
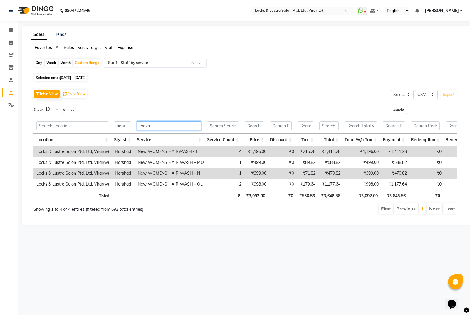
type input "wash"
click at [126, 126] on input "hars" at bounding box center [122, 125] width 17 height 9
type input "h"
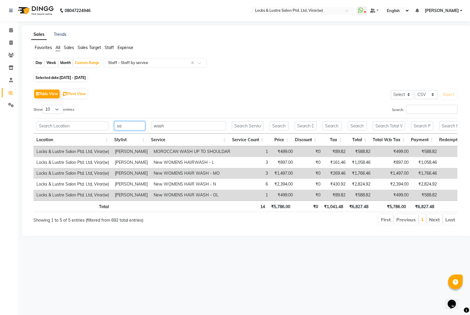
type input "s"
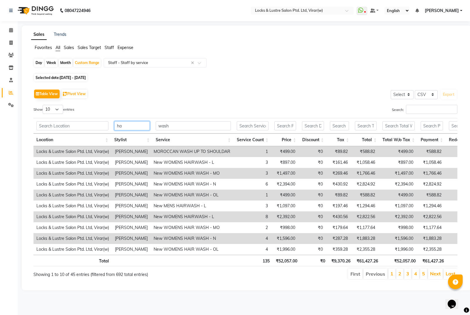
type input "h"
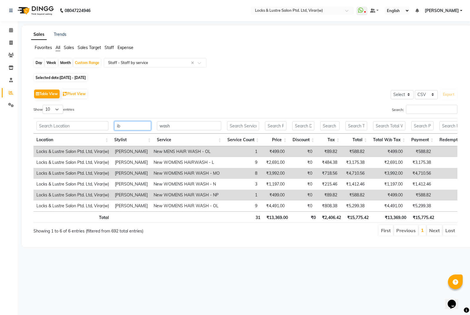
type input "i"
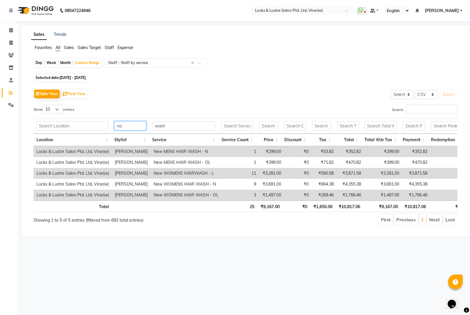
type input "n"
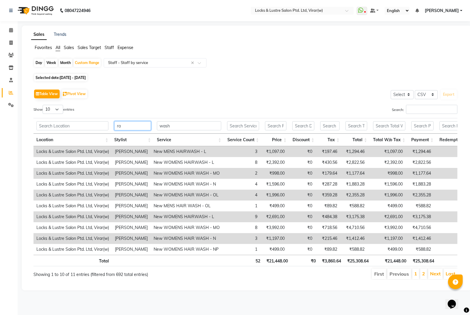
type input "r"
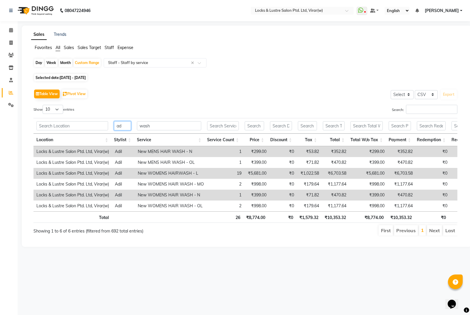
type input "a"
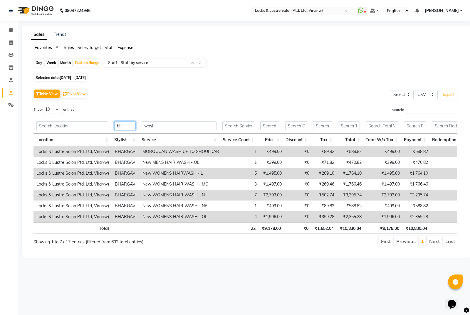
type input "b"
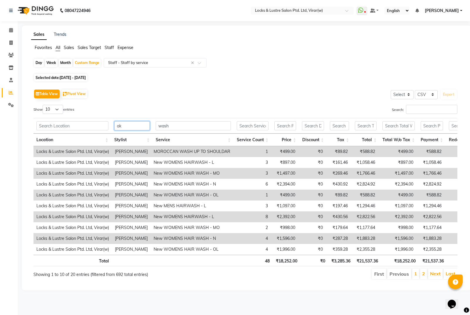
type input "a"
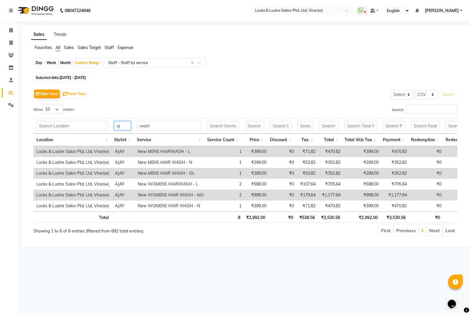
type input "a"
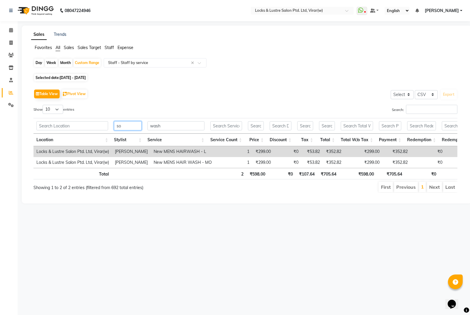
type input "s"
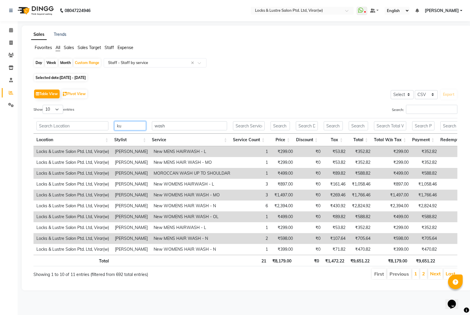
type input "k"
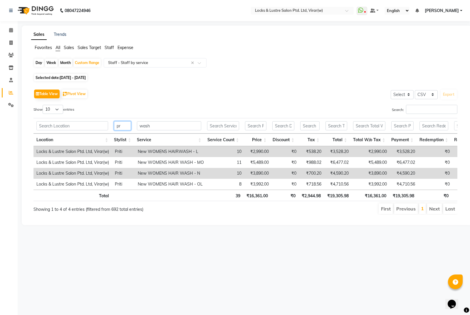
type input "p"
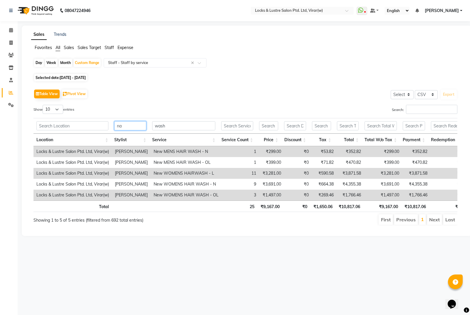
type input "n"
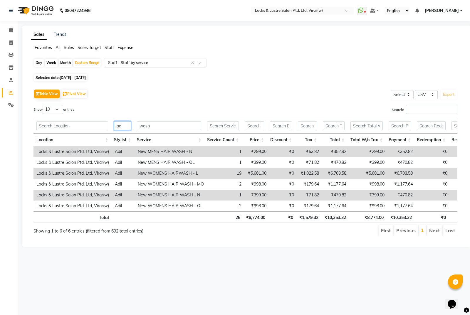
type input "a"
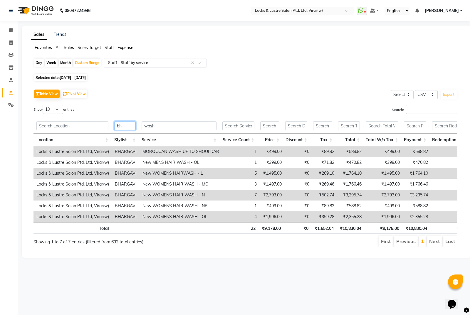
type input "b"
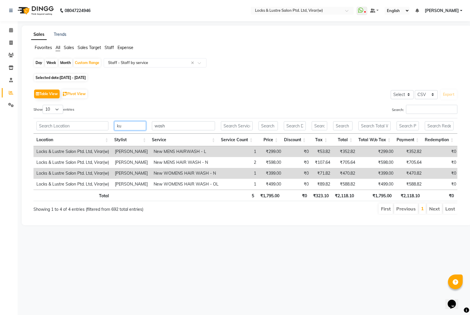
type input "k"
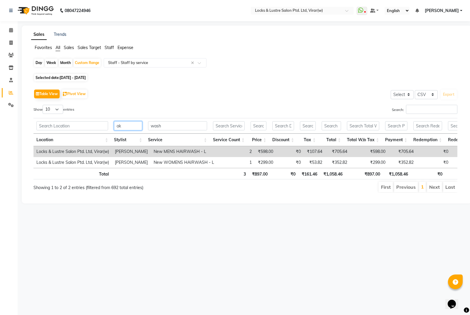
type input "a"
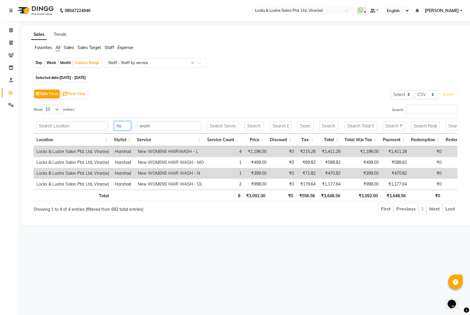
type input "h"
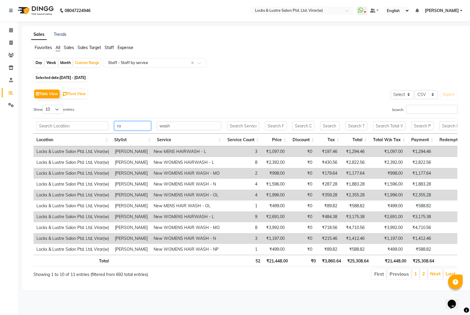
type input "r"
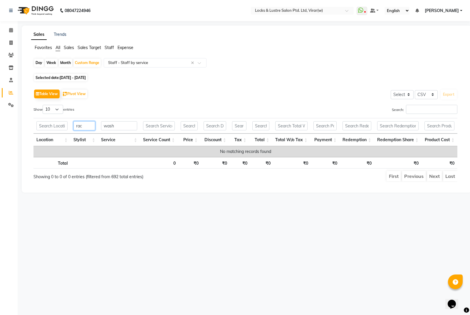
type input "rac"
click at [119, 123] on input "wash" at bounding box center [119, 125] width 36 height 9
type input "w"
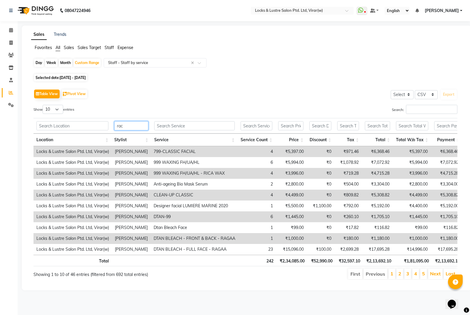
click at [127, 127] on input "rac" at bounding box center [131, 125] width 34 height 9
type input "rach"
click at [189, 127] on input "text" at bounding box center [194, 125] width 80 height 9
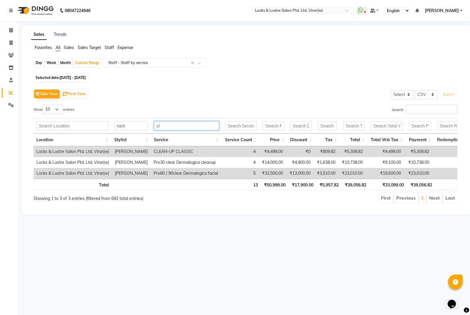
type input "c"
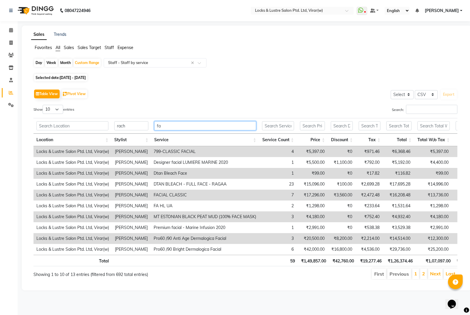
type input "f"
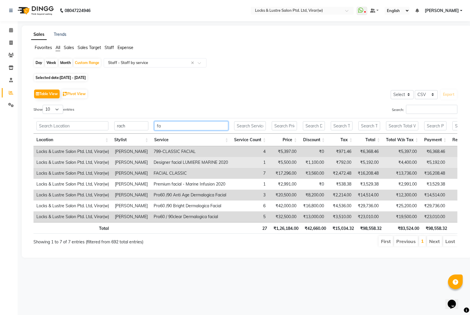
type input "f"
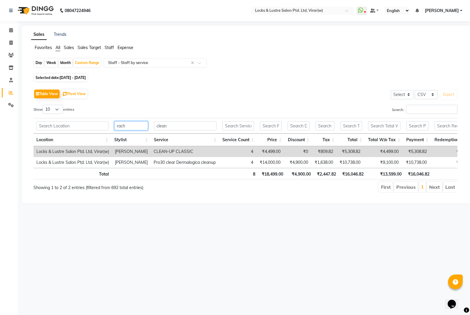
click at [145, 124] on input "rach" at bounding box center [131, 125] width 34 height 9
click at [187, 132] on th "clean" at bounding box center [185, 126] width 68 height 16
click at [186, 128] on input "clean" at bounding box center [185, 125] width 63 height 9
type input "c"
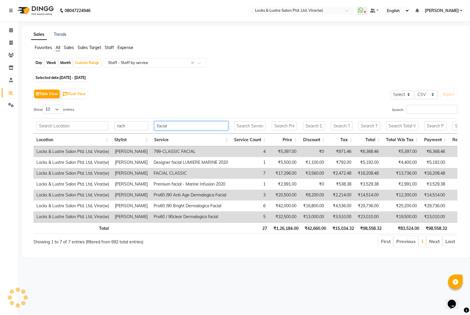
type input "facial"
click at [137, 129] on input "rach" at bounding box center [131, 125] width 34 height 9
type input "r"
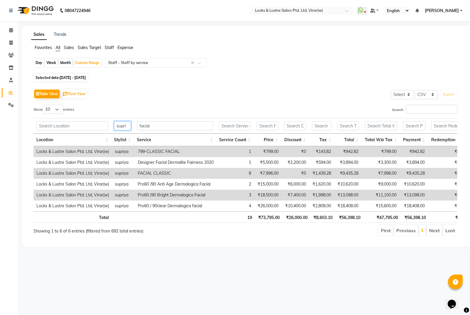
type input "supri"
click at [163, 125] on input "facial" at bounding box center [175, 125] width 76 height 9
type input "f"
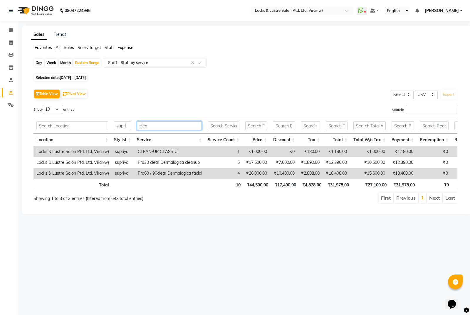
type input "clea"
click at [129, 123] on input "supri" at bounding box center [122, 125] width 17 height 9
type input "s"
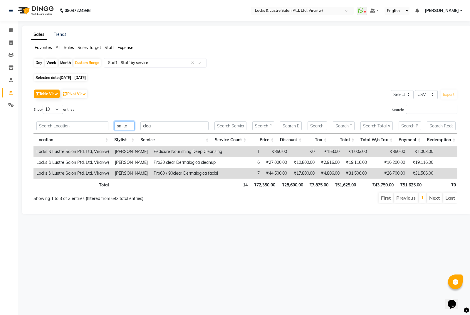
type input "smita"
click at [178, 125] on input "clea" at bounding box center [174, 125] width 68 height 9
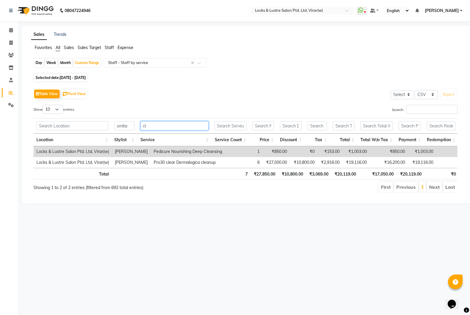
type input "c"
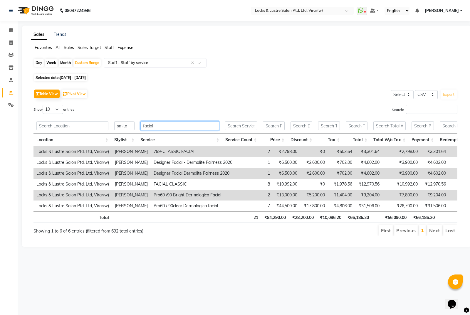
type input "facial"
click at [129, 125] on input "smita" at bounding box center [124, 125] width 20 height 9
type input "s"
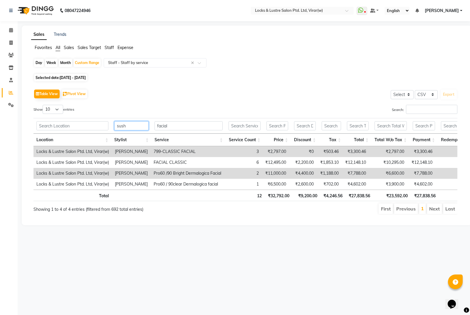
type input "sush"
click at [172, 124] on input "facial" at bounding box center [188, 125] width 68 height 9
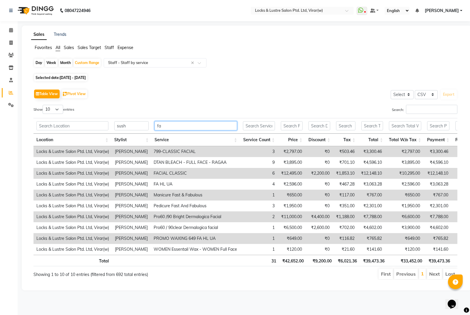
type input "f"
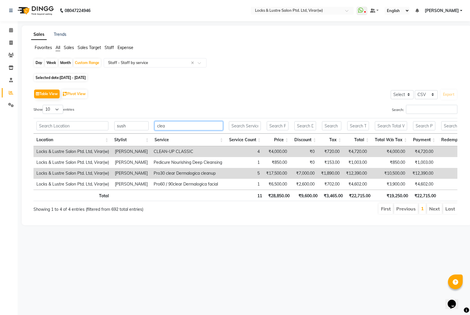
type input "clea"
click at [135, 125] on input "sush" at bounding box center [131, 125] width 34 height 9
type input "s"
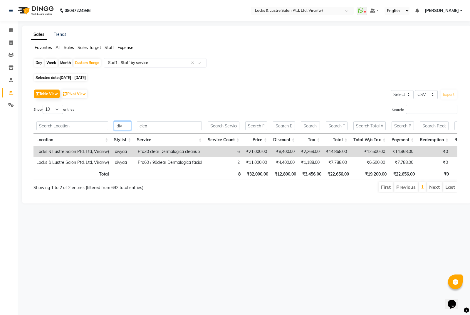
type input "div"
click at [150, 126] on input "clea" at bounding box center [169, 125] width 65 height 9
type input "c"
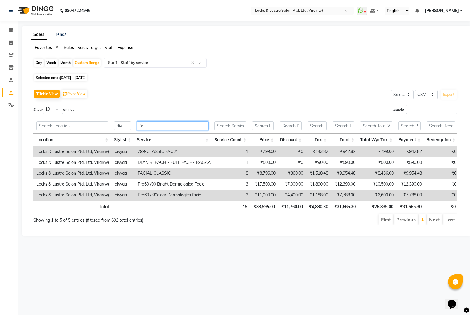
type input "f"
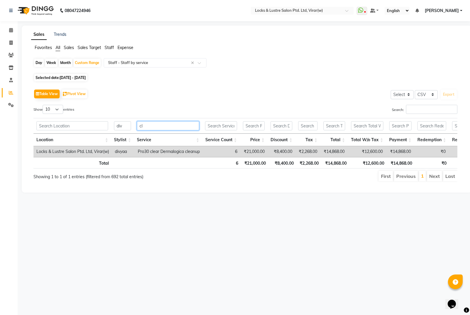
type input "c"
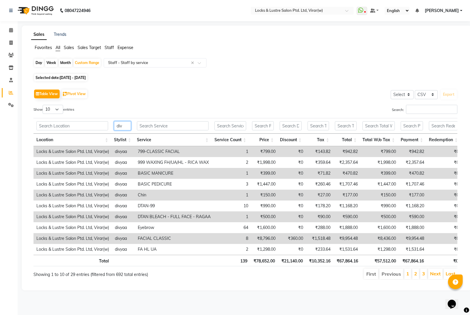
click at [127, 126] on input "div" at bounding box center [122, 125] width 17 height 9
type input "d"
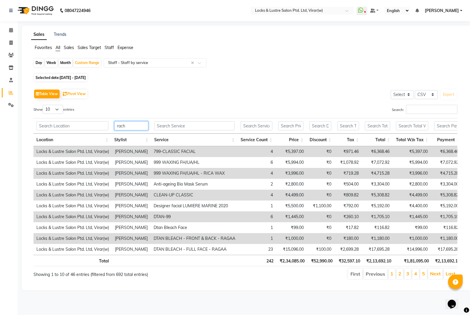
type input "rach"
click at [177, 132] on th at bounding box center [194, 126] width 86 height 16
click at [176, 130] on input "text" at bounding box center [194, 125] width 80 height 9
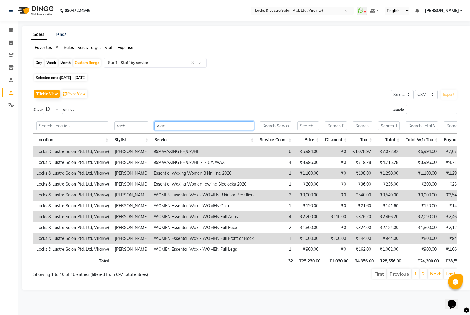
type input "wax"
click at [135, 127] on input "rach" at bounding box center [131, 125] width 34 height 9
type input "r"
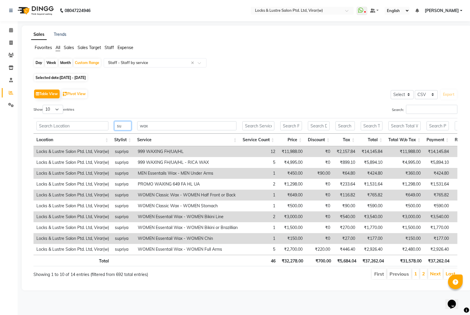
type input "s"
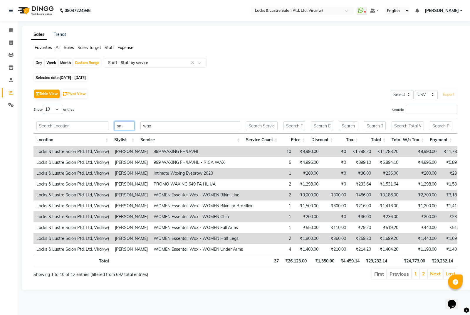
type input "s"
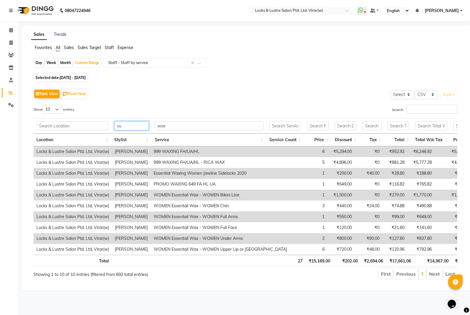
type input "s"
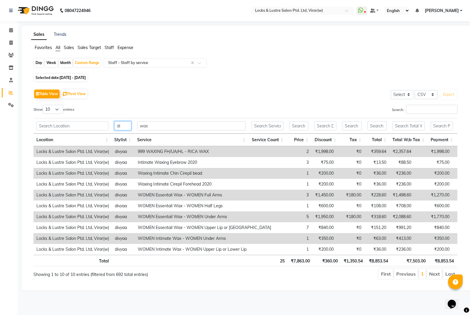
type input "d"
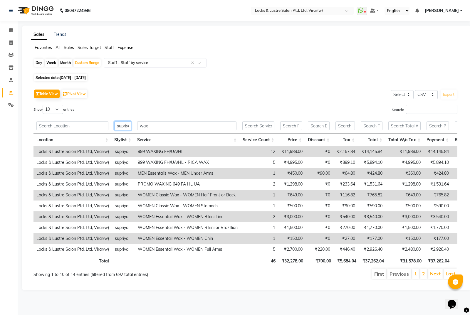
scroll to position [0, 2]
type input "supriya"
click at [164, 120] on th "wax" at bounding box center [186, 126] width 105 height 16
click at [164, 125] on input "wax" at bounding box center [187, 125] width 100 height 9
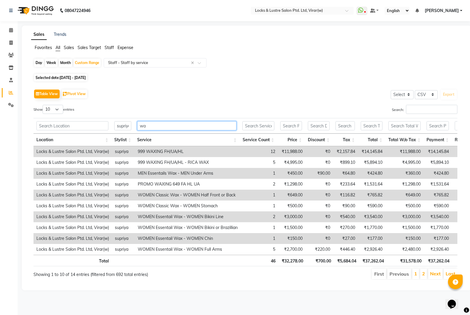
type input "w"
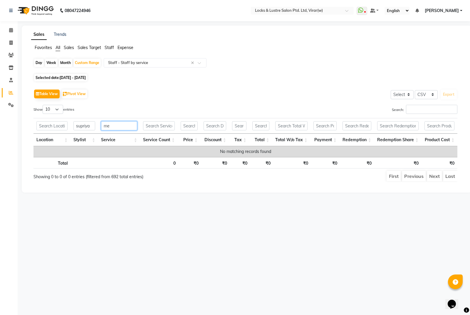
type input "m"
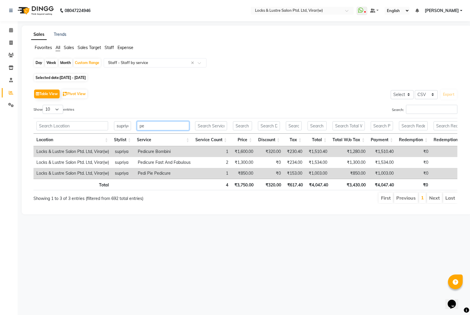
type input "p"
type input "pedi"
click at [127, 127] on input "supriya" at bounding box center [122, 125] width 17 height 9
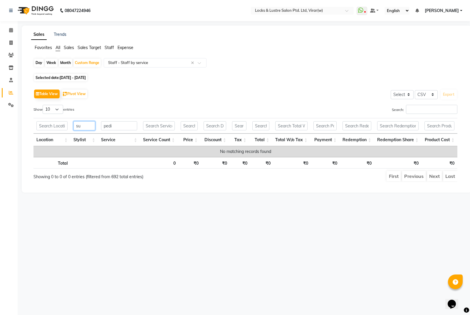
type input "s"
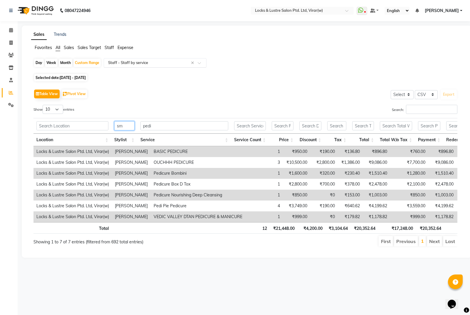
type input "s"
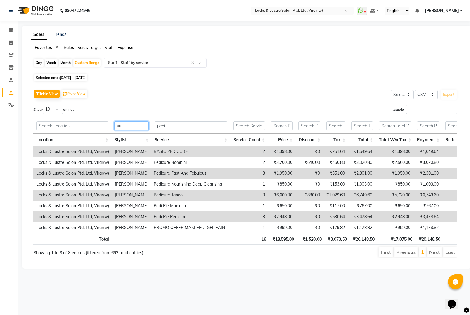
type input "s"
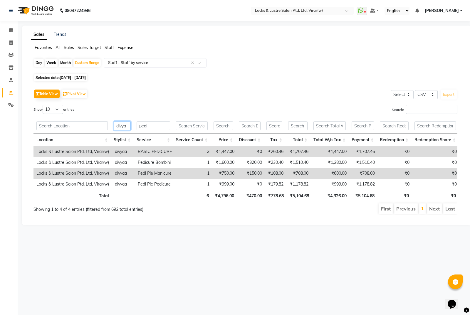
click at [130, 127] on input "divya" at bounding box center [122, 125] width 17 height 9
type input "d"
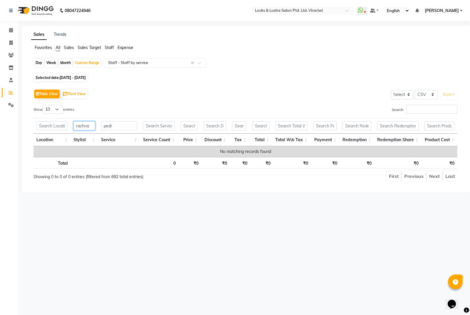
type input "rachna"
click at [130, 127] on input "pedi" at bounding box center [119, 125] width 36 height 9
type input "p"
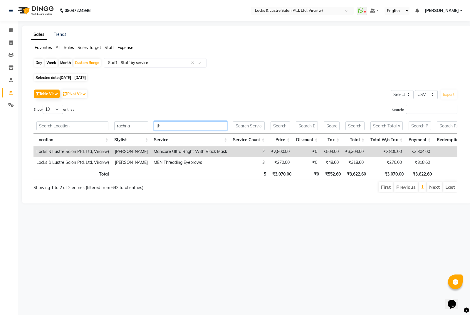
type input "t"
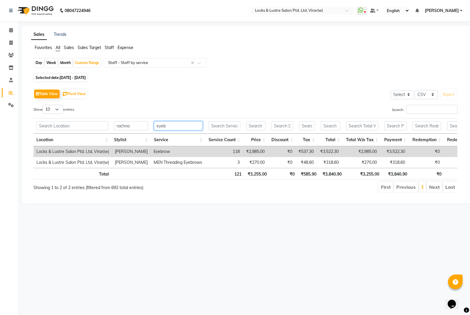
type input "eyeb"
click at [142, 129] on input "rachna" at bounding box center [131, 125] width 34 height 9
type input "r"
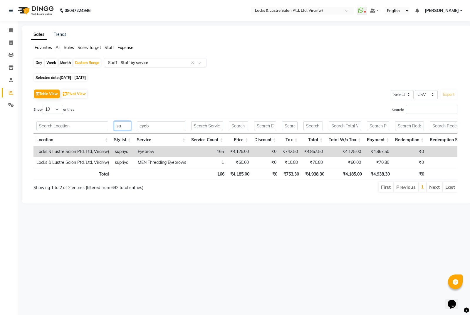
type input "s"
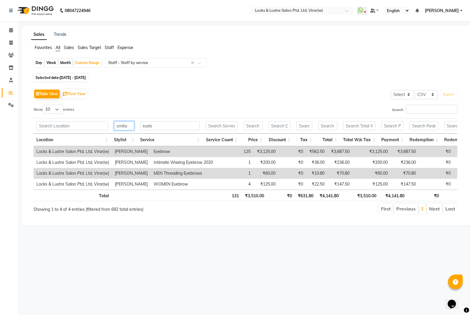
type input "smita"
click at [162, 128] on input "eyeb" at bounding box center [170, 125] width 60 height 9
type input "e"
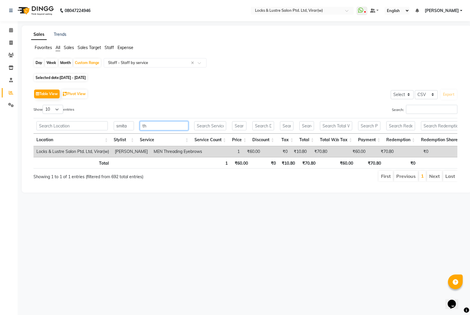
type input "t"
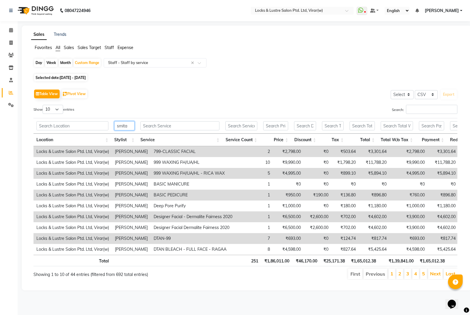
click at [129, 123] on input "smita" at bounding box center [124, 125] width 20 height 9
type input "s"
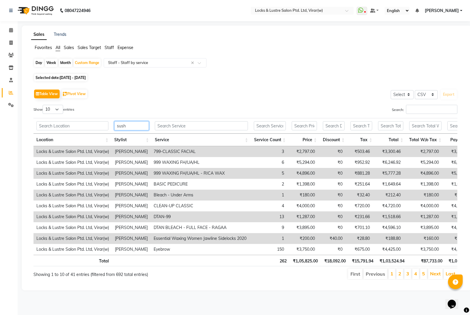
type input "sush"
click at [163, 122] on input "text" at bounding box center [201, 125] width 93 height 9
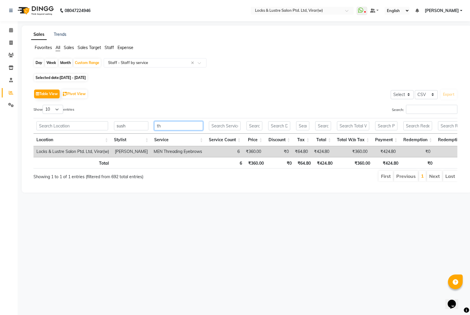
type input "t"
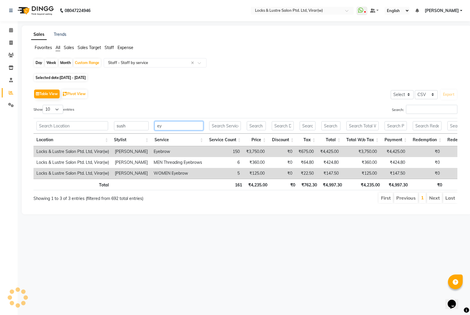
type input "e"
type input "eyeb"
click at [140, 124] on input "sush" at bounding box center [131, 125] width 34 height 9
type input "s"
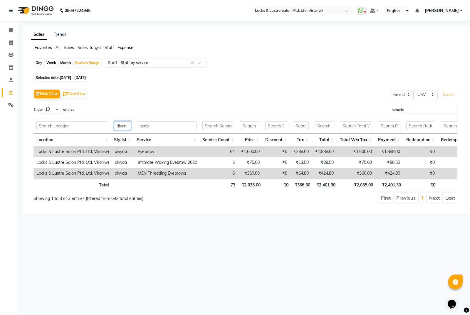
type input "divya"
click at [164, 123] on input "eyeb" at bounding box center [167, 125] width 60 height 9
type input "e"
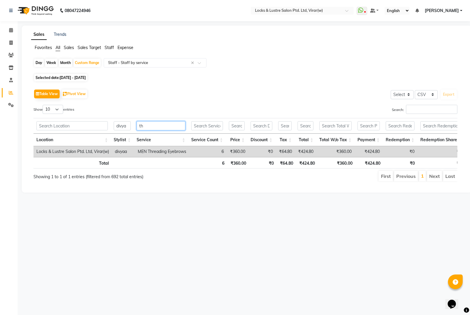
type input "t"
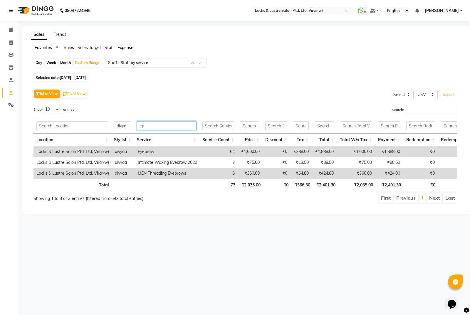
type input "e"
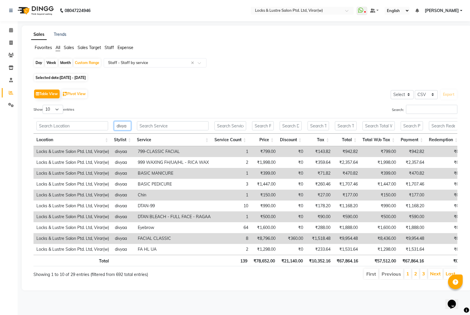
click at [131, 125] on input "divya" at bounding box center [122, 125] width 17 height 9
type input "d"
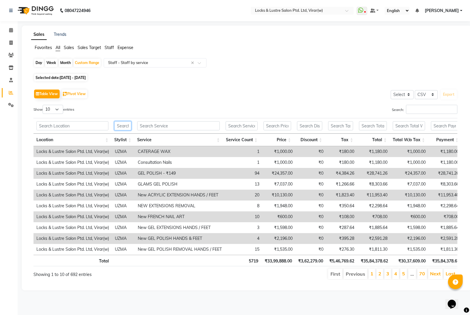
click at [126, 126] on input "text" at bounding box center [122, 125] width 17 height 9
click at [181, 128] on input "text" at bounding box center [178, 125] width 83 height 9
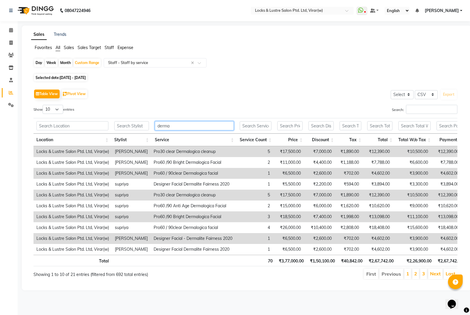
type input "derma"
click at [129, 122] on input "text" at bounding box center [131, 125] width 35 height 9
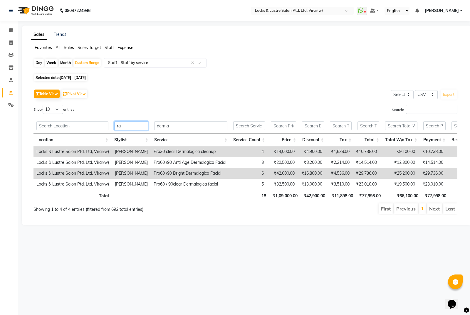
type input "r"
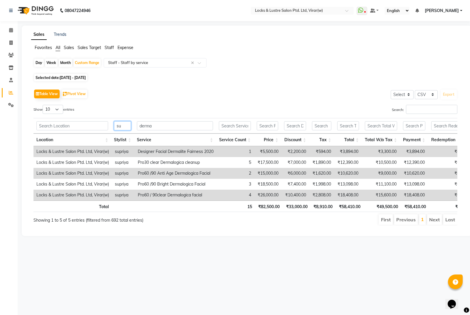
type input "s"
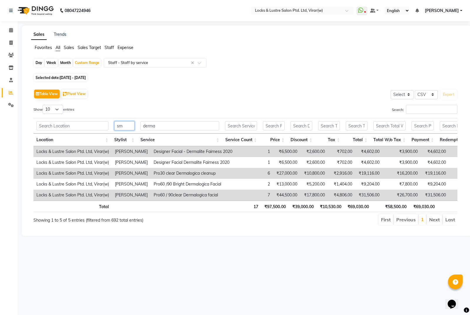
type input "s"
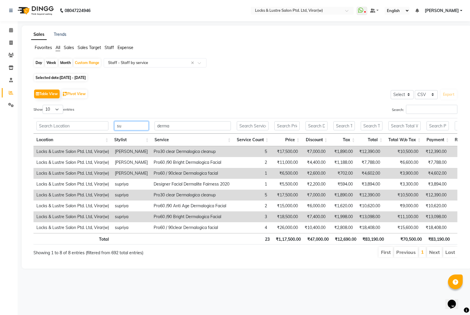
type input "s"
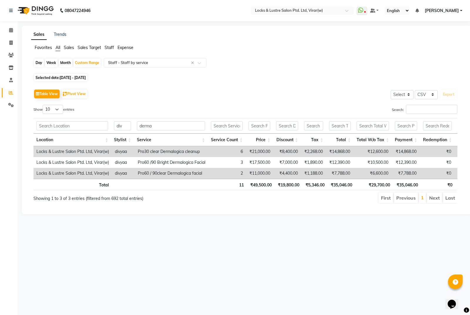
click at [132, 124] on th "div" at bounding box center [122, 126] width 23 height 16
click at [129, 125] on input "div" at bounding box center [122, 125] width 17 height 9
type input "d"
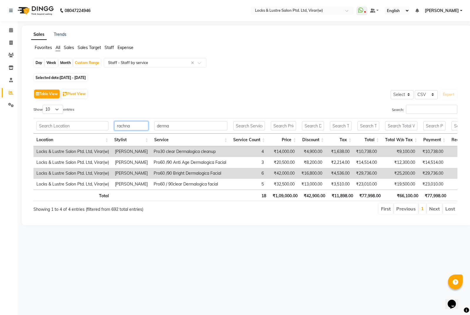
type input "rachna"
click at [193, 129] on input "derma" at bounding box center [190, 125] width 73 height 9
type input "d"
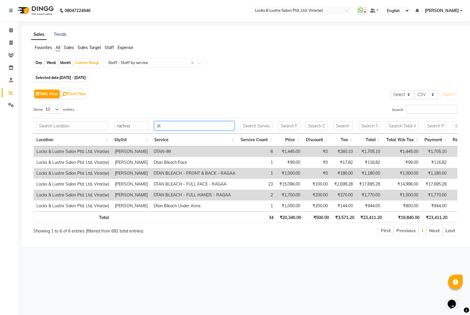
type input "d"
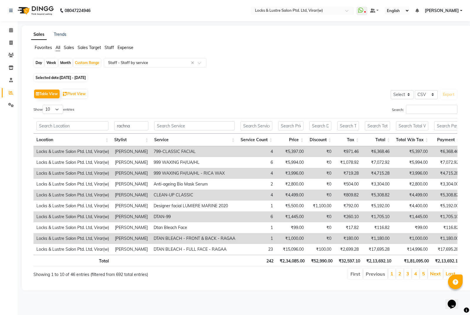
click at [139, 118] on th "rachna" at bounding box center [131, 126] width 40 height 16
click at [136, 125] on input "rachna" at bounding box center [131, 125] width 34 height 9
type input "r"
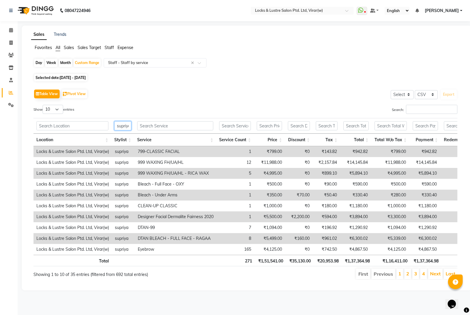
scroll to position [0, 2]
type input "supriya"
click at [150, 126] on input "text" at bounding box center [175, 125] width 76 height 9
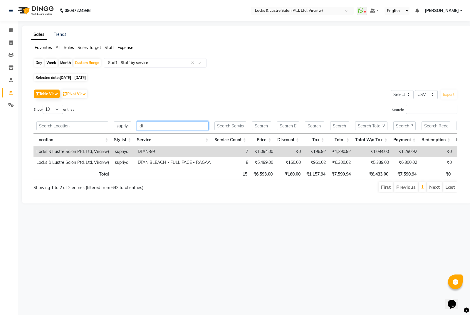
type input "d"
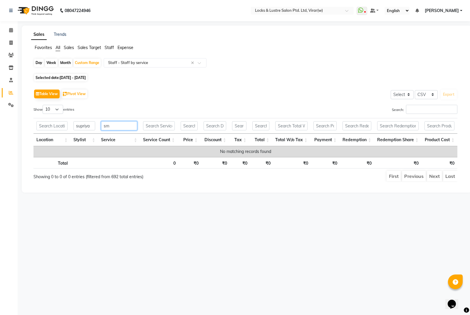
type input "s"
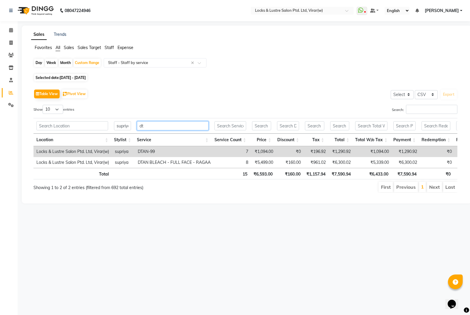
type input "d"
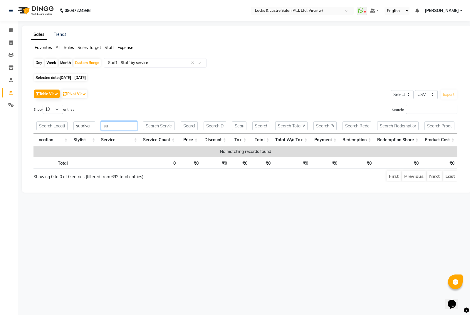
type input "s"
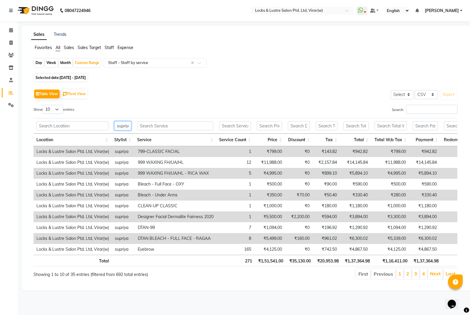
click at [126, 123] on input "supriya" at bounding box center [122, 125] width 17 height 9
click at [130, 125] on input "supriya" at bounding box center [122, 125] width 17 height 9
click at [128, 126] on input "supriya" at bounding box center [122, 125] width 17 height 9
type input "a"
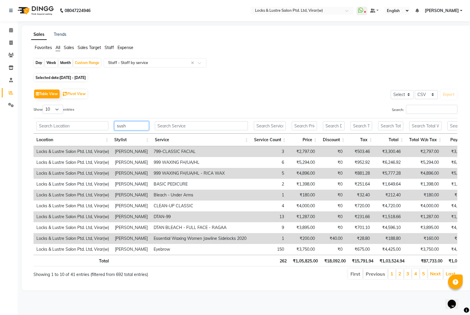
type input "sush"
click at [170, 125] on input "text" at bounding box center [201, 125] width 93 height 9
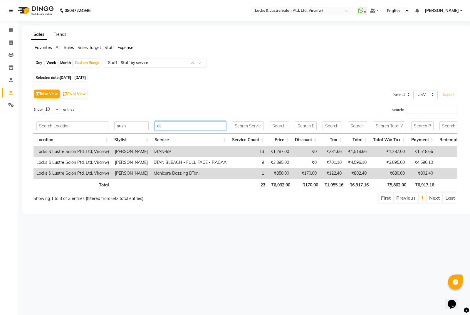
type input "d"
type input "dtan"
click at [134, 128] on input "sush" at bounding box center [131, 125] width 34 height 9
type input "s"
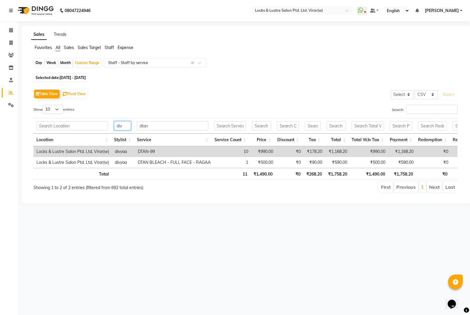
click at [119, 125] on input "div" at bounding box center [122, 125] width 17 height 9
click at [127, 125] on input "div" at bounding box center [122, 125] width 17 height 9
type input "d"
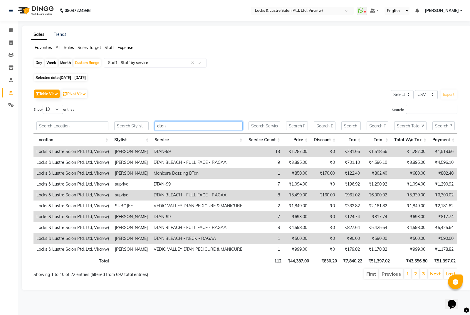
click at [171, 125] on input "dtan" at bounding box center [198, 125] width 88 height 9
type input "d"
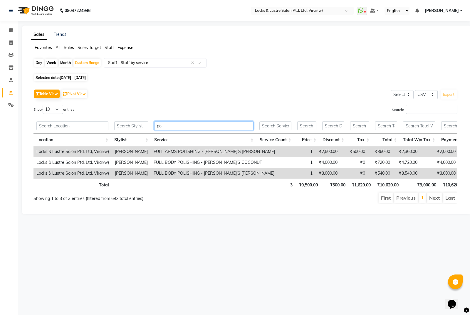
type input "p"
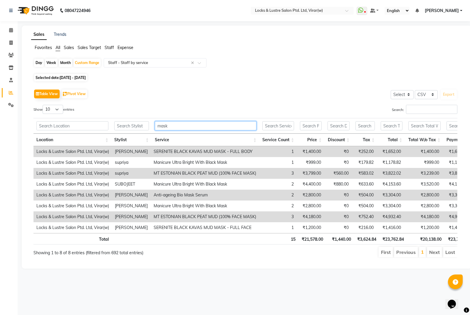
type input "mask"
click at [145, 123] on input "text" at bounding box center [131, 125] width 35 height 9
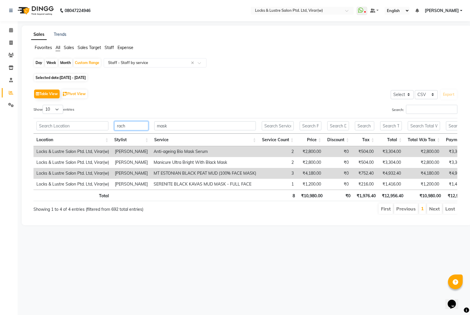
click at [143, 122] on input "rach" at bounding box center [131, 125] width 34 height 9
type input "r"
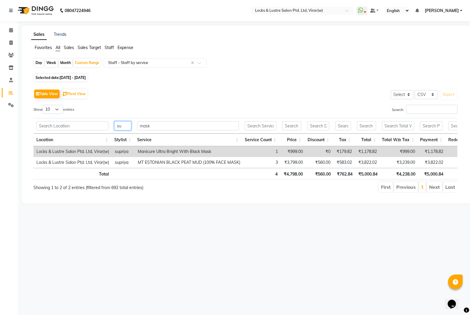
type input "s"
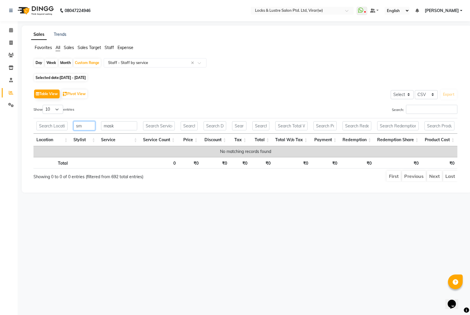
type input "s"
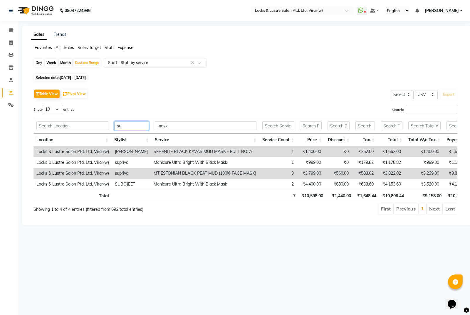
type input "s"
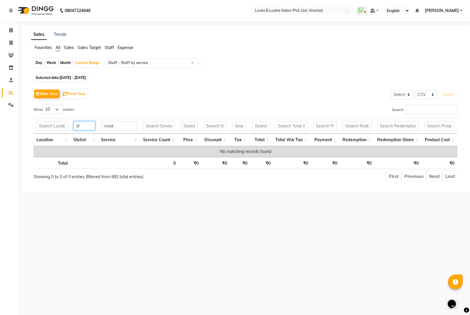
type input "d"
type input "payal"
click at [122, 121] on th "mask" at bounding box center [119, 126] width 42 height 16
click at [122, 125] on input "mask" at bounding box center [119, 125] width 36 height 9
type input "m"
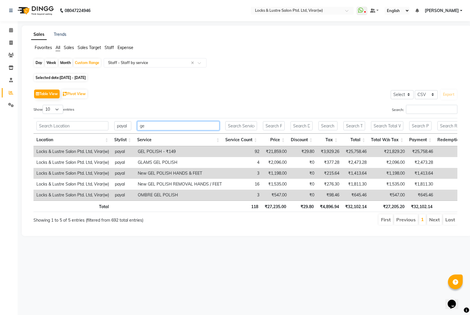
type input "g"
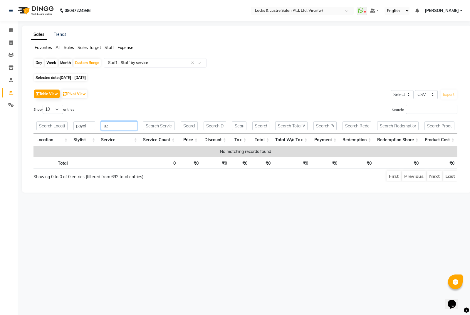
type input "u"
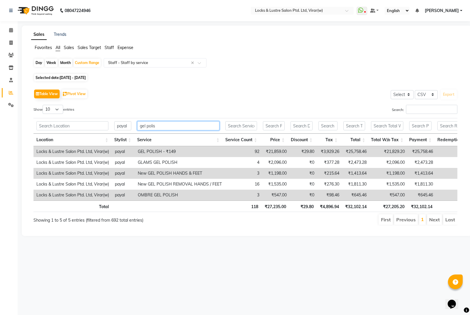
type input "gel polis"
click at [127, 127] on input "payal" at bounding box center [122, 125] width 17 height 9
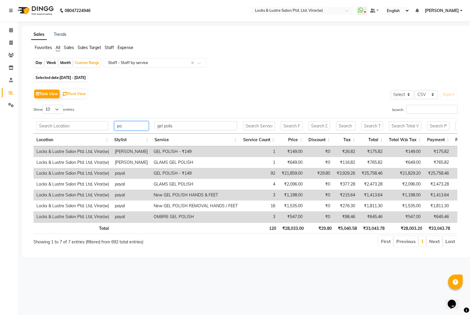
type input "p"
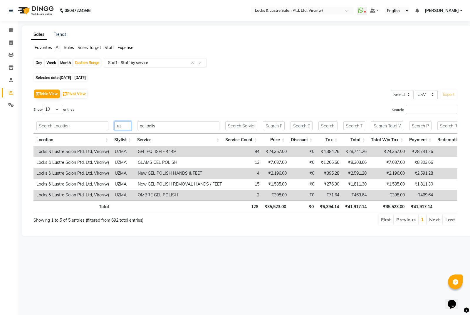
type input "u"
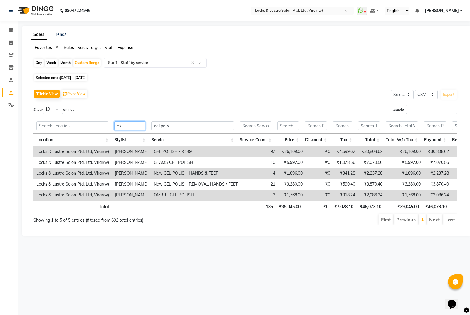
type input "a"
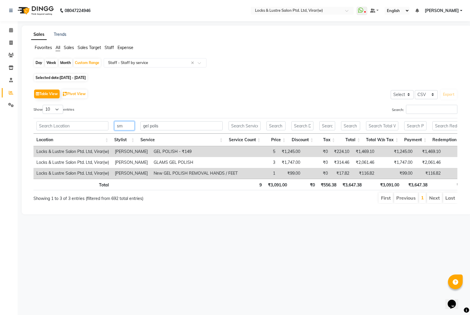
type input "s"
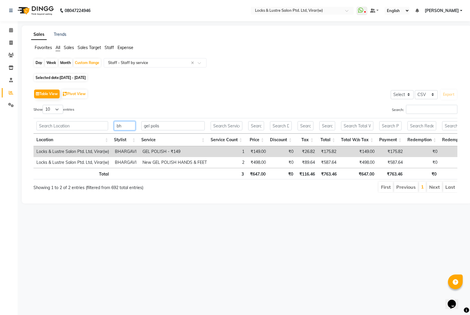
type input "b"
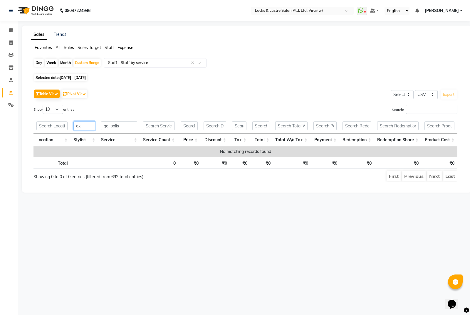
type input "e"
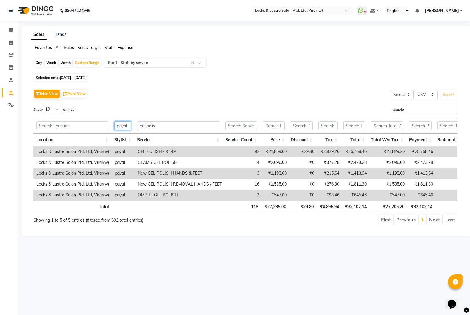
type input "payal"
click at [164, 122] on input "gel polis" at bounding box center [178, 125] width 83 height 9
type input "g"
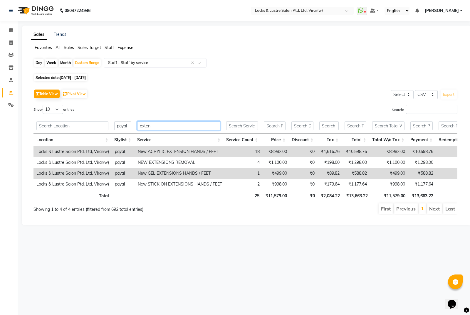
type input "exten"
click at [128, 126] on input "payal" at bounding box center [122, 125] width 17 height 9
type input "p"
type input "u"
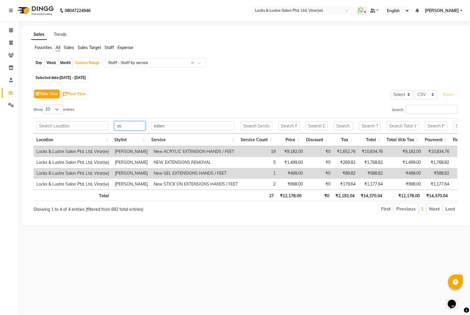
type input "a"
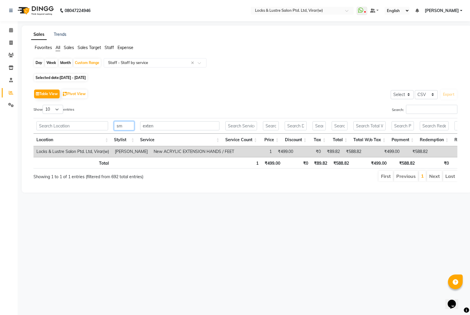
type input "s"
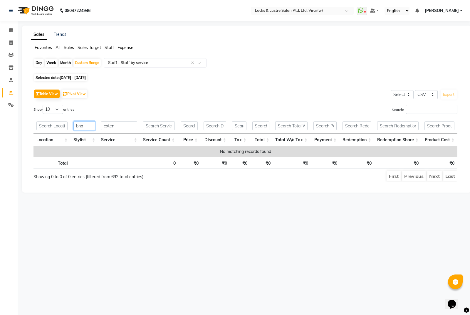
click at [85, 127] on input "bha" at bounding box center [84, 125] width 22 height 9
type input "b"
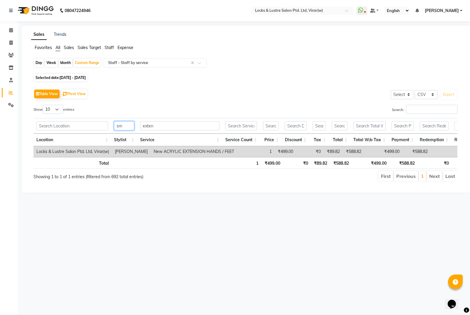
type input "s"
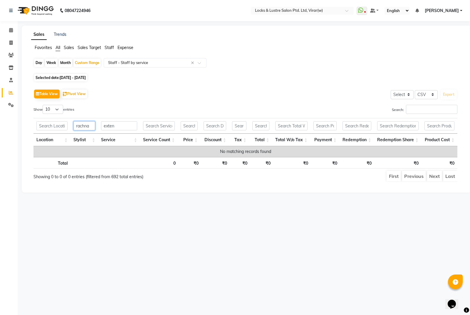
type input "rachna"
click at [125, 129] on input "exten" at bounding box center [119, 125] width 36 height 9
type input "e"
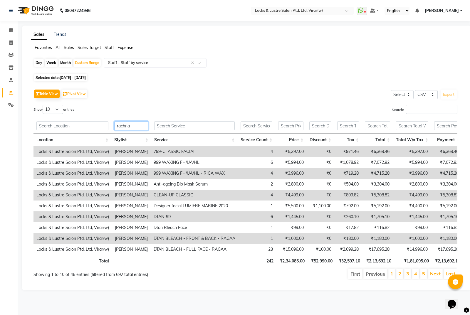
click at [128, 129] on input "rachna" at bounding box center [131, 125] width 34 height 9
type input "r"
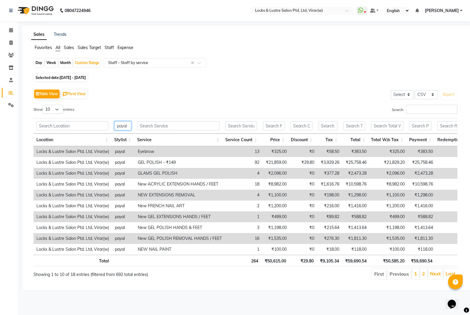
type input "payal"
click at [160, 127] on input "text" at bounding box center [178, 125] width 83 height 9
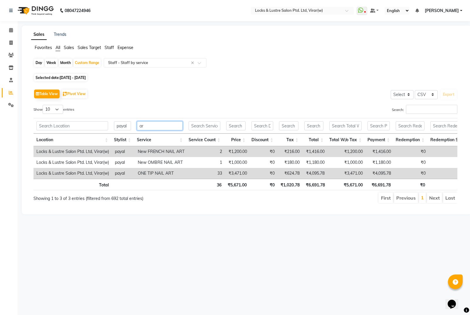
type input "a"
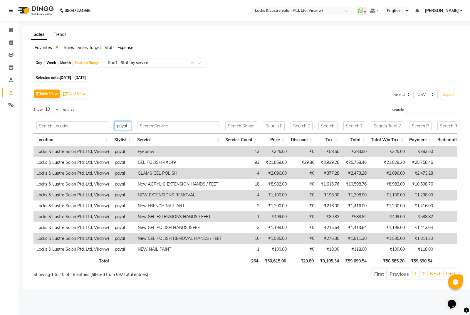
click at [129, 125] on input "payal" at bounding box center [122, 125] width 17 height 9
type input "p"
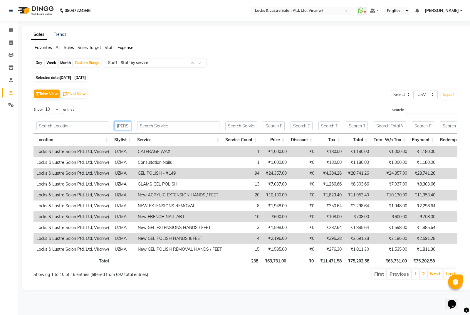
type input "[PERSON_NAME]"
click at [166, 127] on input "text" at bounding box center [178, 125] width 83 height 9
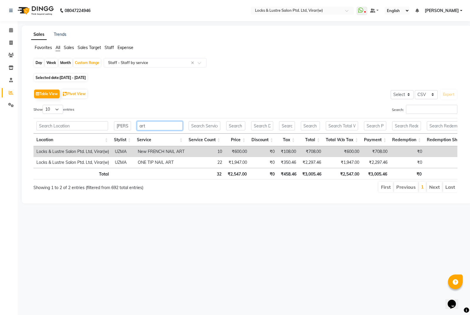
type input "art"
click at [129, 126] on input "[PERSON_NAME]" at bounding box center [122, 125] width 17 height 9
type input "u"
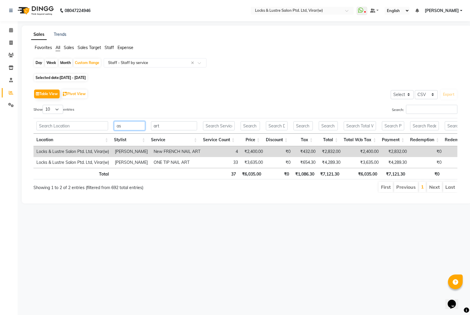
type input "a"
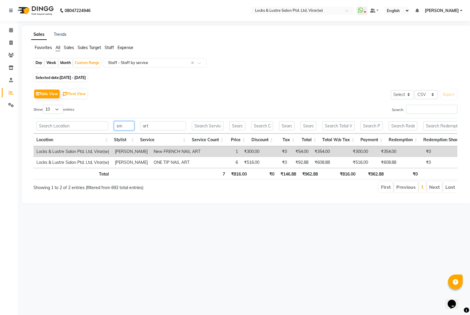
type input "s"
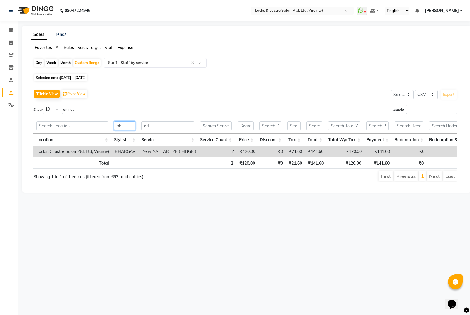
type input "b"
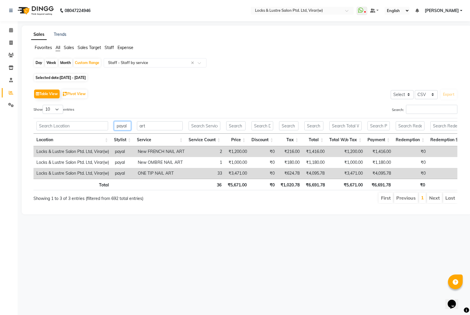
type input "payal"
click at [173, 124] on input "art" at bounding box center [160, 125] width 46 height 9
type input "a"
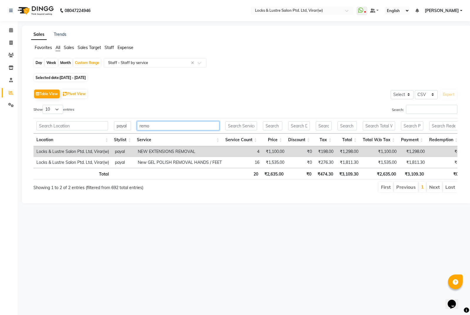
type input "remo"
click at [127, 129] on input "payal" at bounding box center [122, 125] width 17 height 9
click at [132, 124] on th "payal" at bounding box center [122, 126] width 23 height 16
click at [129, 124] on input "payal" at bounding box center [122, 125] width 17 height 9
type input "p"
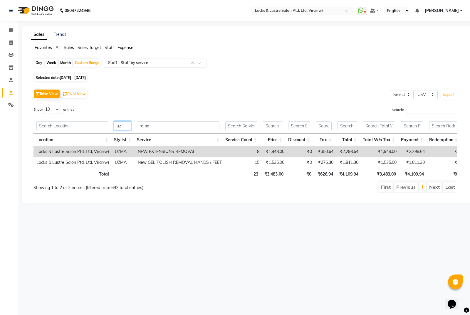
type input "u"
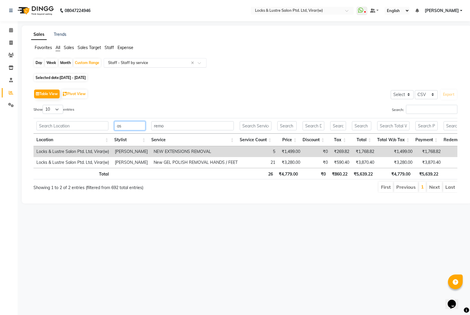
type input "a"
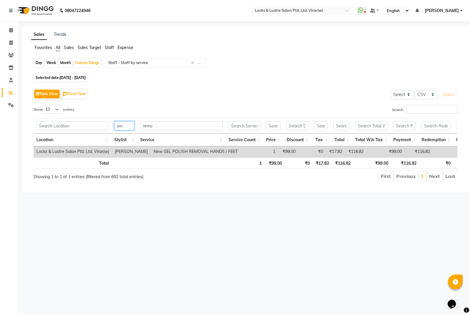
type input "s"
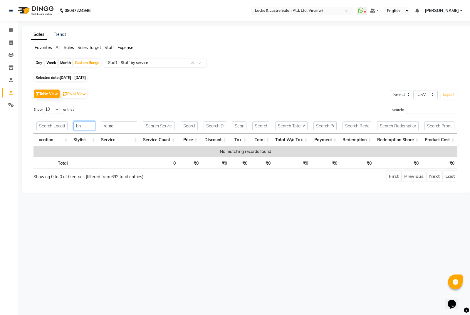
type input "b"
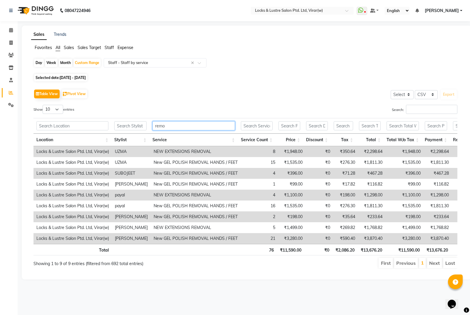
click at [174, 127] on input "remo" at bounding box center [193, 125] width 83 height 9
type input "r"
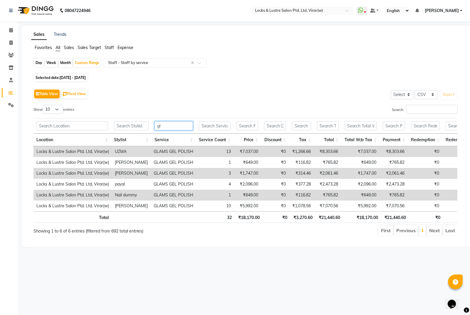
type input "g"
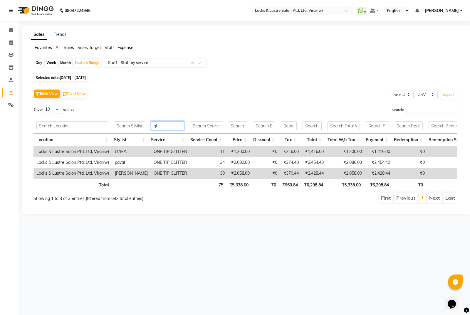
type input "g"
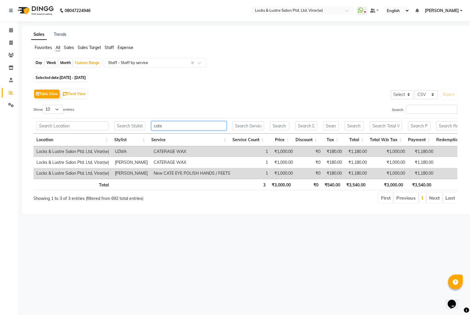
type input "cate"
click at [131, 129] on input "text" at bounding box center [129, 125] width 31 height 9
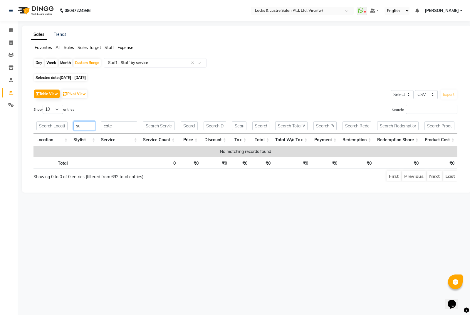
type input "su"
click at [131, 129] on input "cate" at bounding box center [119, 125] width 36 height 9
type input "c"
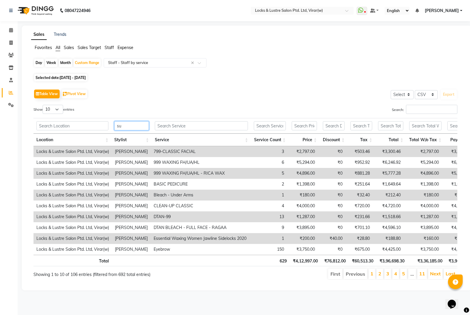
click at [131, 129] on input "su" at bounding box center [131, 125] width 35 height 9
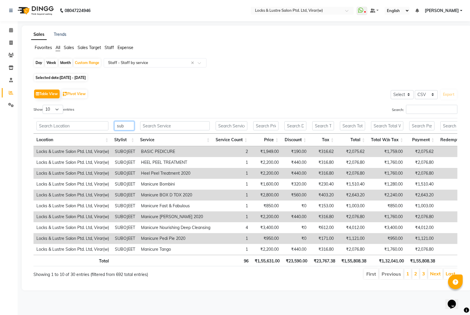
type input "sub"
click at [168, 127] on input "text" at bounding box center [175, 125] width 70 height 9
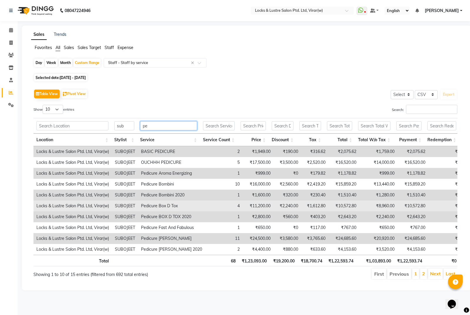
type input "p"
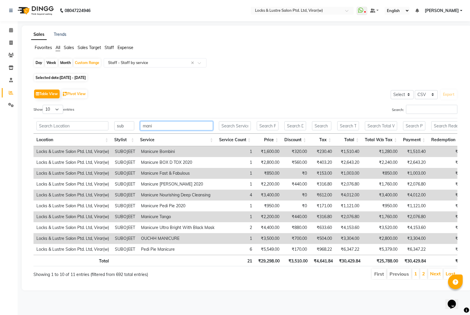
type input "mani"
click at [128, 124] on input "sub" at bounding box center [124, 125] width 20 height 9
type input "s"
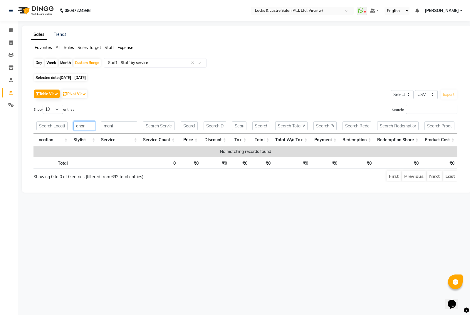
type input "dhar"
click at [128, 124] on input "mani" at bounding box center [119, 125] width 36 height 9
type input "m"
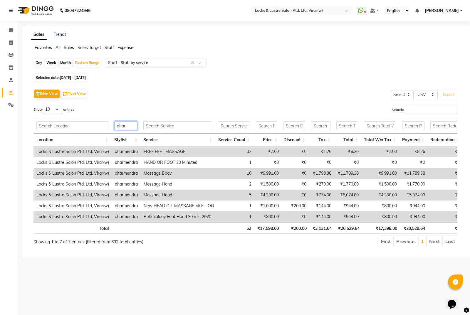
click at [128, 124] on input "dhar" at bounding box center [125, 125] width 23 height 9
click at [150, 127] on input "text" at bounding box center [177, 125] width 69 height 9
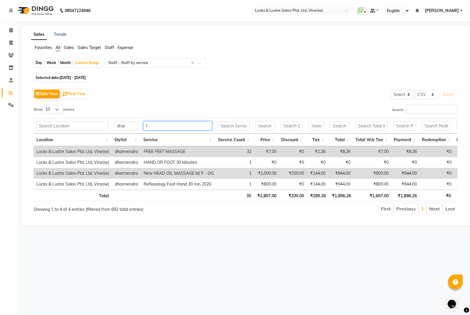
type input "f"
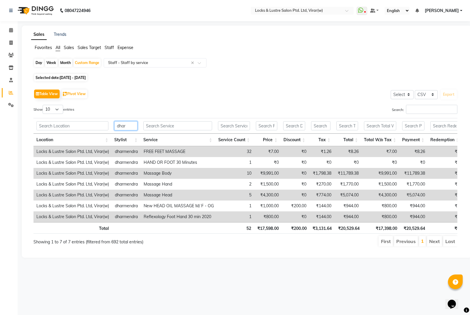
click at [132, 127] on input "dhar" at bounding box center [125, 125] width 23 height 9
type input "d"
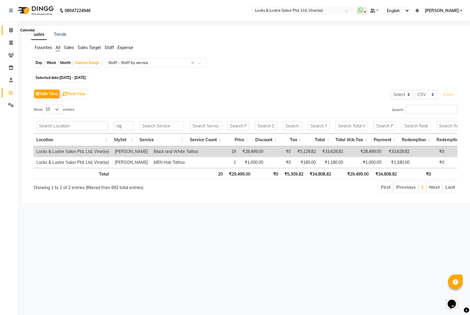
click at [14, 32] on span at bounding box center [11, 30] width 10 height 7
